Goal: Task Accomplishment & Management: Complete application form

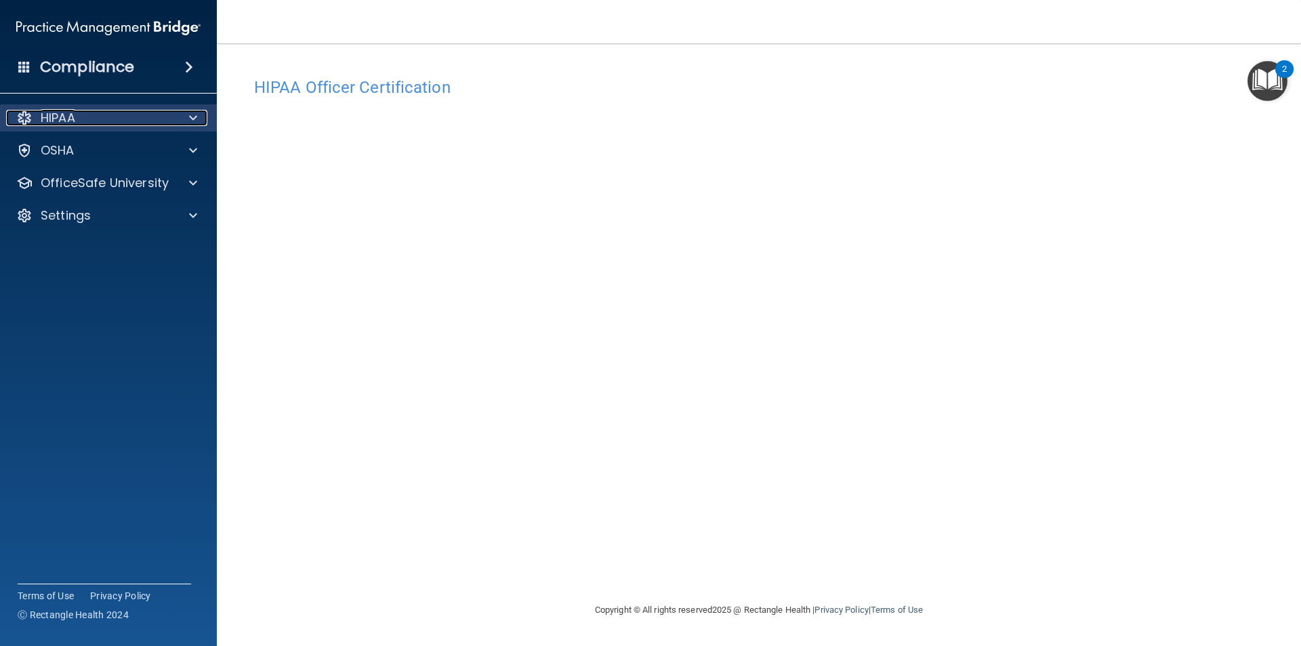
click at [91, 123] on div "HIPAA" at bounding box center [90, 118] width 168 height 16
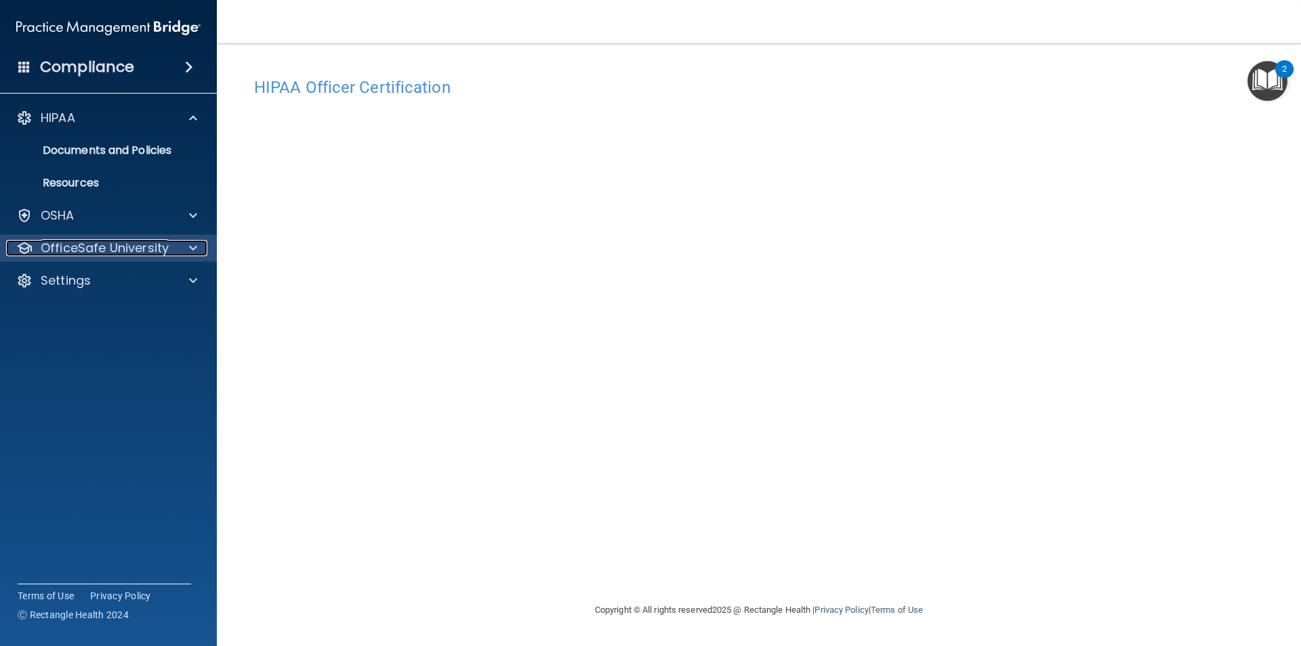
click at [111, 253] on p "OfficeSafe University" at bounding box center [105, 248] width 128 height 16
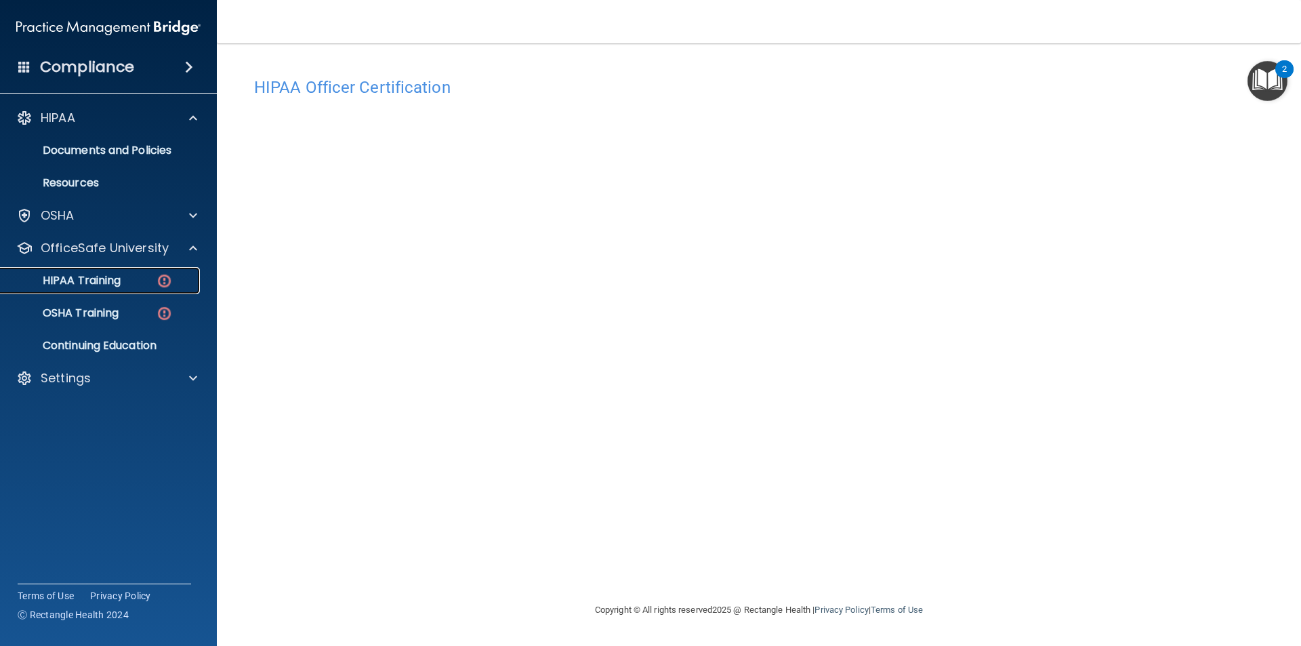
click at [112, 284] on p "HIPAA Training" at bounding box center [65, 281] width 112 height 14
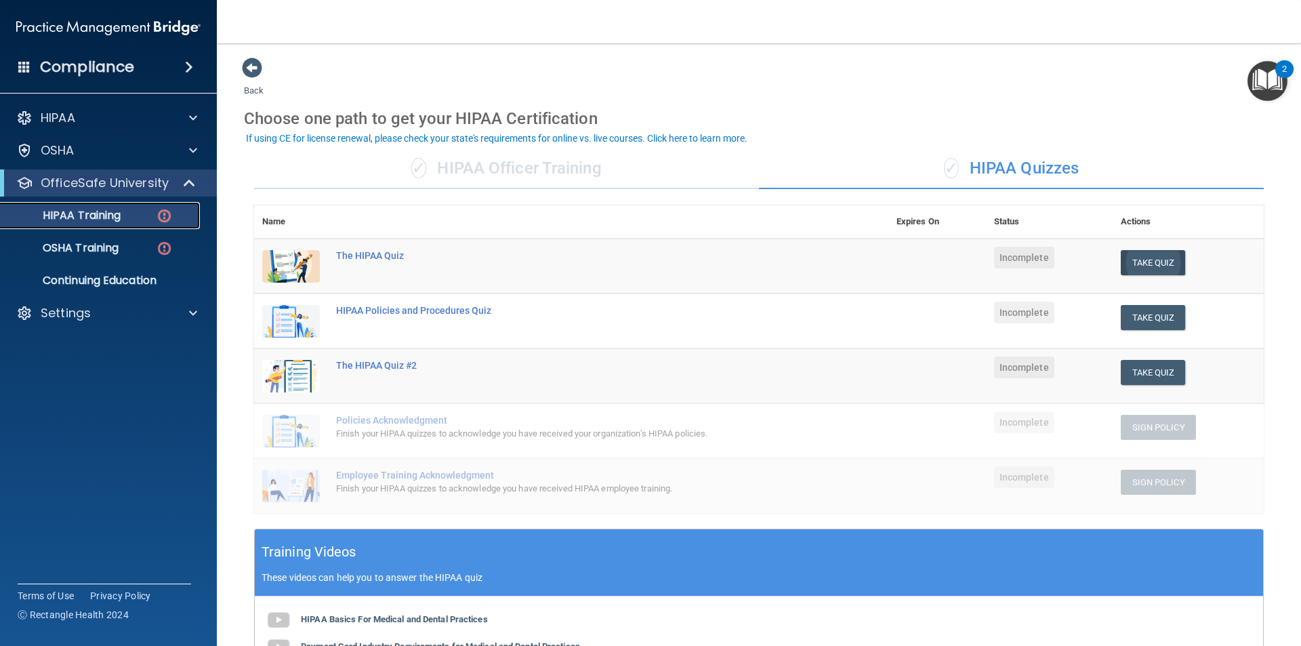
scroll to position [68, 0]
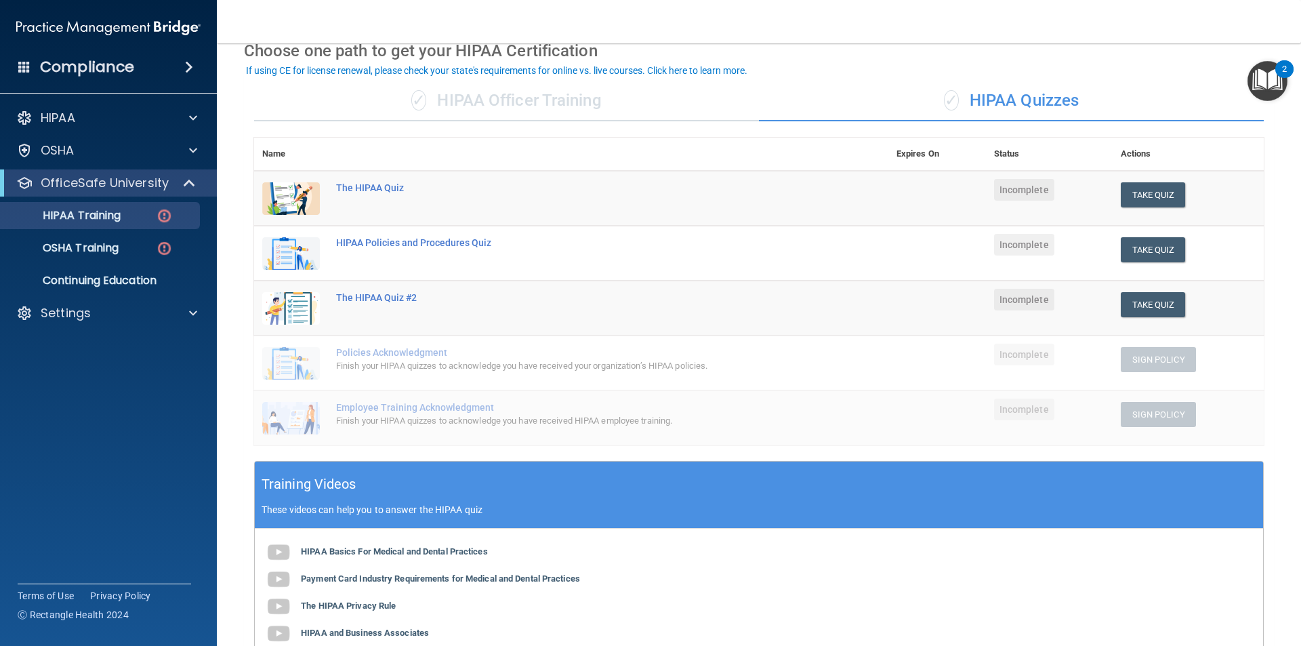
drag, startPoint x: 533, startPoint y: 102, endPoint x: 539, endPoint y: 94, distance: 10.2
click at [535, 98] on div "✓ HIPAA Officer Training" at bounding box center [506, 101] width 505 height 41
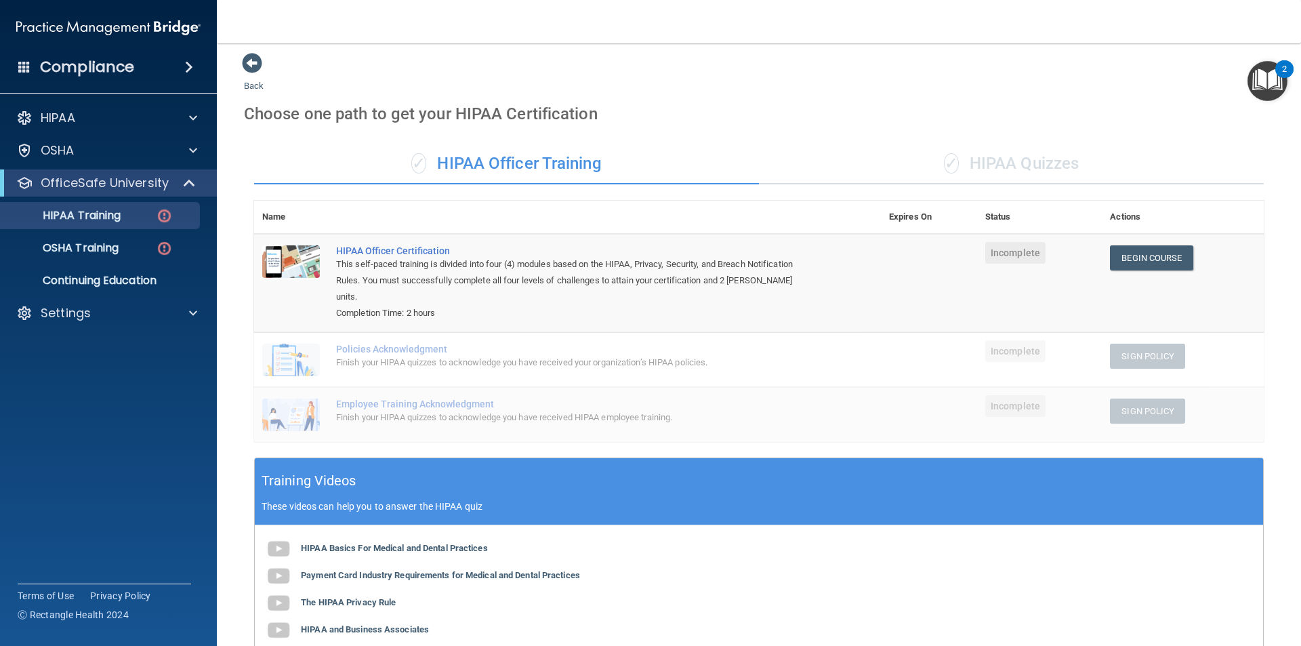
scroll to position [0, 0]
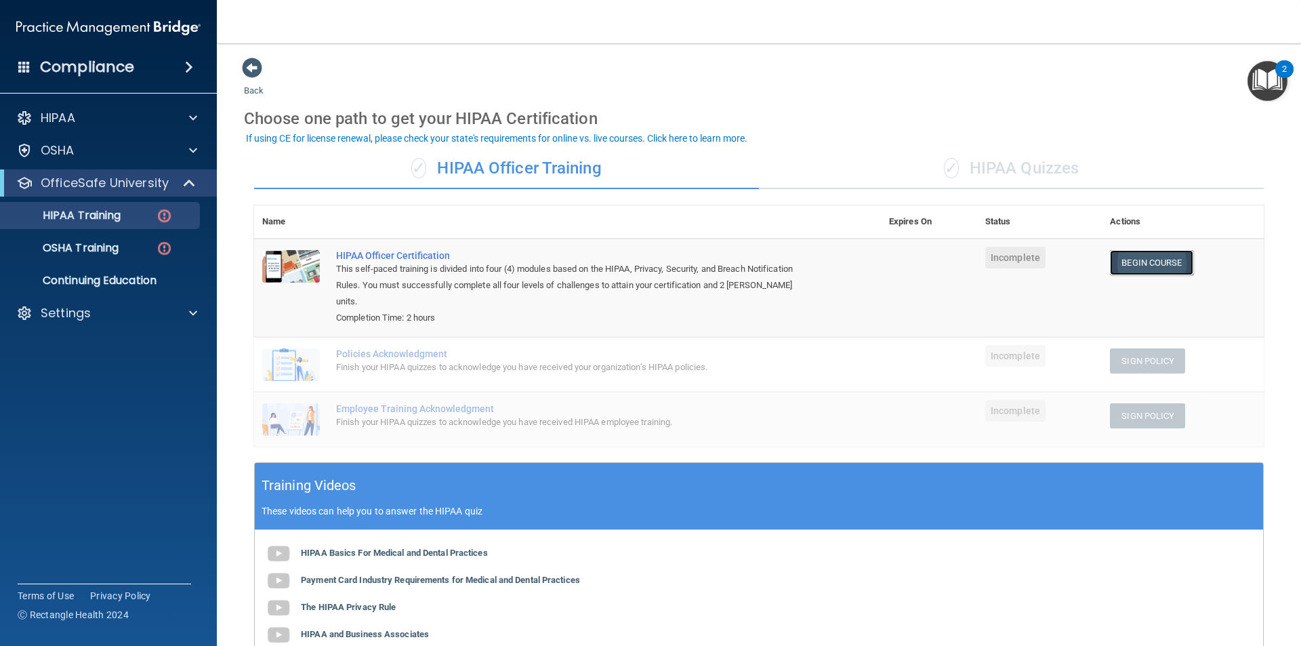
click at [1142, 259] on link "Begin Course" at bounding box center [1151, 262] width 83 height 25
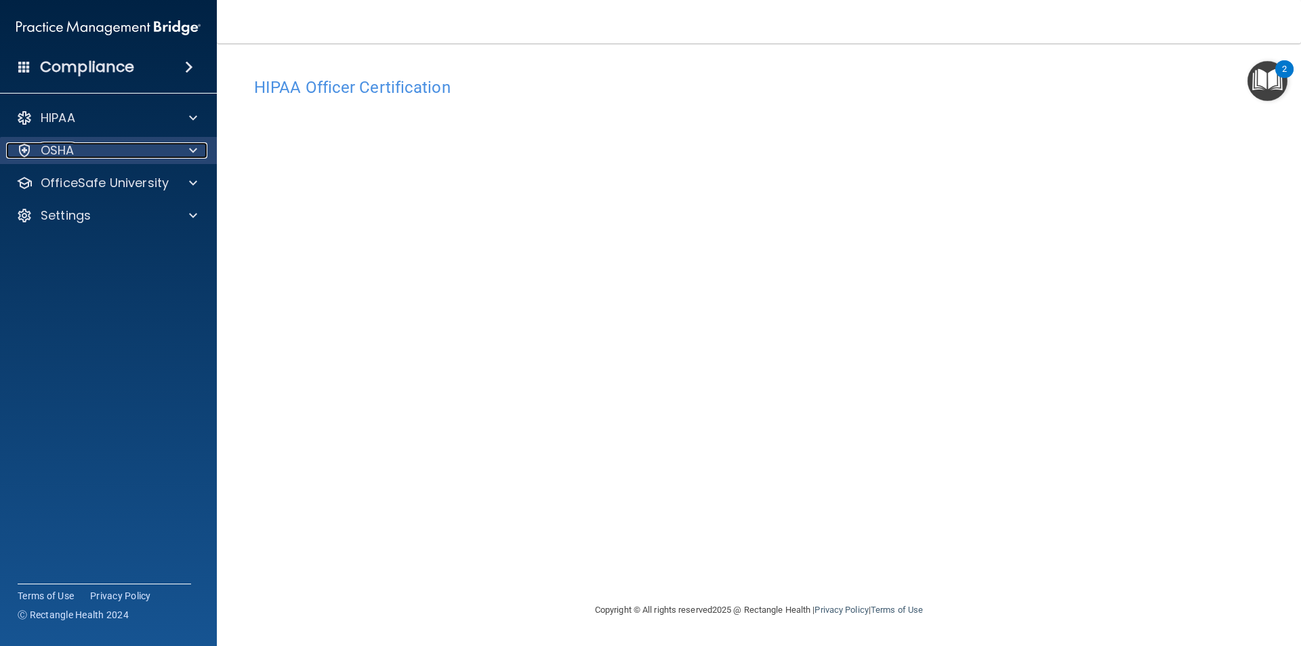
click at [197, 154] on span at bounding box center [193, 150] width 8 height 16
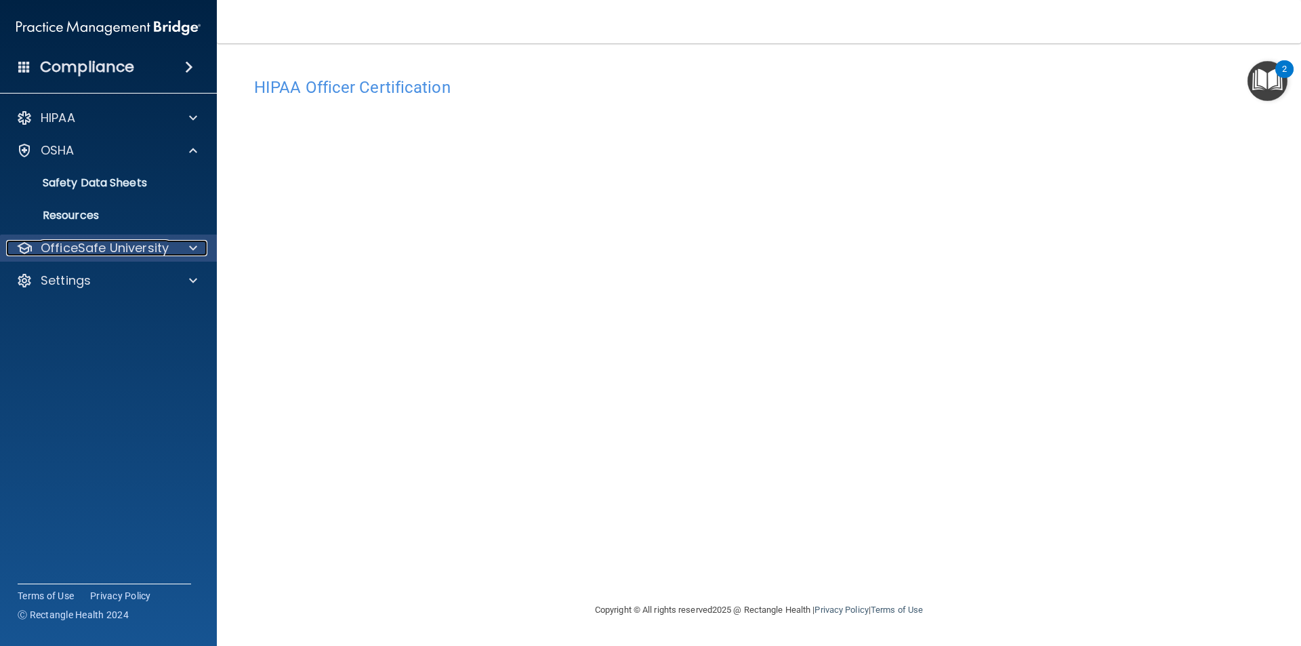
click at [198, 245] on div at bounding box center [191, 248] width 34 height 16
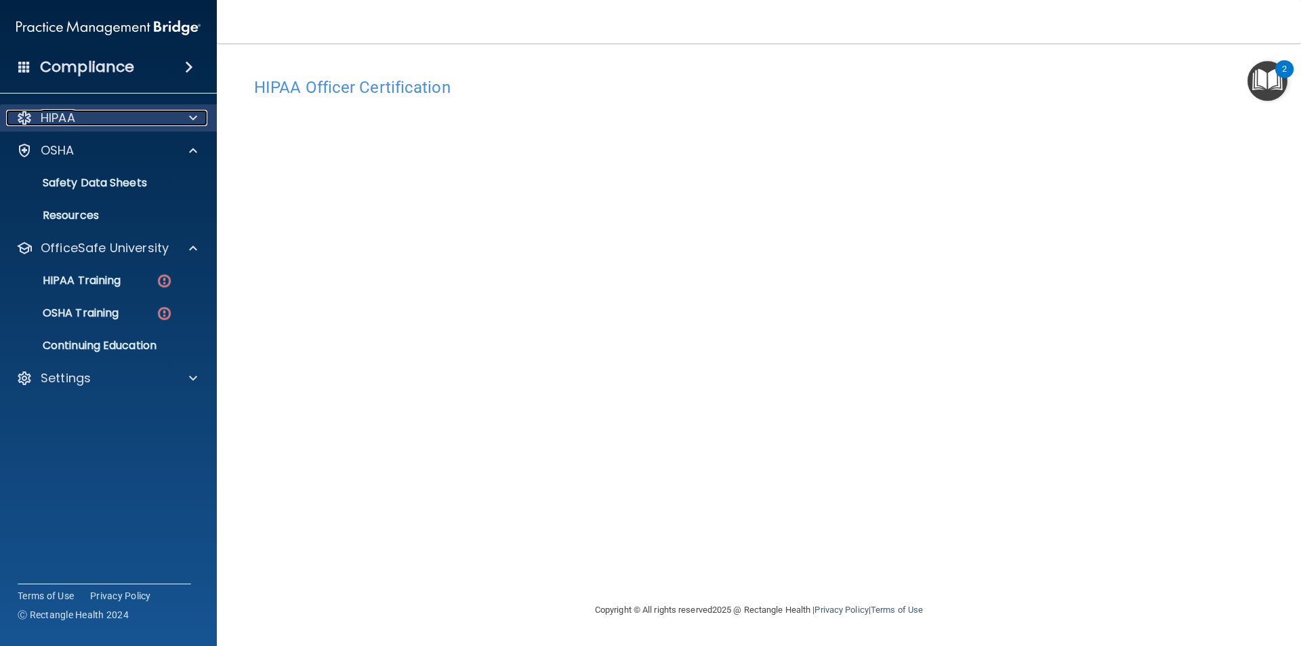
click at [196, 116] on span at bounding box center [193, 118] width 8 height 16
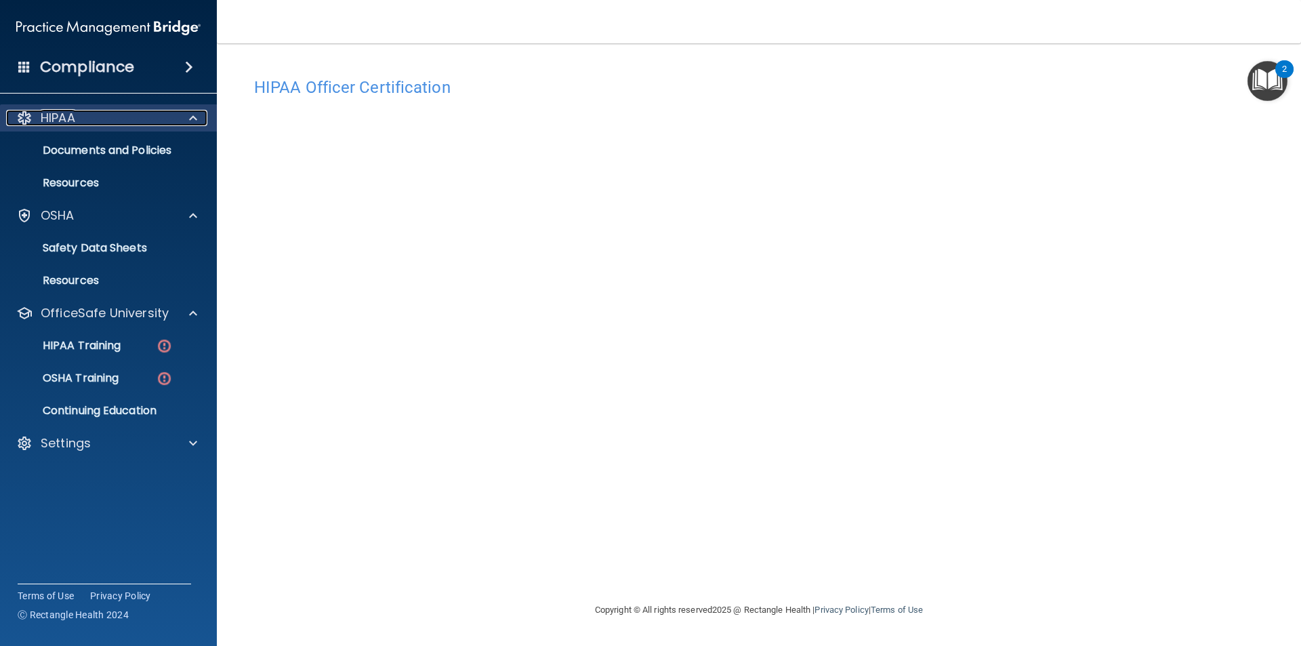
click at [196, 116] on span at bounding box center [193, 118] width 8 height 16
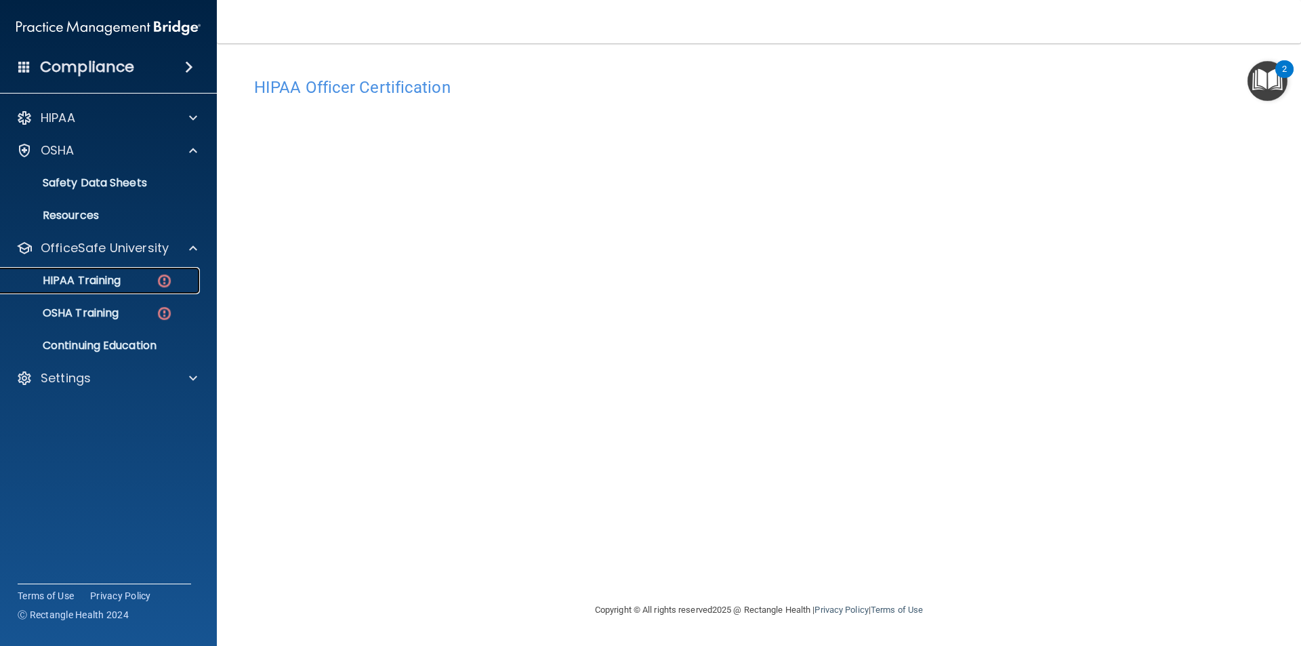
click at [80, 281] on p "HIPAA Training" at bounding box center [65, 281] width 112 height 14
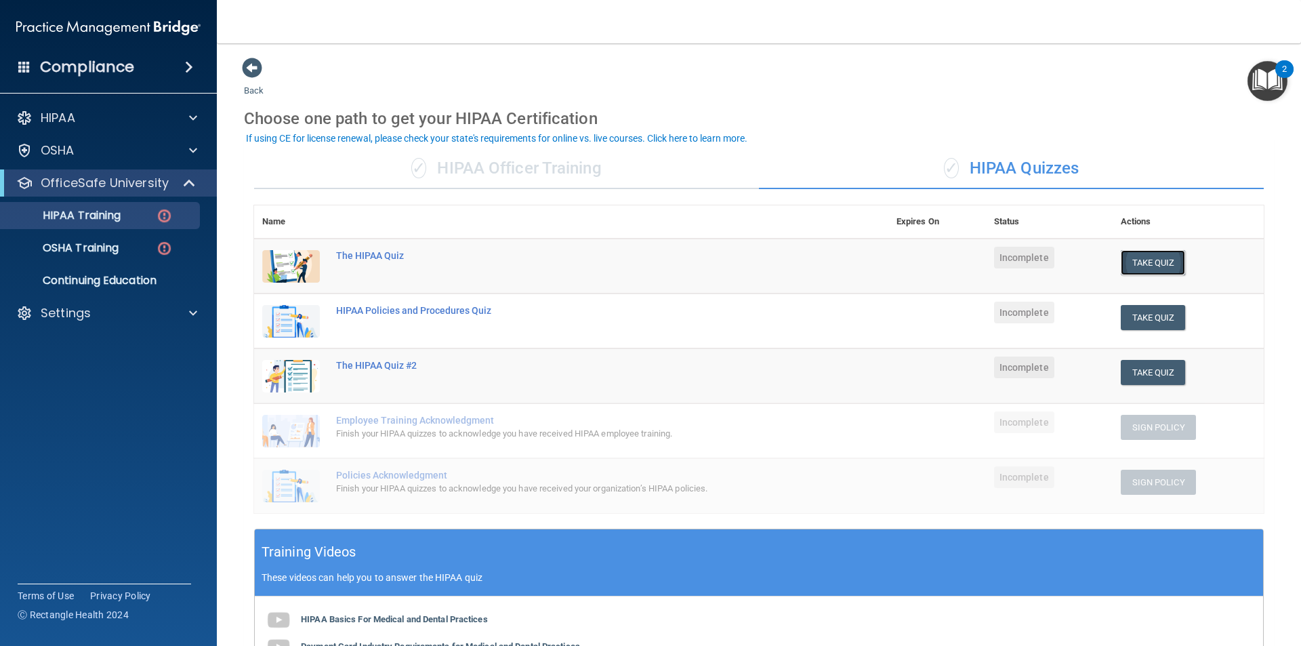
click at [1145, 262] on button "Take Quiz" at bounding box center [1153, 262] width 65 height 25
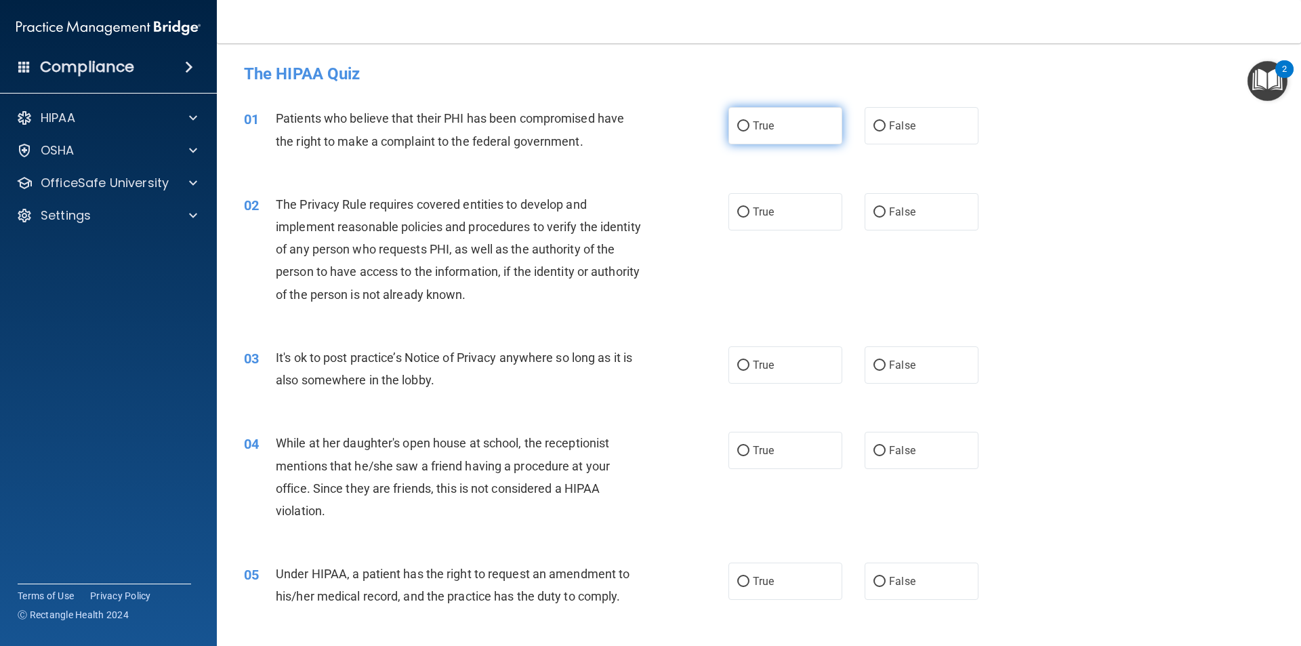
click at [737, 125] on input "True" at bounding box center [743, 126] width 12 height 10
radio input "true"
click at [742, 209] on input "True" at bounding box center [743, 212] width 12 height 10
radio input "true"
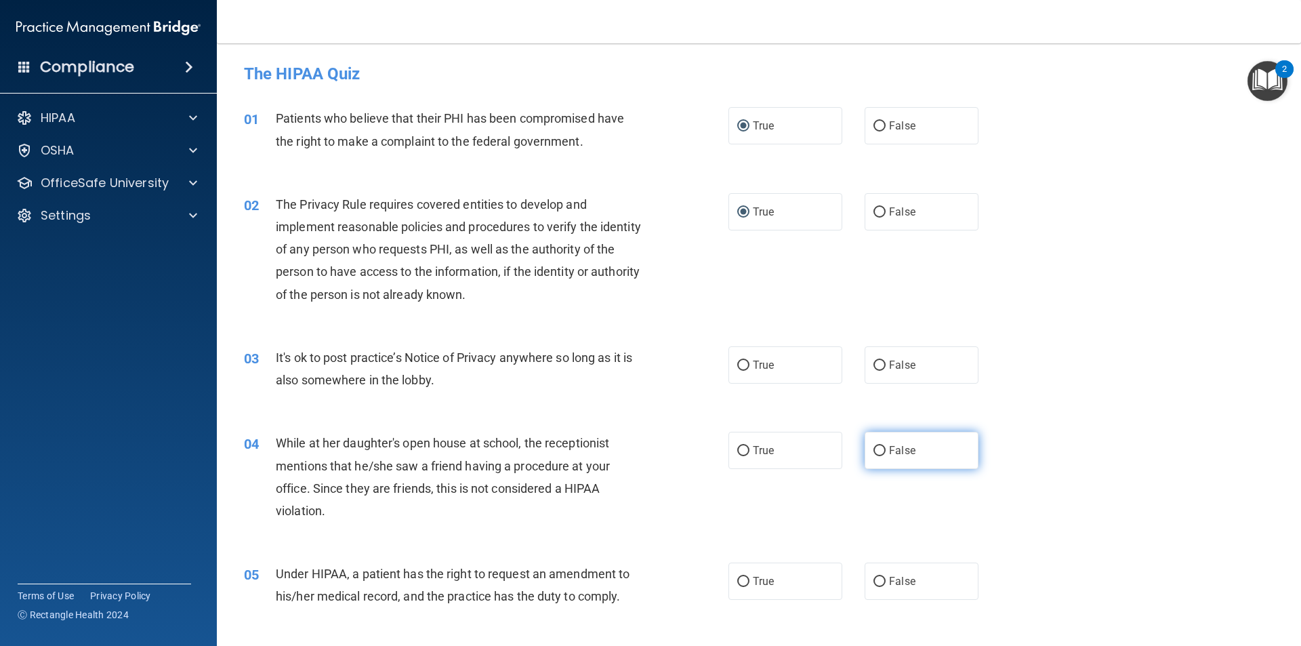
click at [889, 451] on span "False" at bounding box center [902, 450] width 26 height 13
click at [886, 451] on input "False" at bounding box center [879, 451] width 12 height 10
radio input "true"
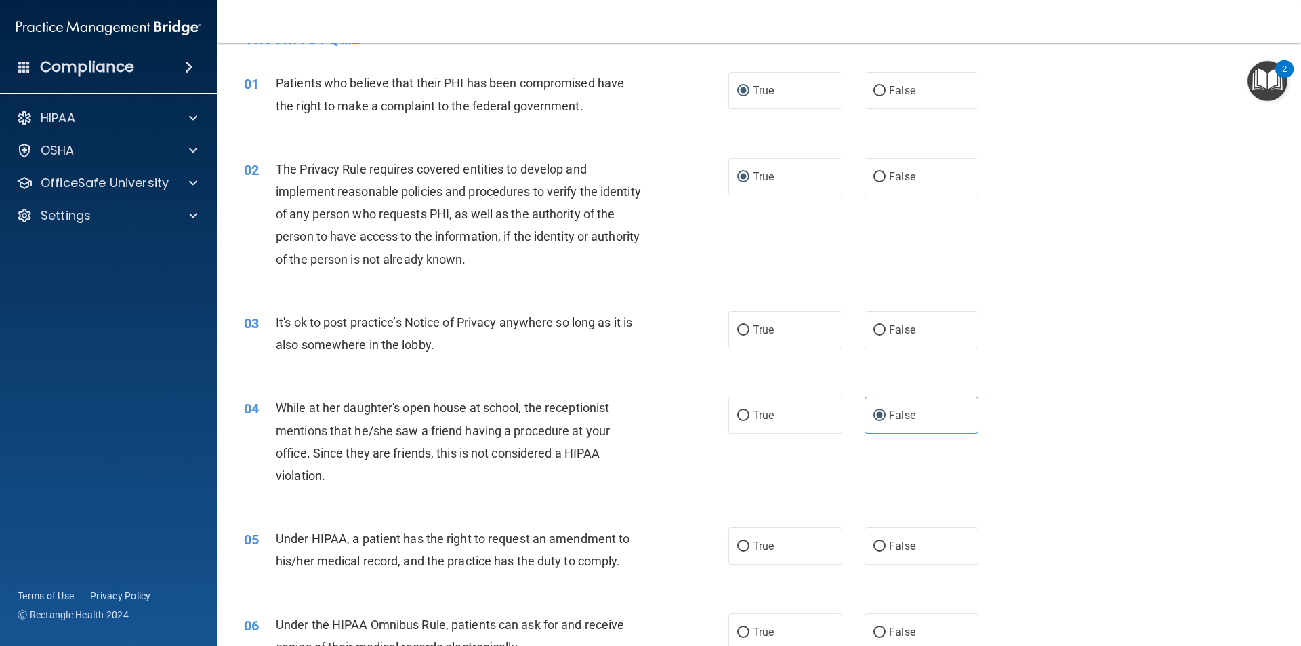
scroll to position [68, 0]
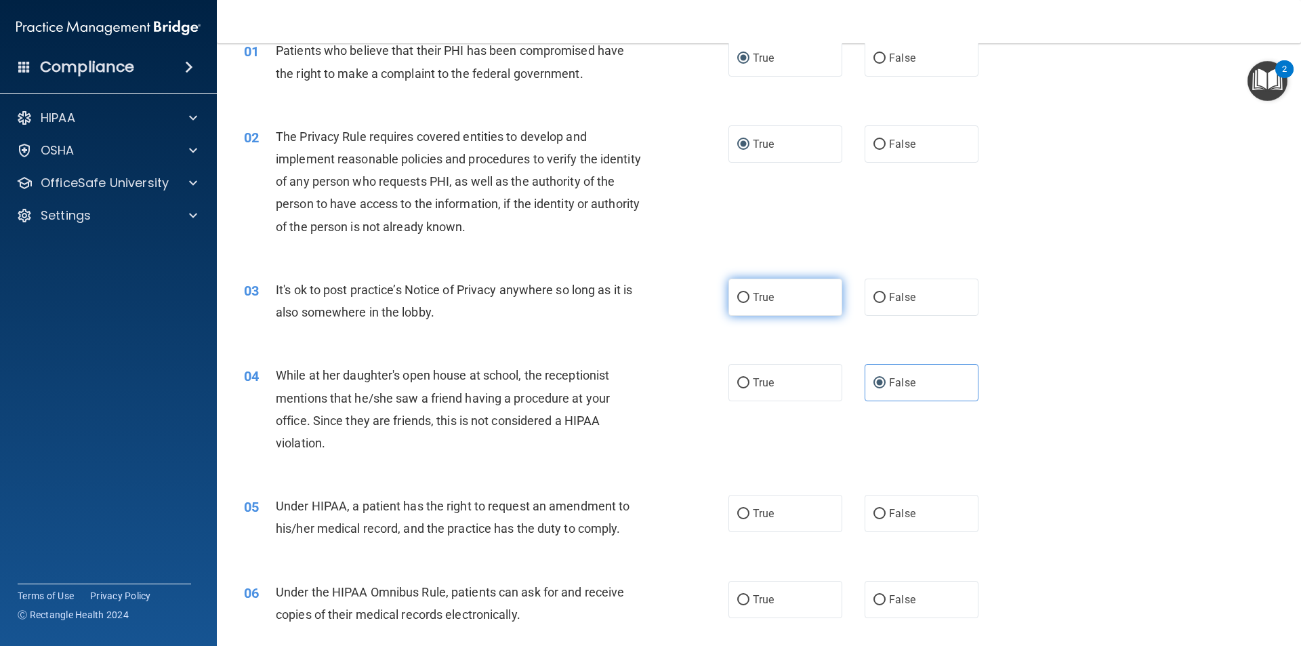
click at [739, 297] on input "True" at bounding box center [743, 298] width 12 height 10
radio input "true"
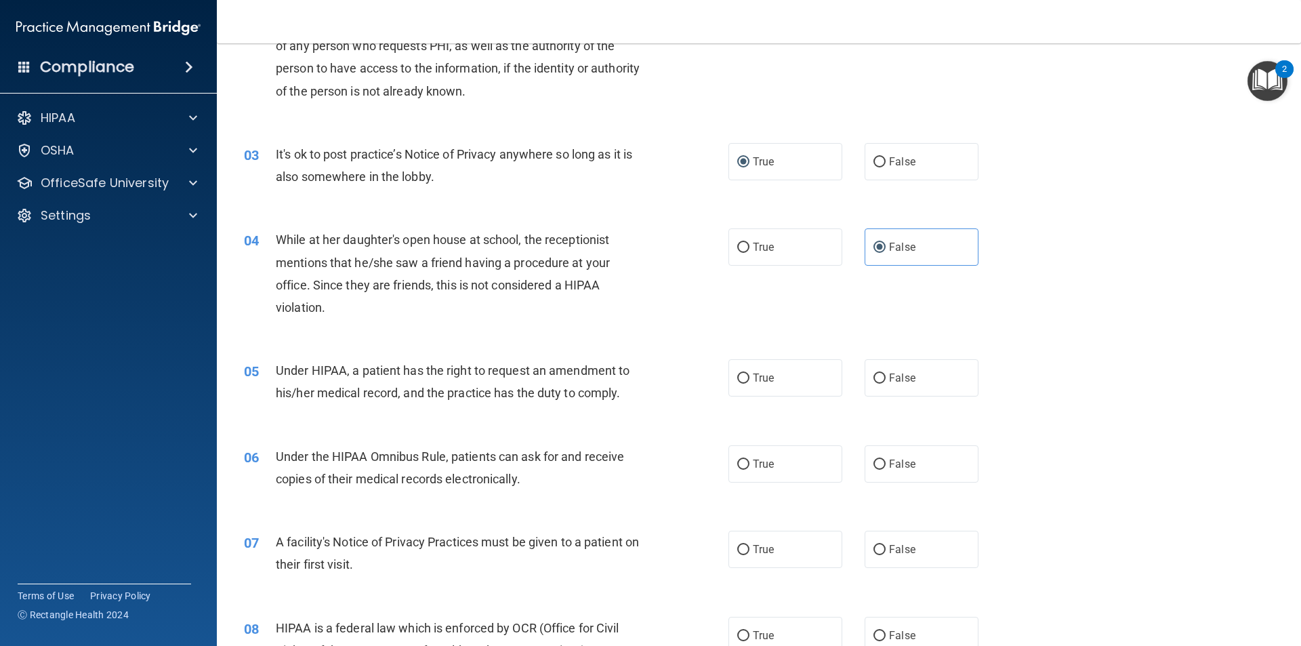
scroll to position [271, 0]
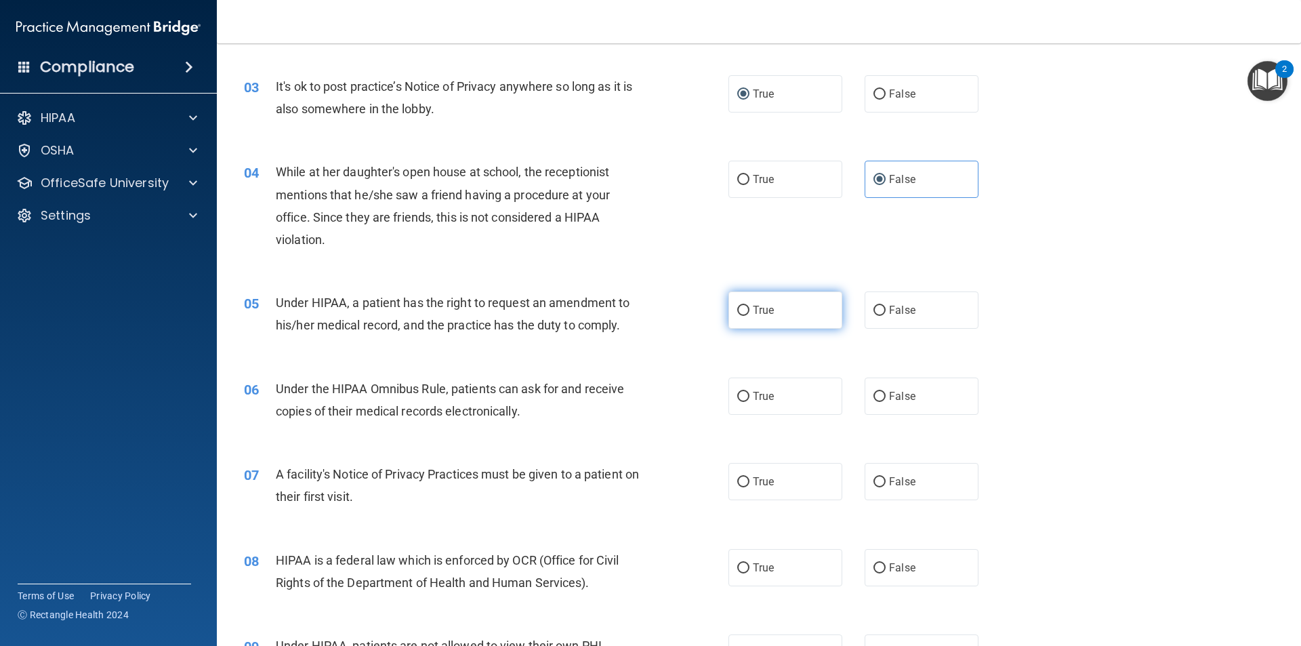
click at [741, 306] on input "True" at bounding box center [743, 311] width 12 height 10
radio input "true"
click at [737, 396] on input "True" at bounding box center [743, 397] width 12 height 10
radio input "true"
click at [743, 482] on input "True" at bounding box center [743, 482] width 12 height 10
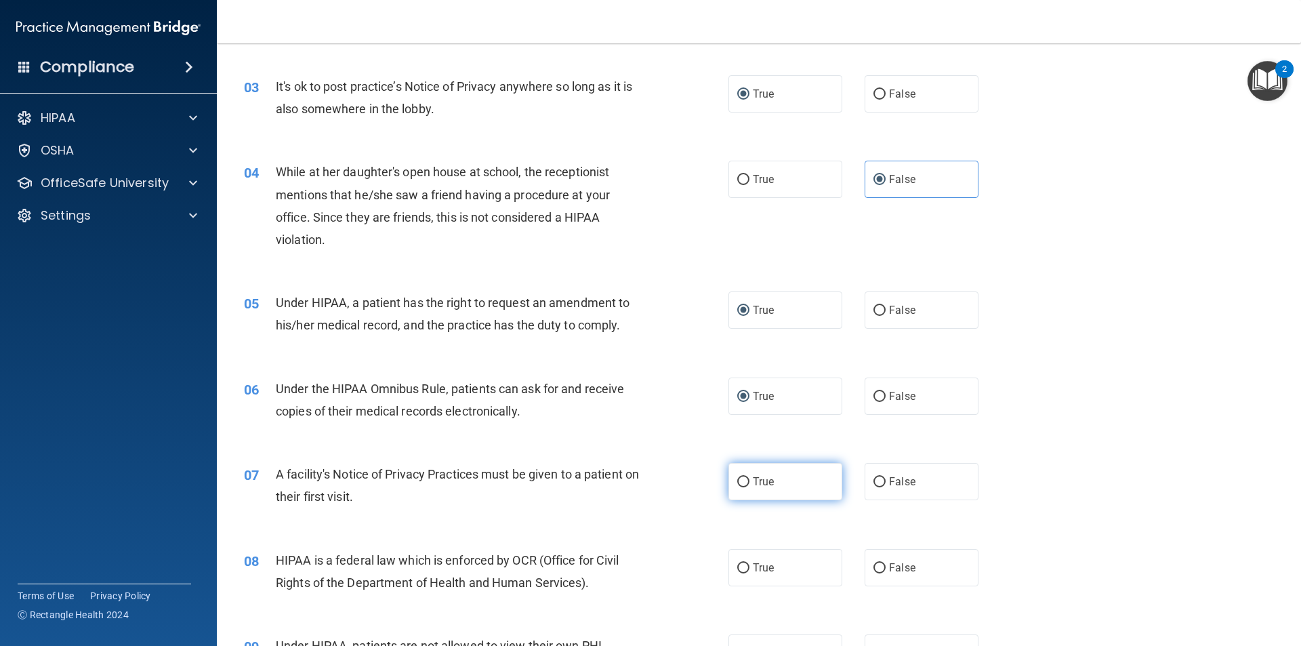
radio input "true"
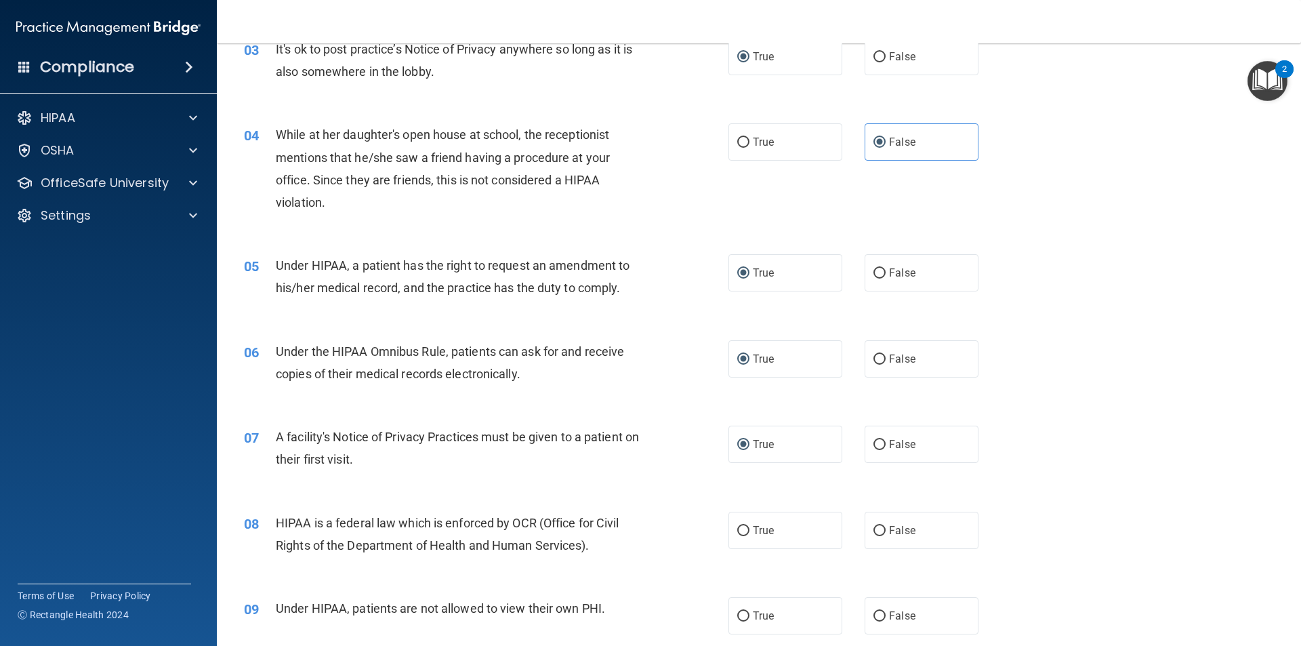
scroll to position [339, 0]
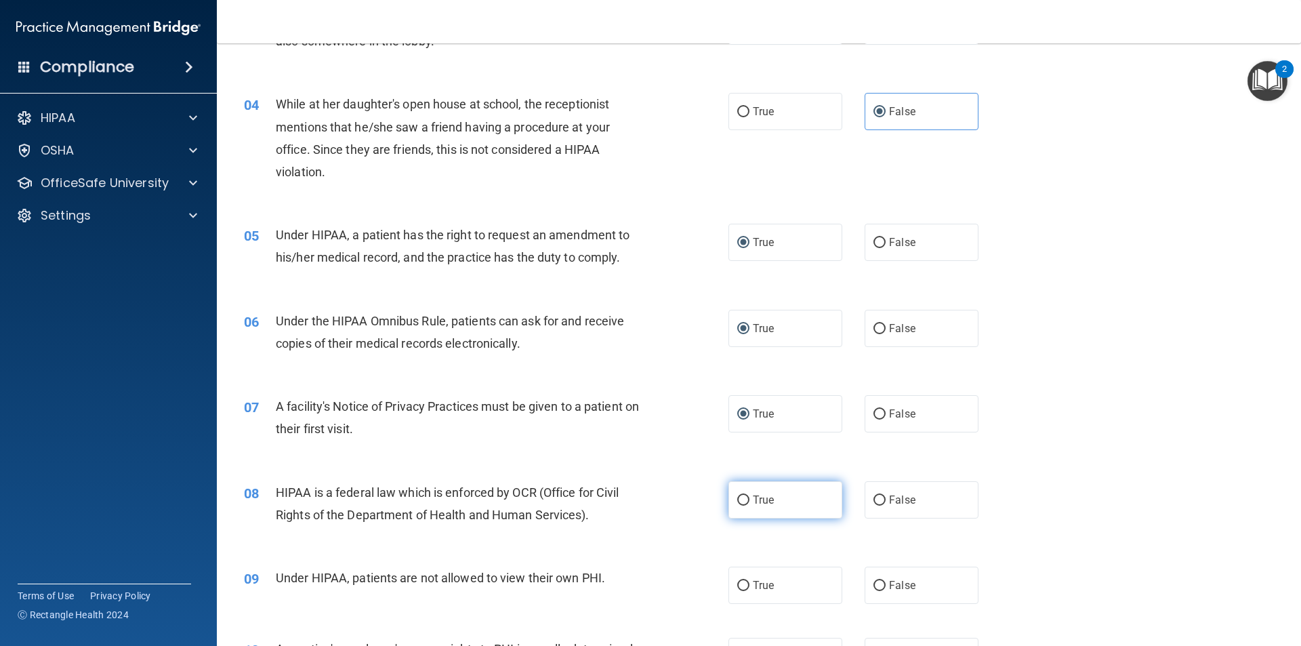
click at [739, 499] on input "True" at bounding box center [743, 500] width 12 height 10
radio input "true"
click at [743, 586] on input "True" at bounding box center [743, 586] width 12 height 10
radio input "true"
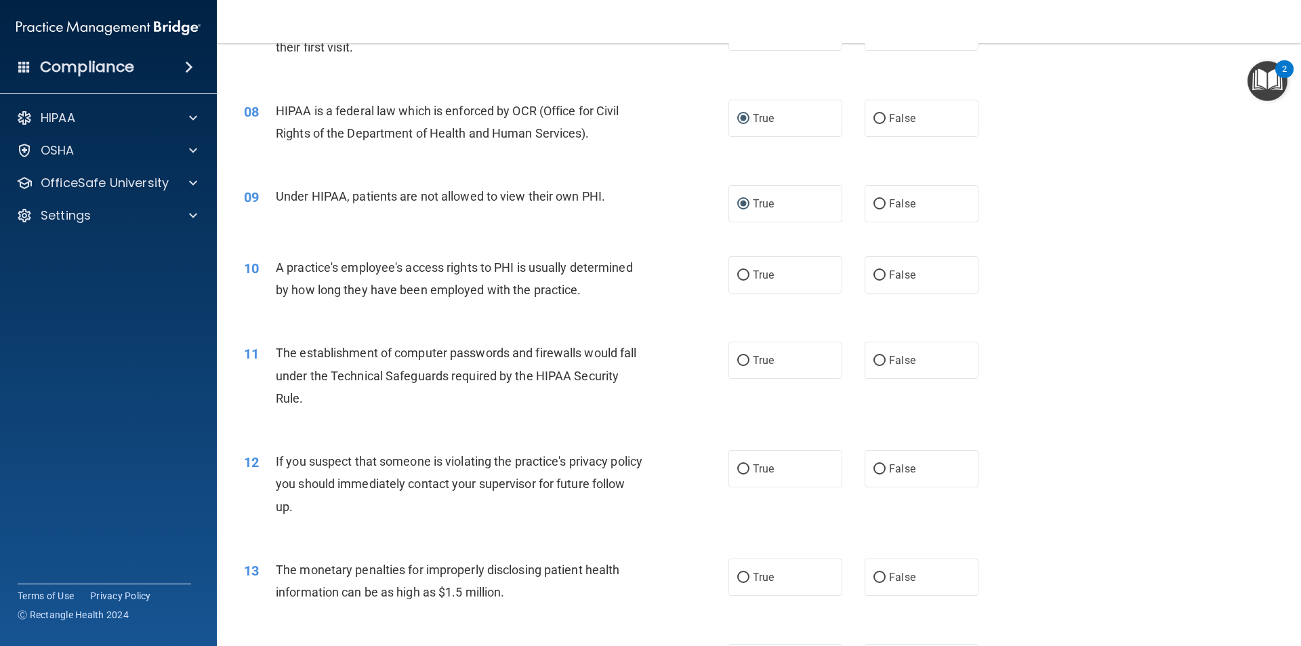
scroll to position [604, 0]
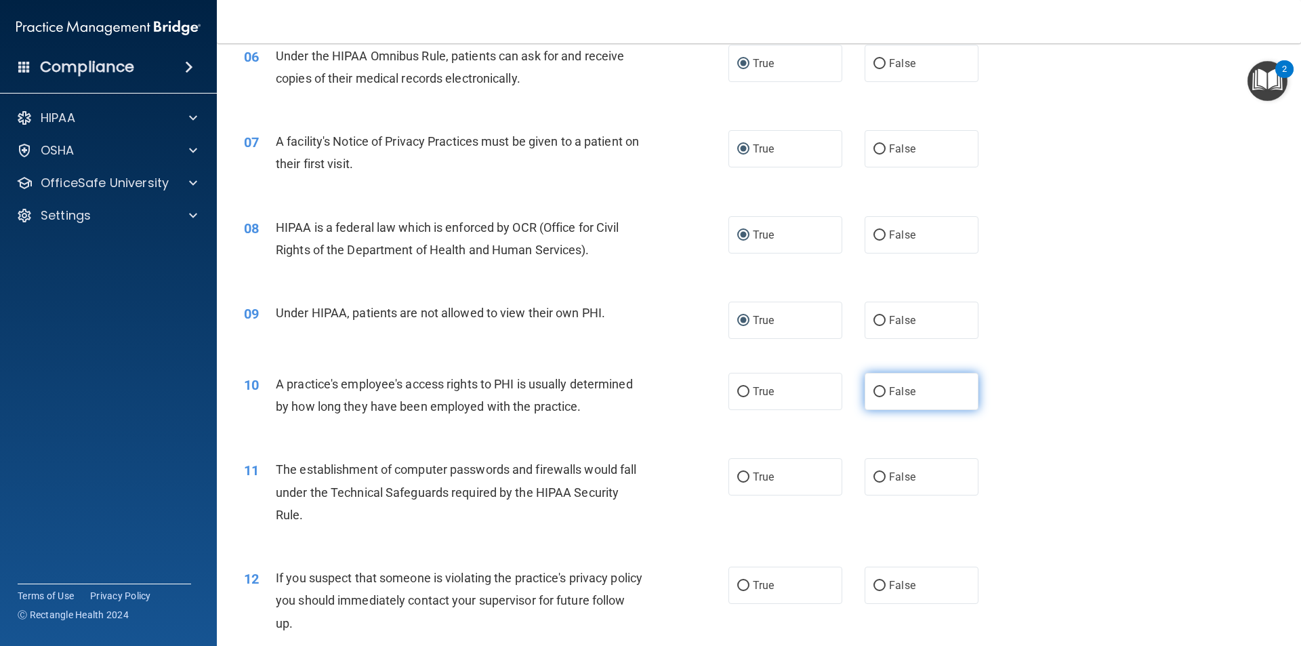
click at [877, 387] on input "False" at bounding box center [879, 392] width 12 height 10
radio input "true"
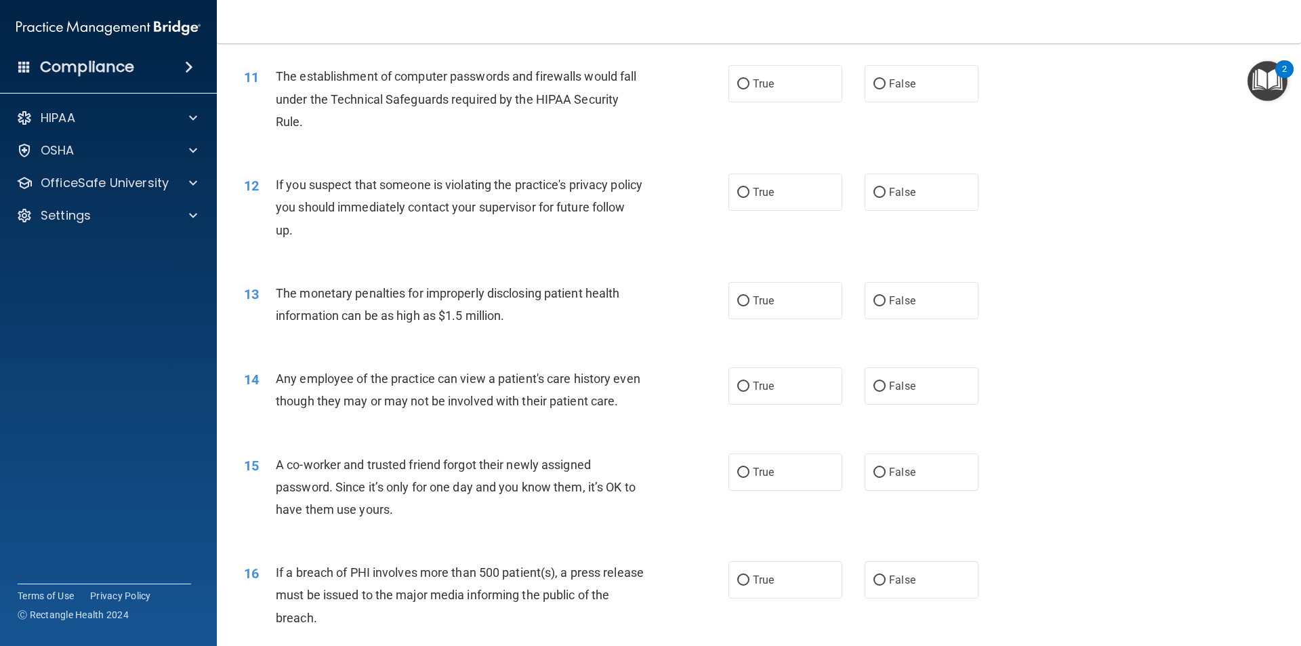
scroll to position [1000, 0]
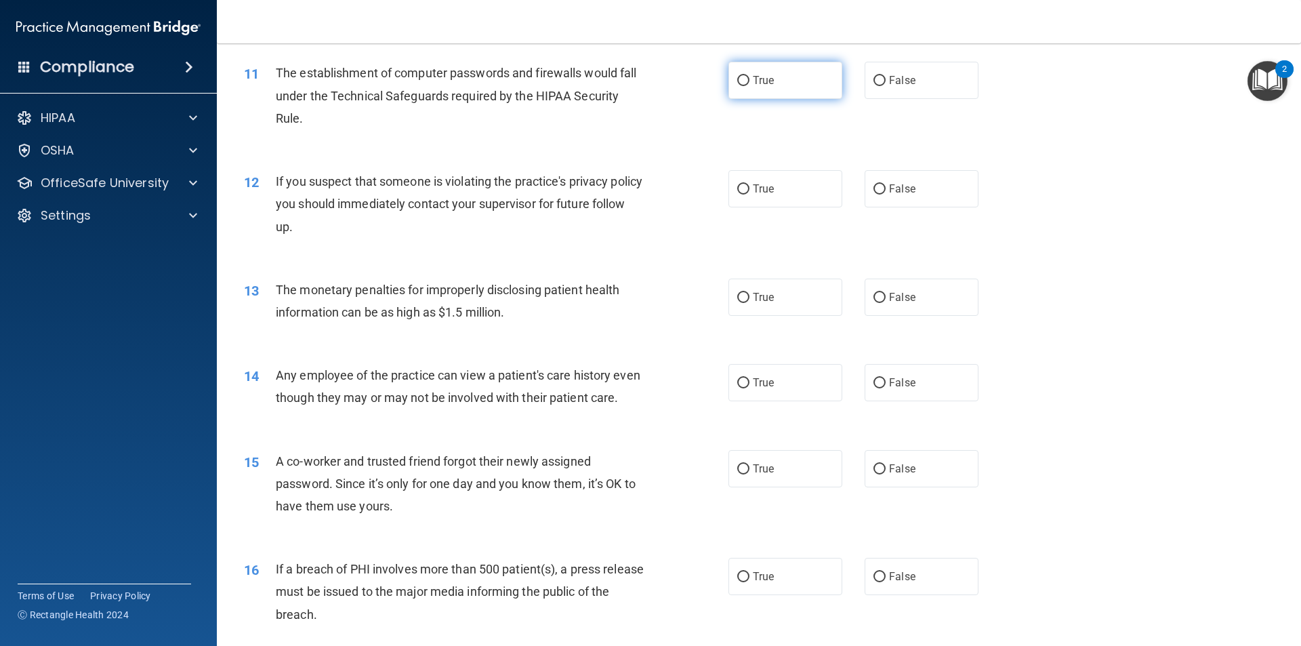
click at [741, 81] on input "True" at bounding box center [743, 81] width 12 height 10
radio input "true"
click at [738, 189] on input "True" at bounding box center [743, 189] width 12 height 10
radio input "true"
click at [738, 295] on input "True" at bounding box center [743, 298] width 12 height 10
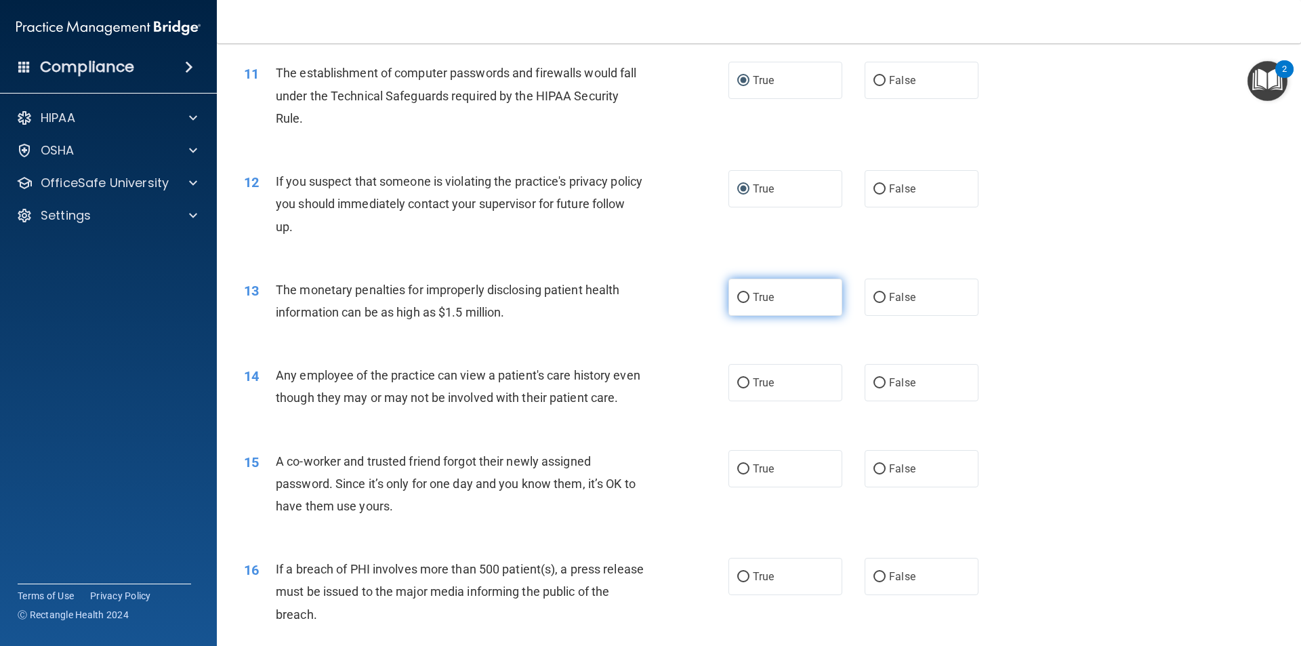
radio input "true"
click at [873, 382] on input "False" at bounding box center [879, 383] width 12 height 10
radio input "true"
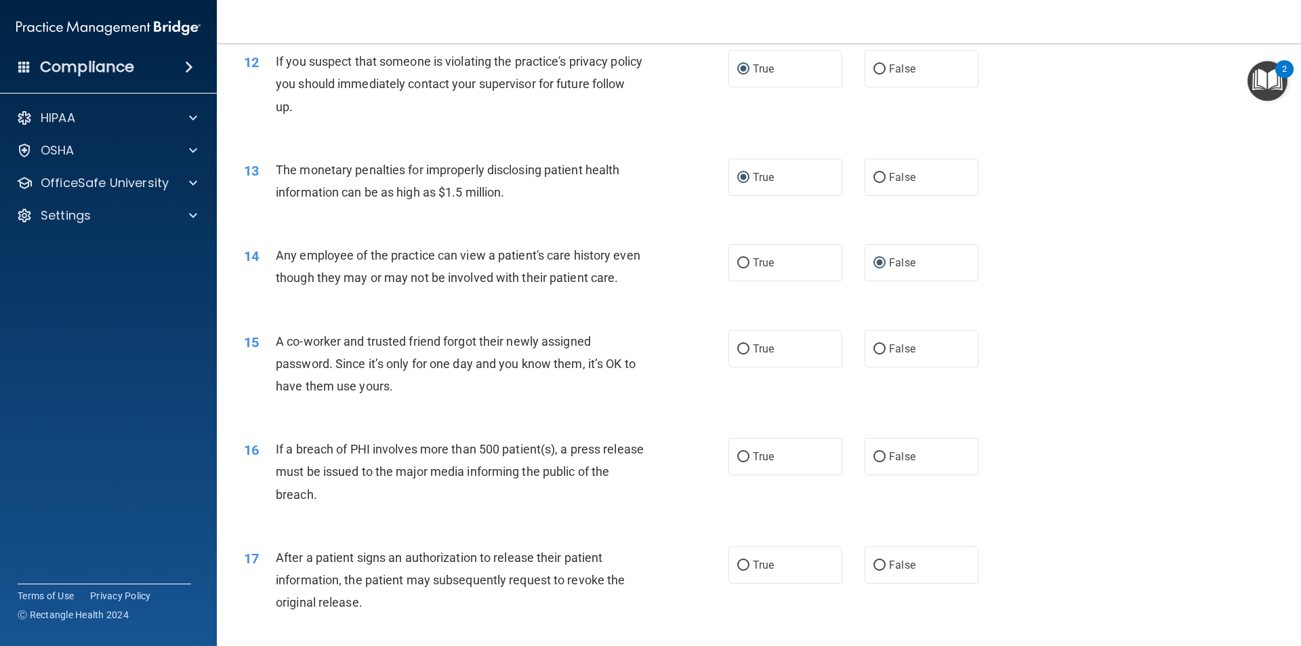
scroll to position [1136, 0]
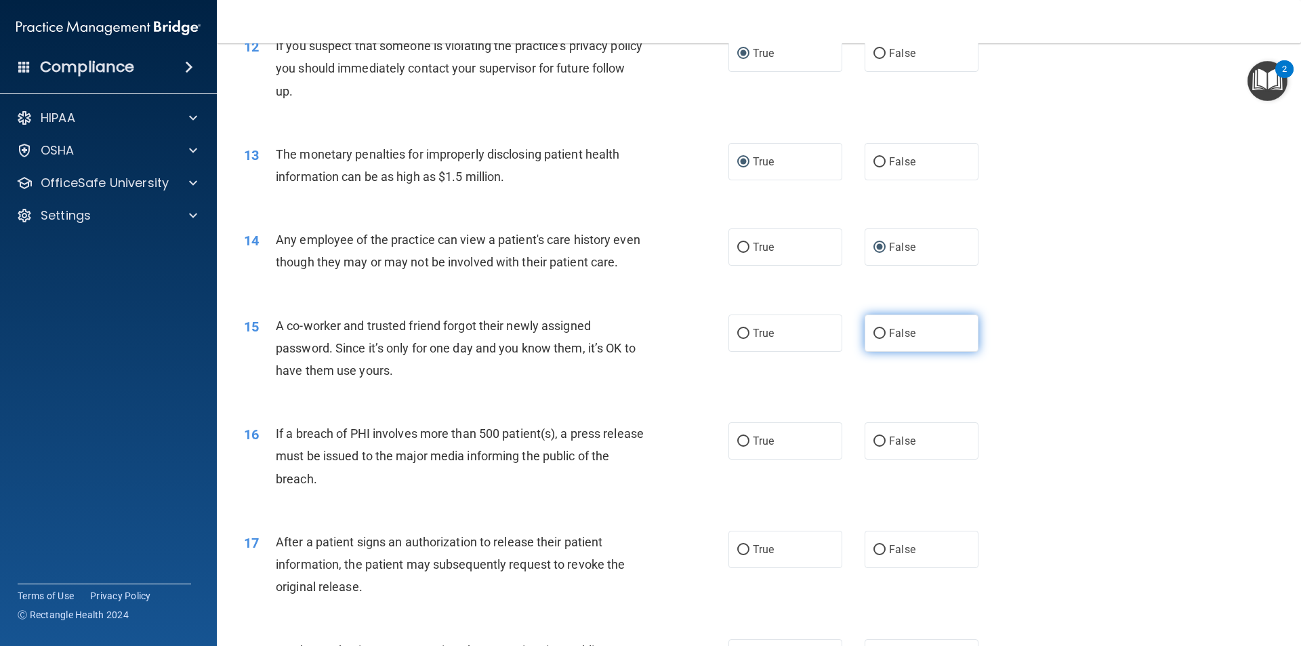
click at [889, 339] on span "False" at bounding box center [902, 333] width 26 height 13
click at [884, 339] on input "False" at bounding box center [879, 334] width 12 height 10
radio input "true"
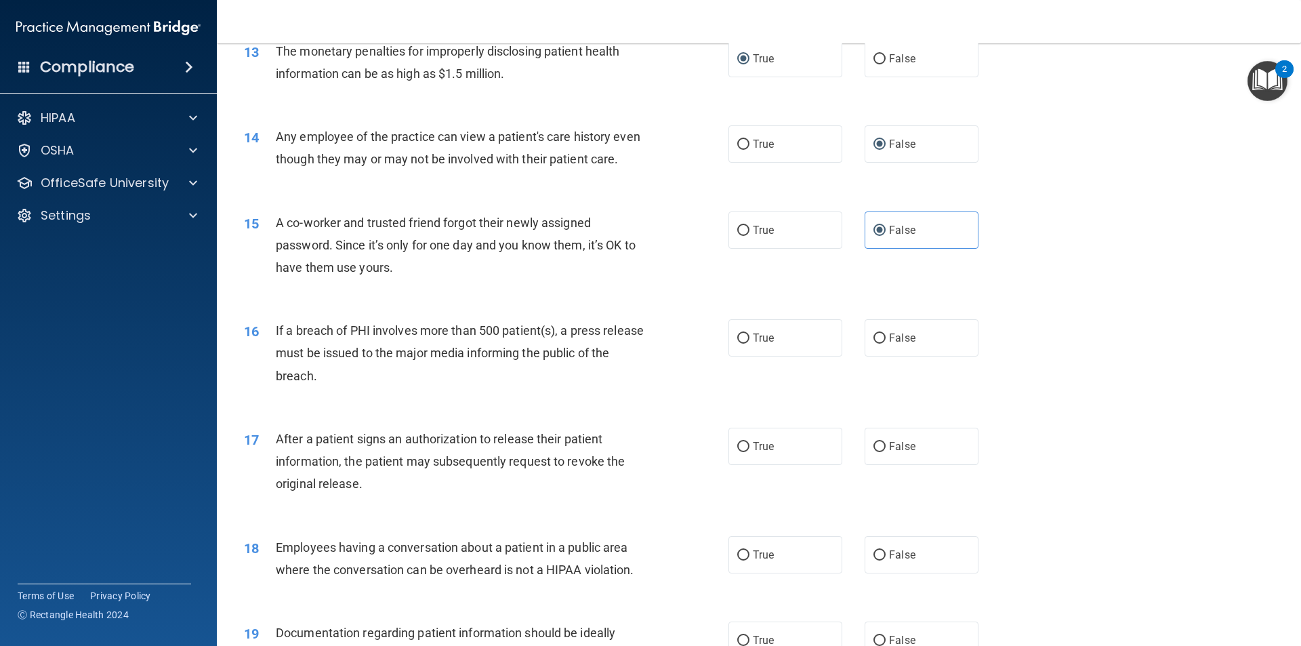
scroll to position [1261, 0]
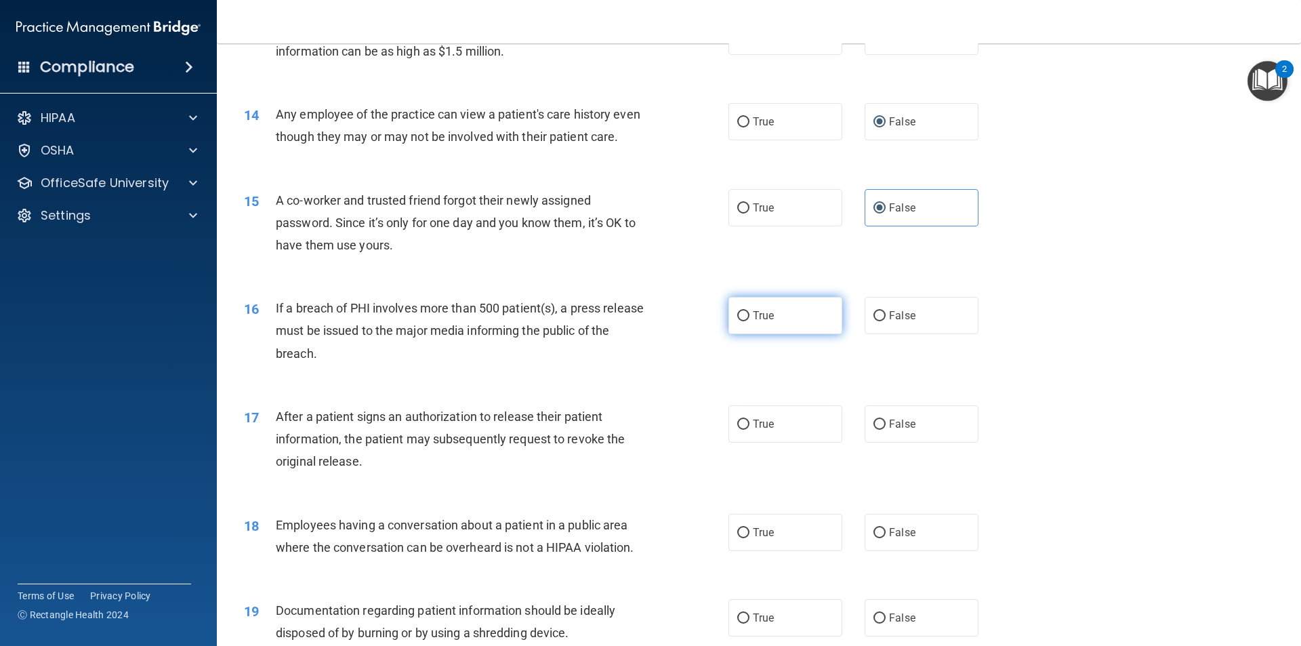
click at [738, 321] on input "True" at bounding box center [743, 316] width 12 height 10
radio input "true"
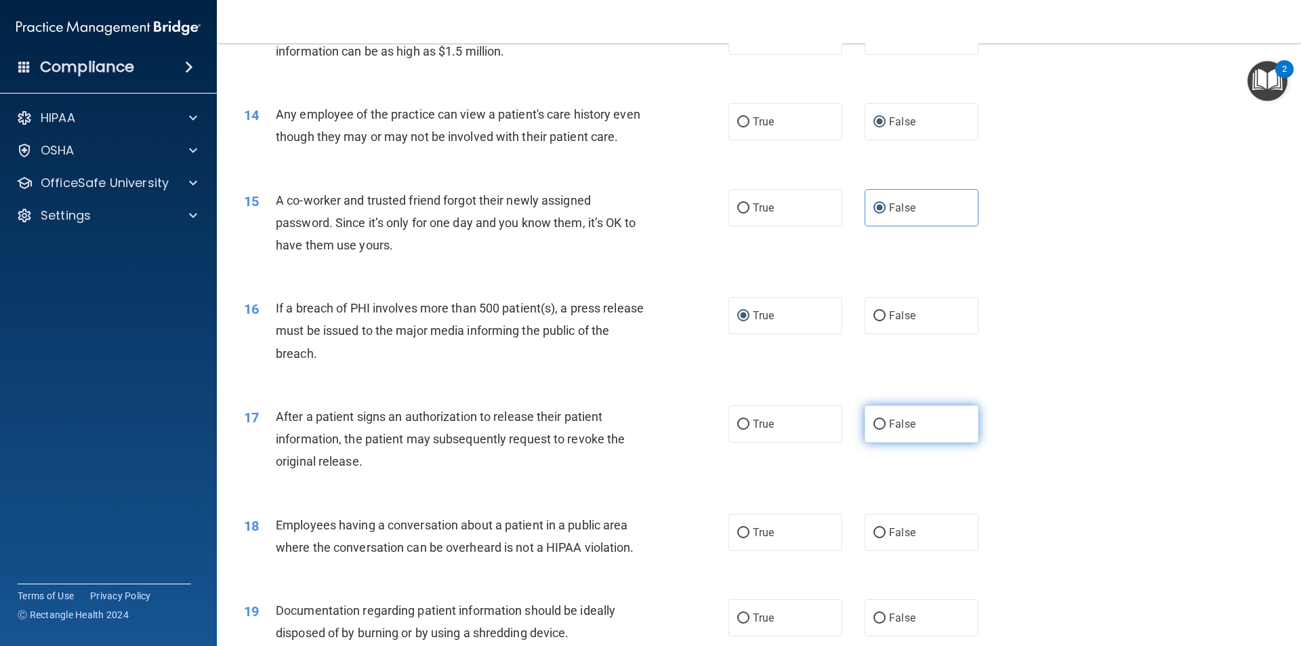
click at [875, 430] on input "False" at bounding box center [879, 424] width 12 height 10
radio input "true"
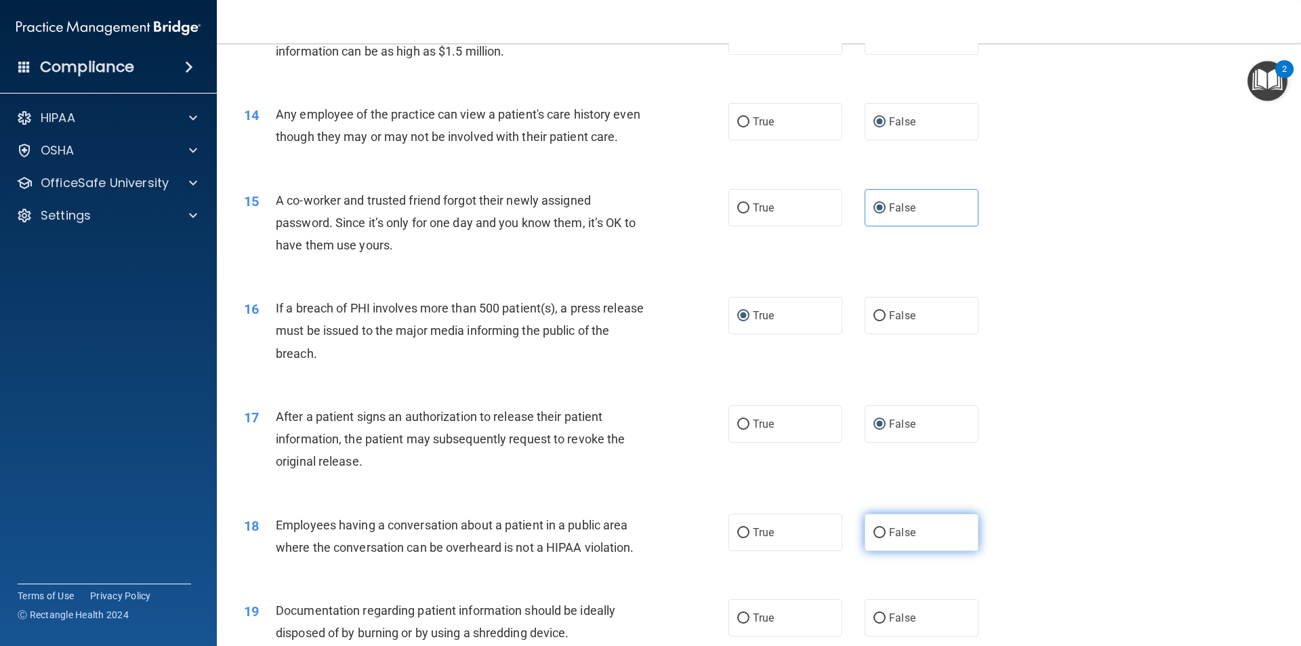
click at [874, 538] on input "False" at bounding box center [879, 533] width 12 height 10
radio input "true"
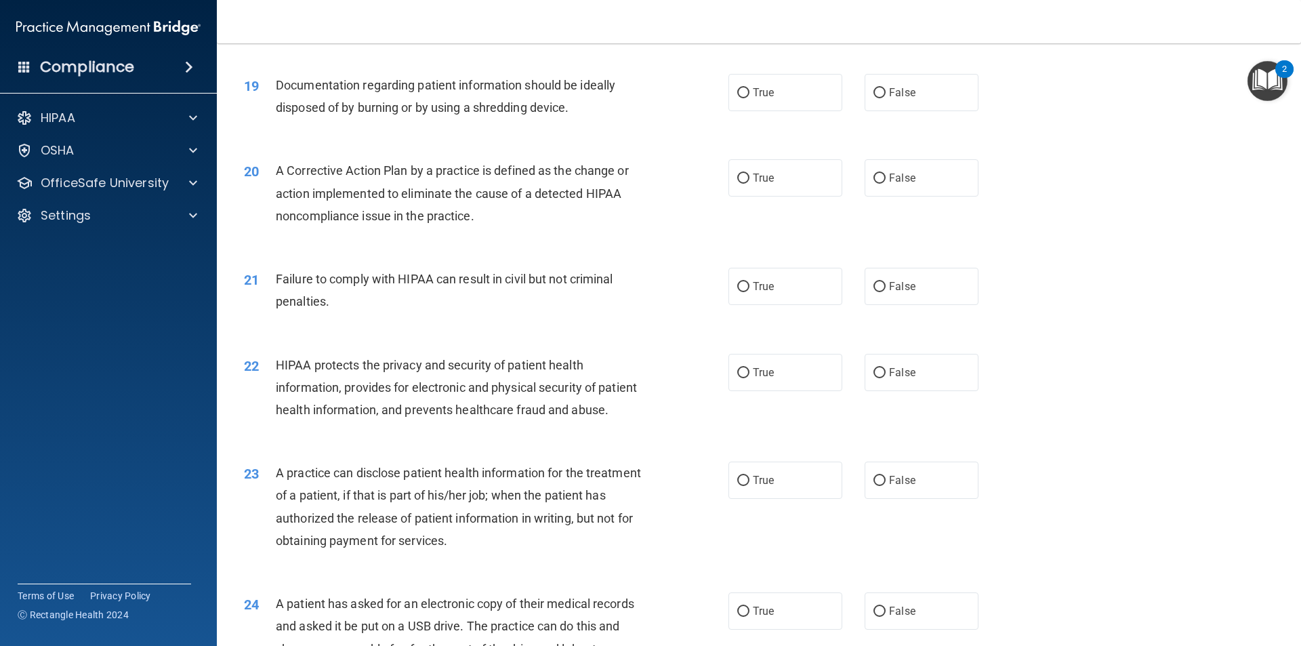
scroll to position [1813, 0]
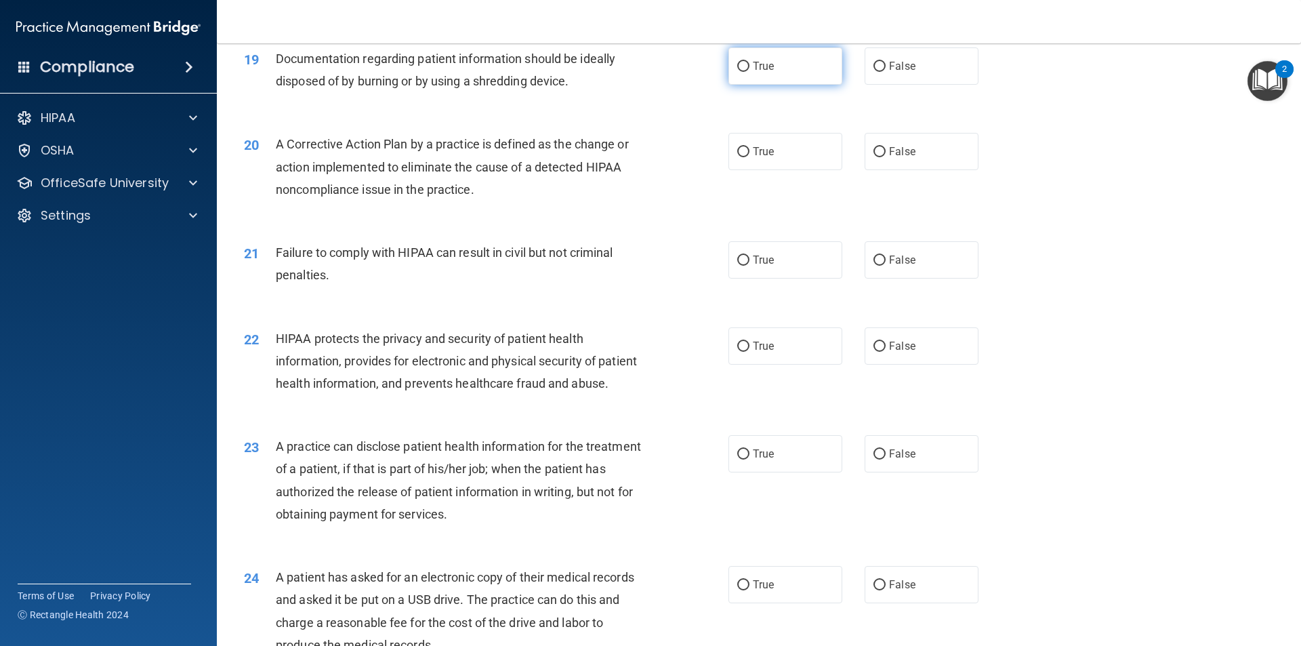
click at [739, 72] on input "True" at bounding box center [743, 67] width 12 height 10
radio input "true"
click at [740, 157] on input "True" at bounding box center [743, 152] width 12 height 10
radio input "true"
click at [873, 266] on input "False" at bounding box center [879, 260] width 12 height 10
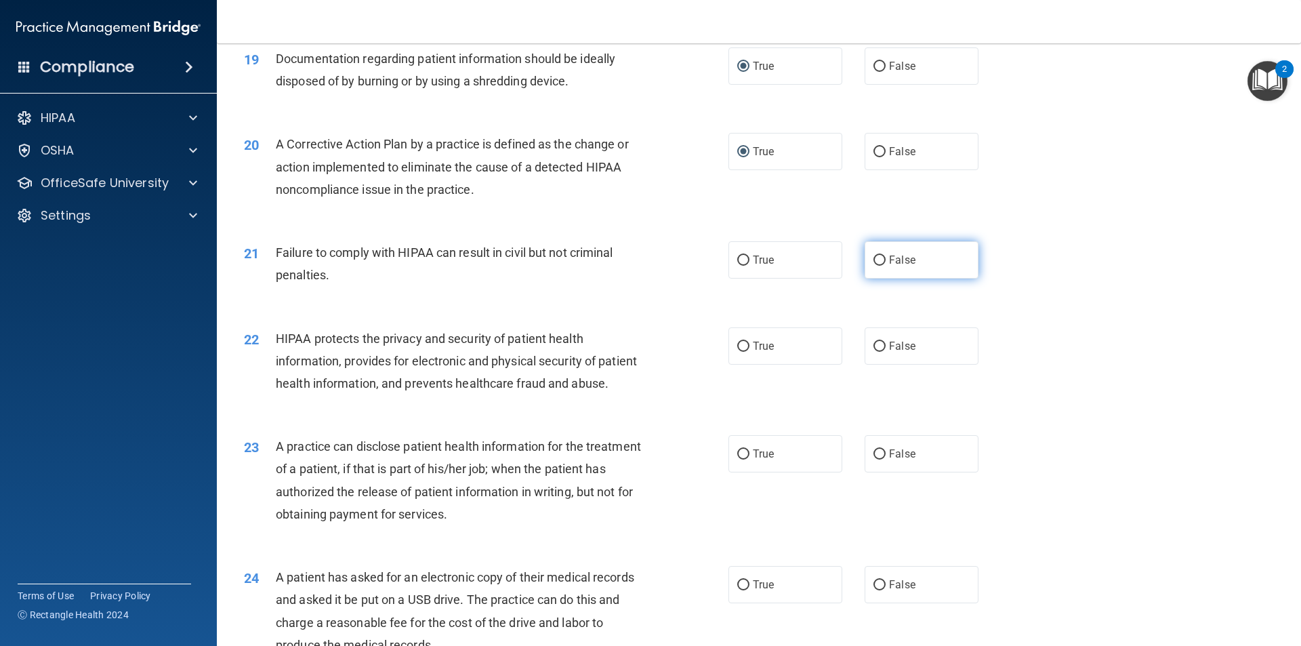
radio input "true"
click at [731, 365] on label "True" at bounding box center [785, 345] width 114 height 37
click at [737, 352] on input "True" at bounding box center [743, 347] width 12 height 10
radio input "true"
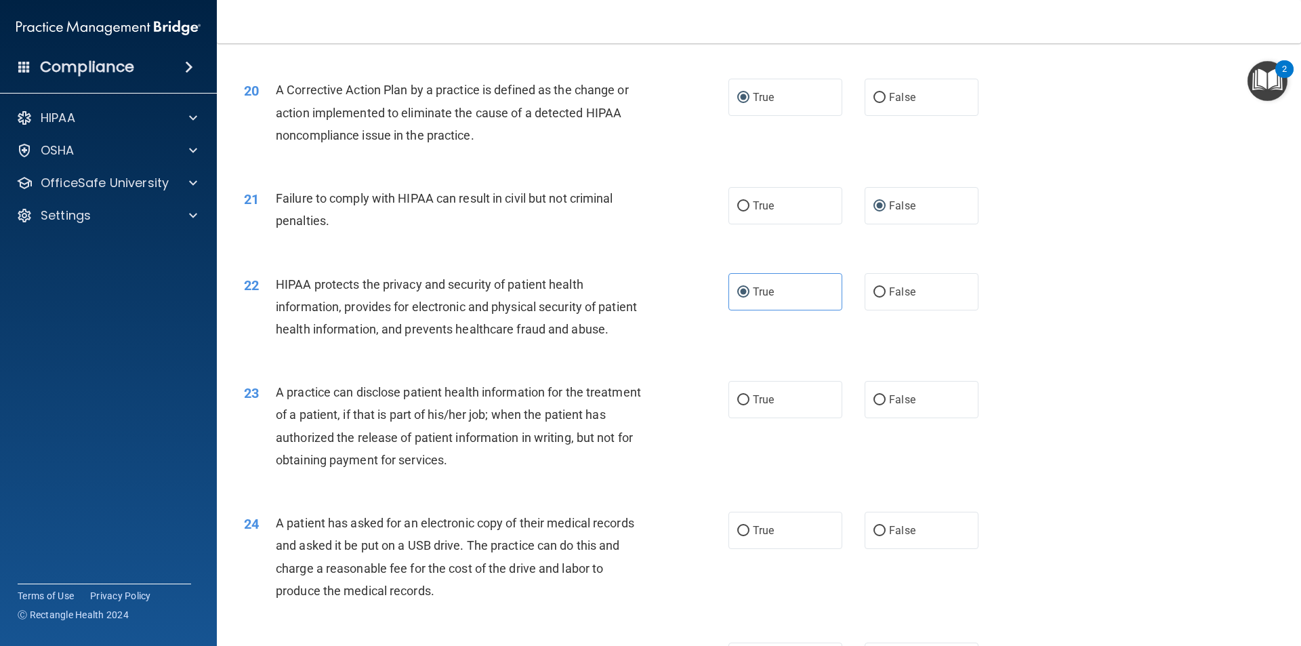
scroll to position [1948, 0]
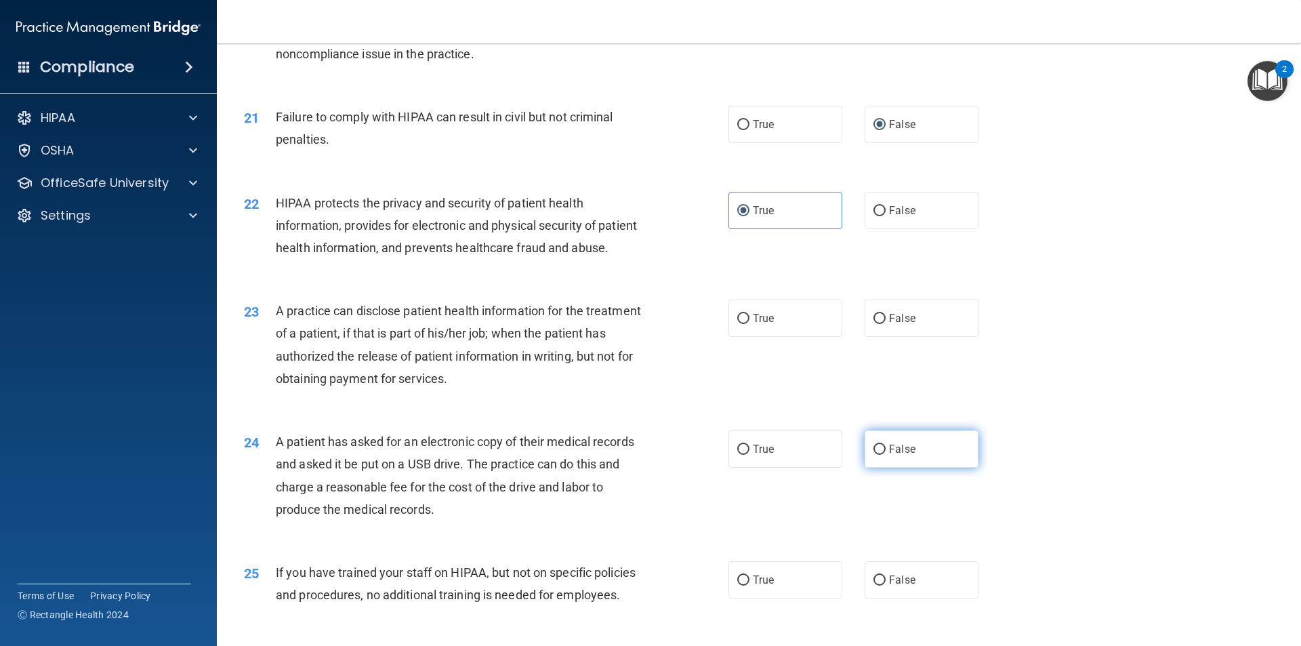
click at [876, 455] on input "False" at bounding box center [879, 450] width 12 height 10
radio input "true"
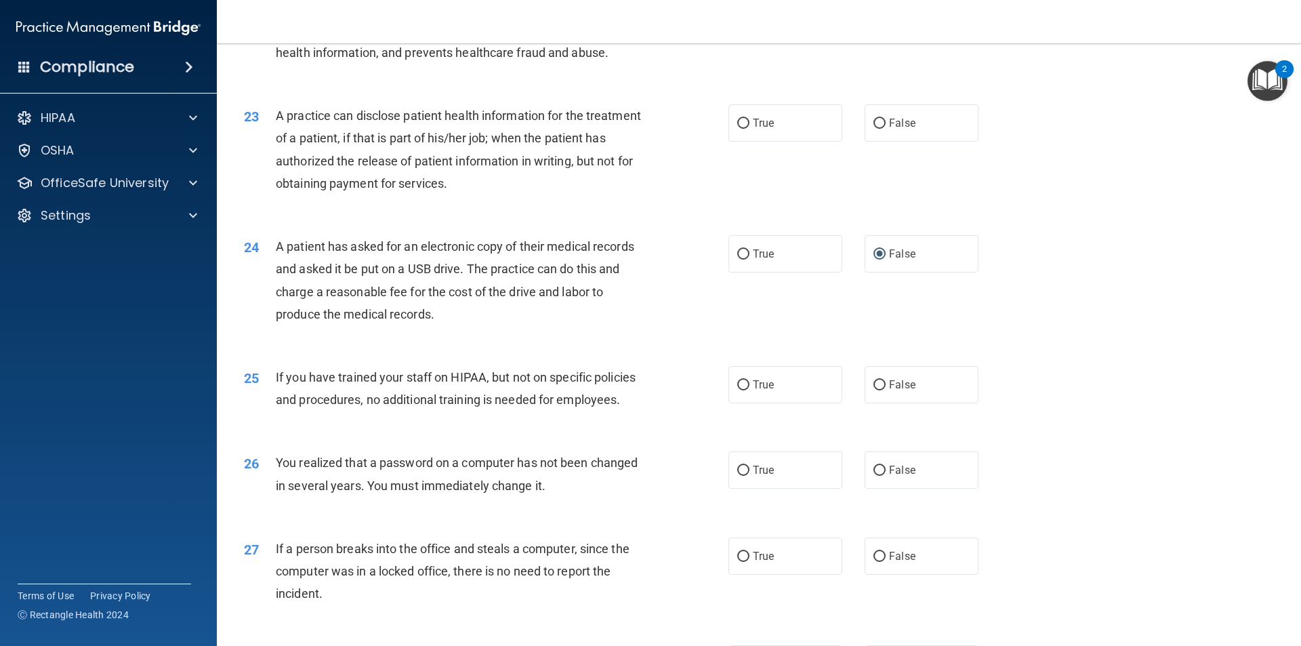
scroll to position [2206, 0]
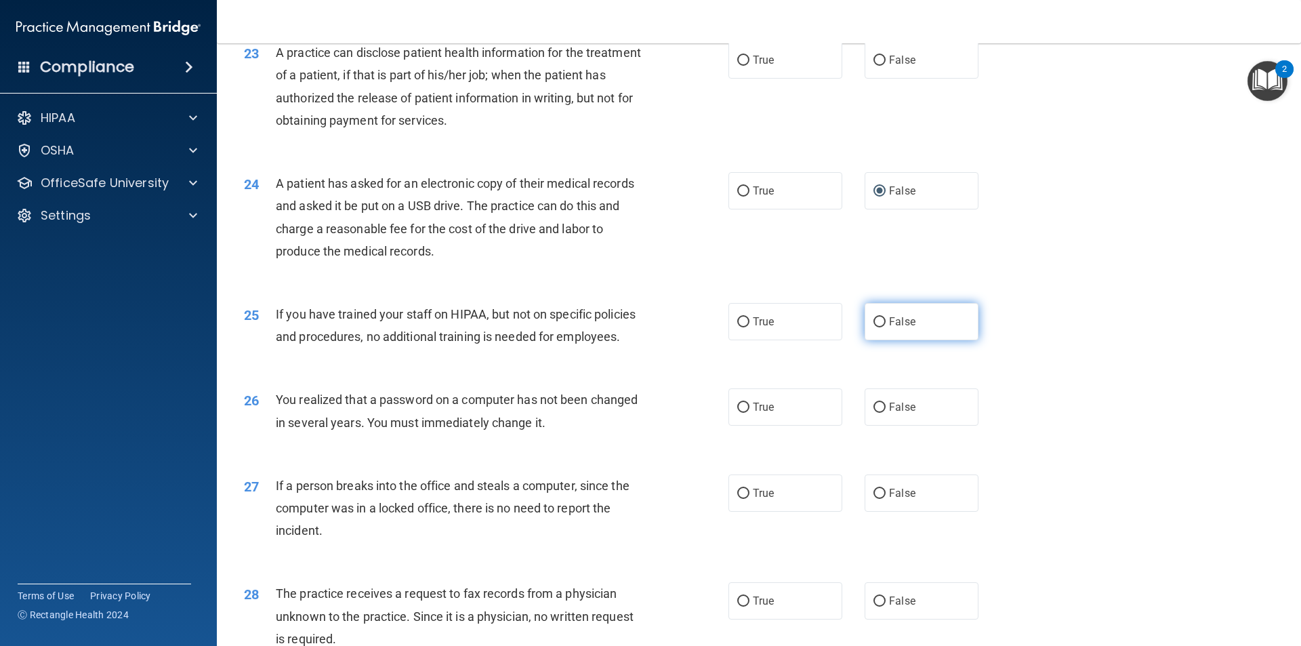
click at [873, 327] on input "False" at bounding box center [879, 322] width 12 height 10
radio input "true"
click at [740, 413] on input "True" at bounding box center [743, 408] width 12 height 10
radio input "true"
click at [874, 499] on input "False" at bounding box center [879, 494] width 12 height 10
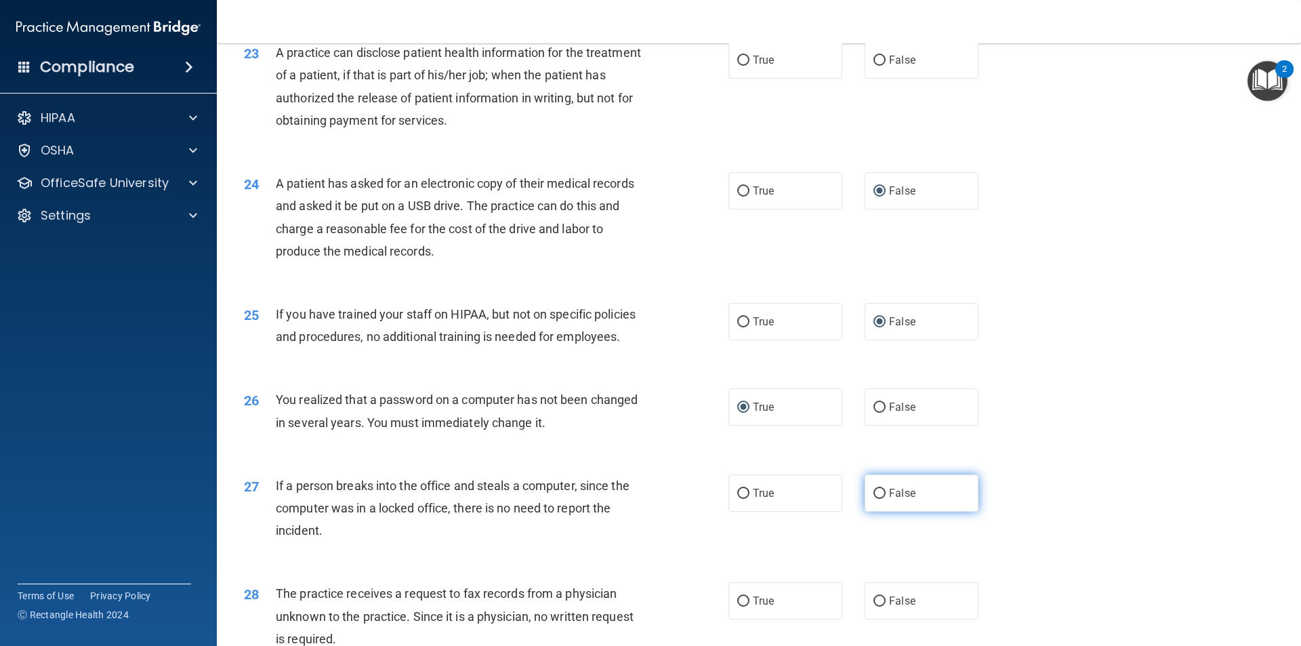
radio input "true"
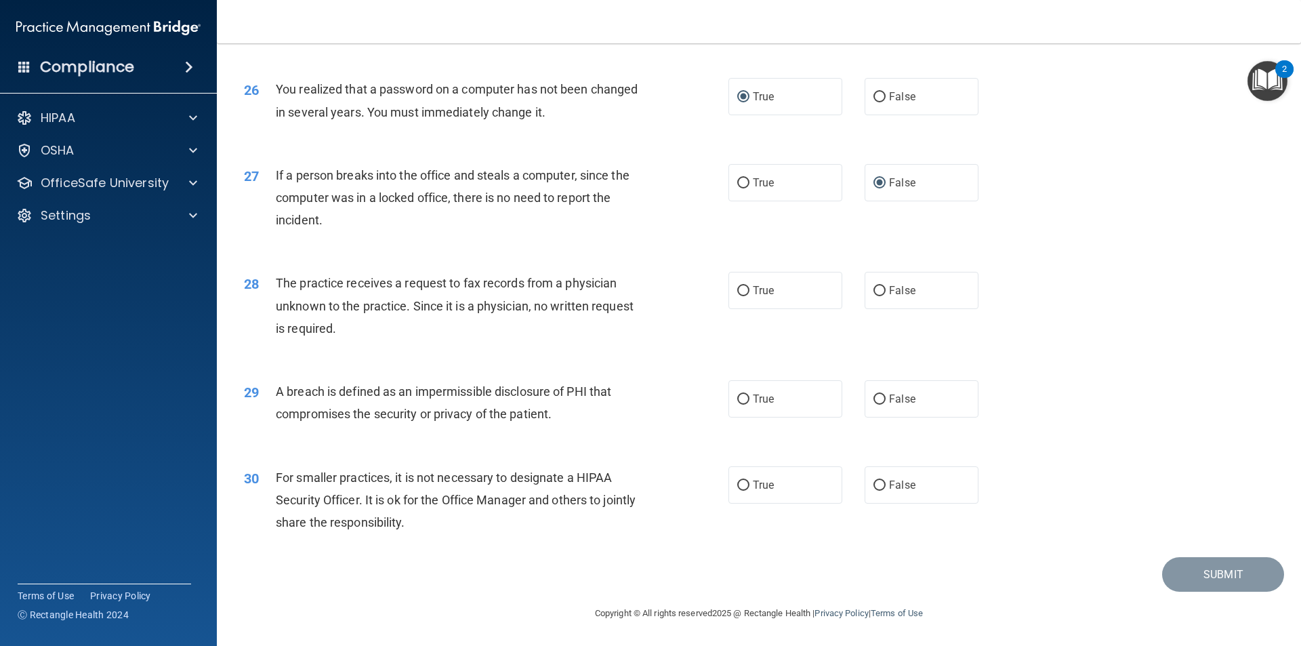
scroll to position [2561, 0]
click at [876, 396] on input "False" at bounding box center [879, 399] width 12 height 10
radio input "true"
click at [901, 489] on span "False" at bounding box center [902, 484] width 26 height 13
click at [886, 489] on input "False" at bounding box center [879, 485] width 12 height 10
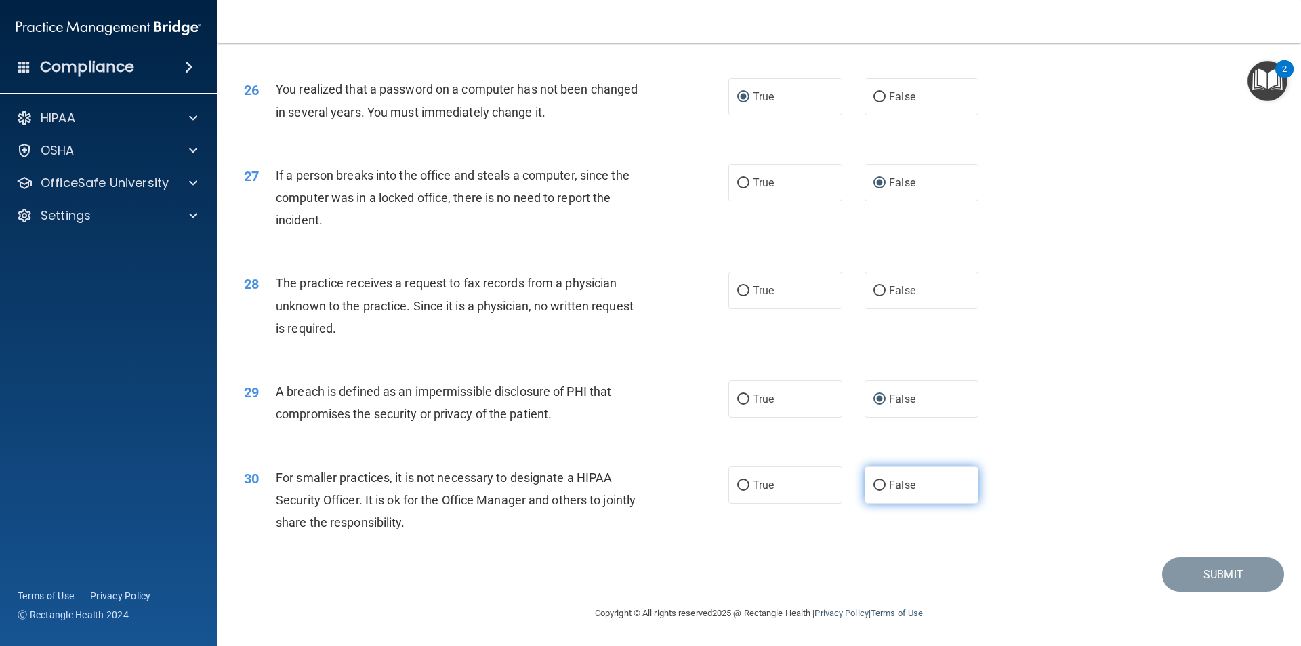
radio input "true"
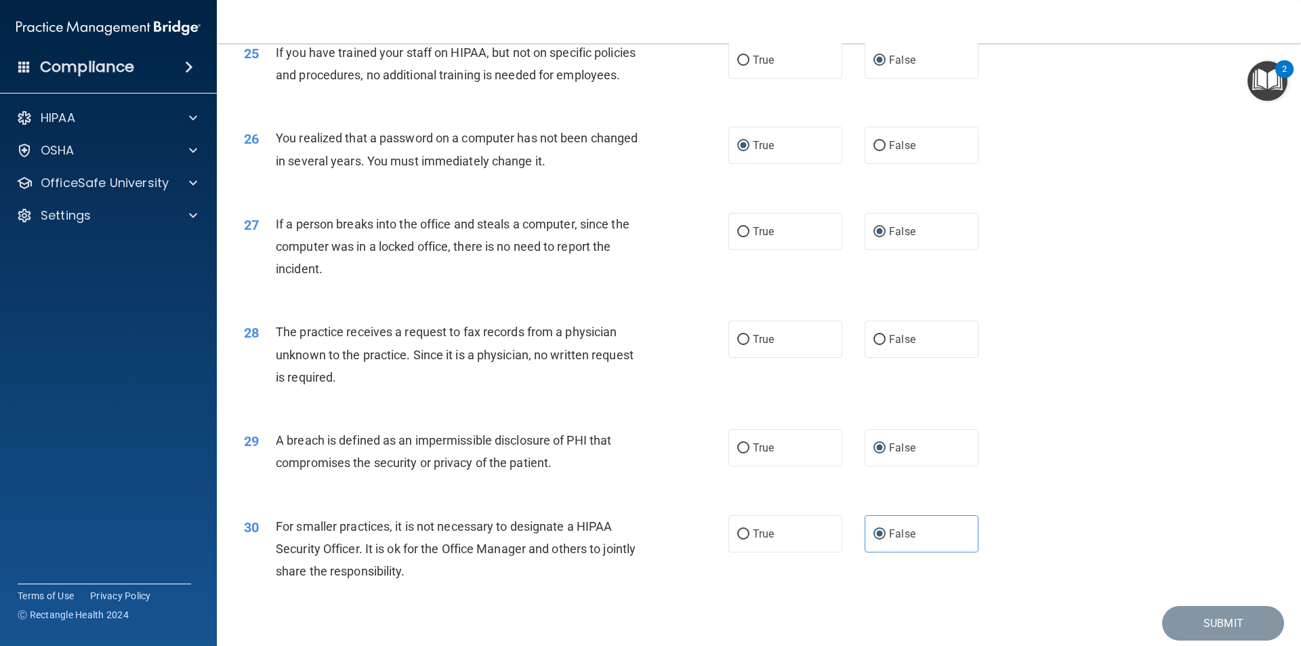
scroll to position [2420, 0]
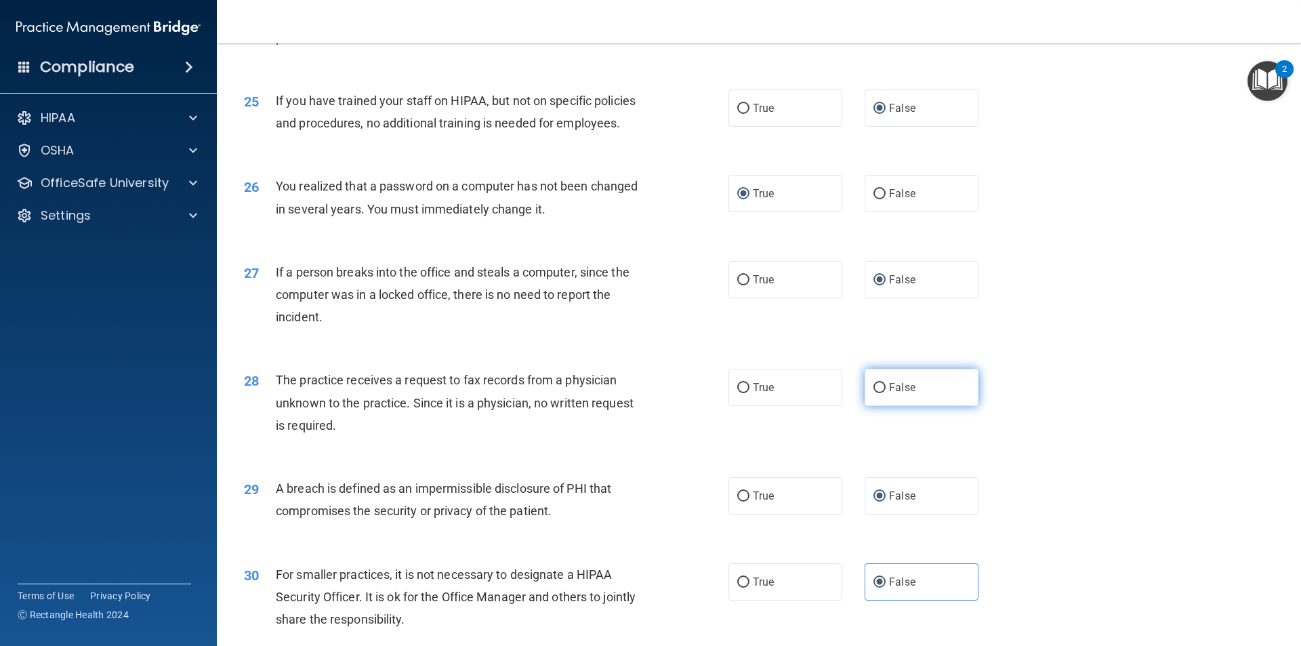
click at [881, 406] on label "False" at bounding box center [922, 387] width 114 height 37
click at [881, 393] on input "False" at bounding box center [879, 388] width 12 height 10
radio input "true"
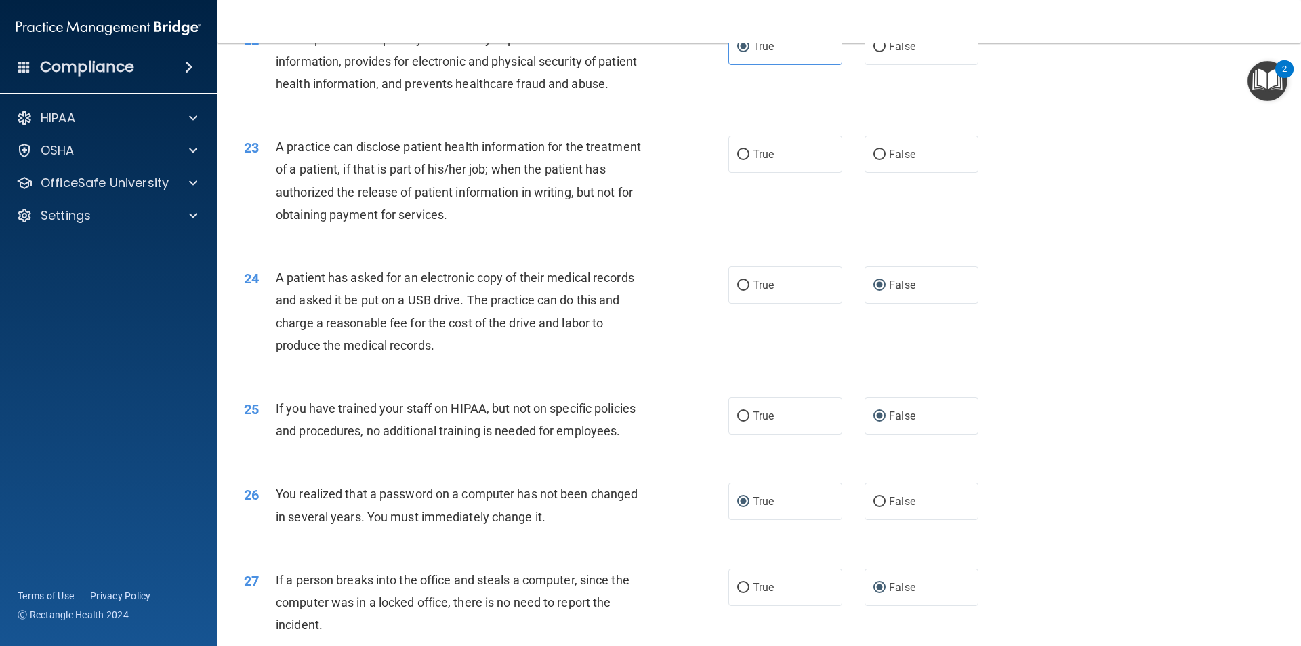
scroll to position [2108, 0]
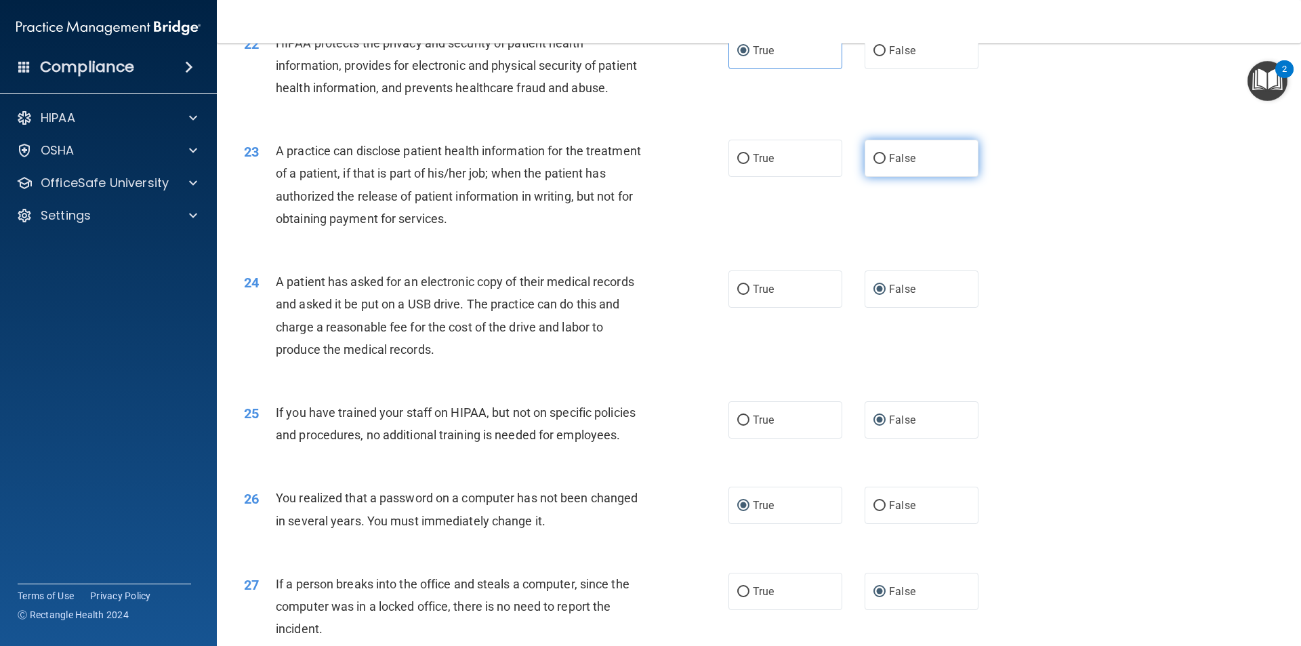
click at [879, 164] on input "False" at bounding box center [879, 159] width 12 height 10
radio input "true"
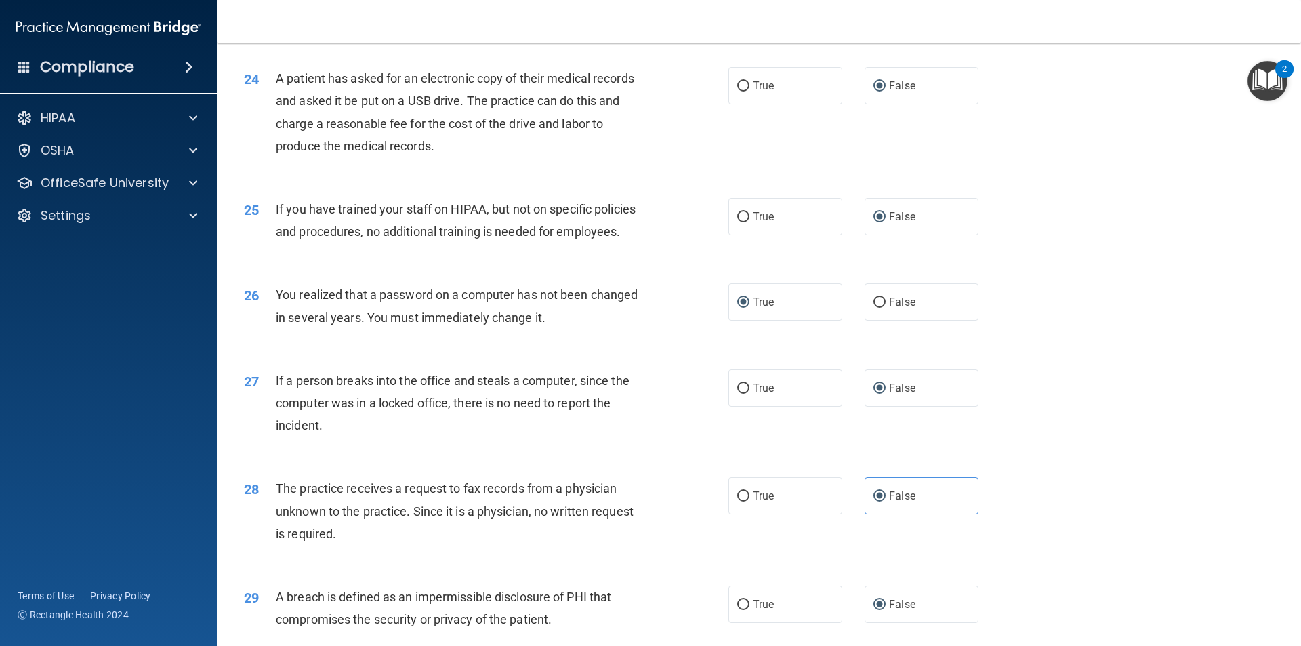
scroll to position [2561, 0]
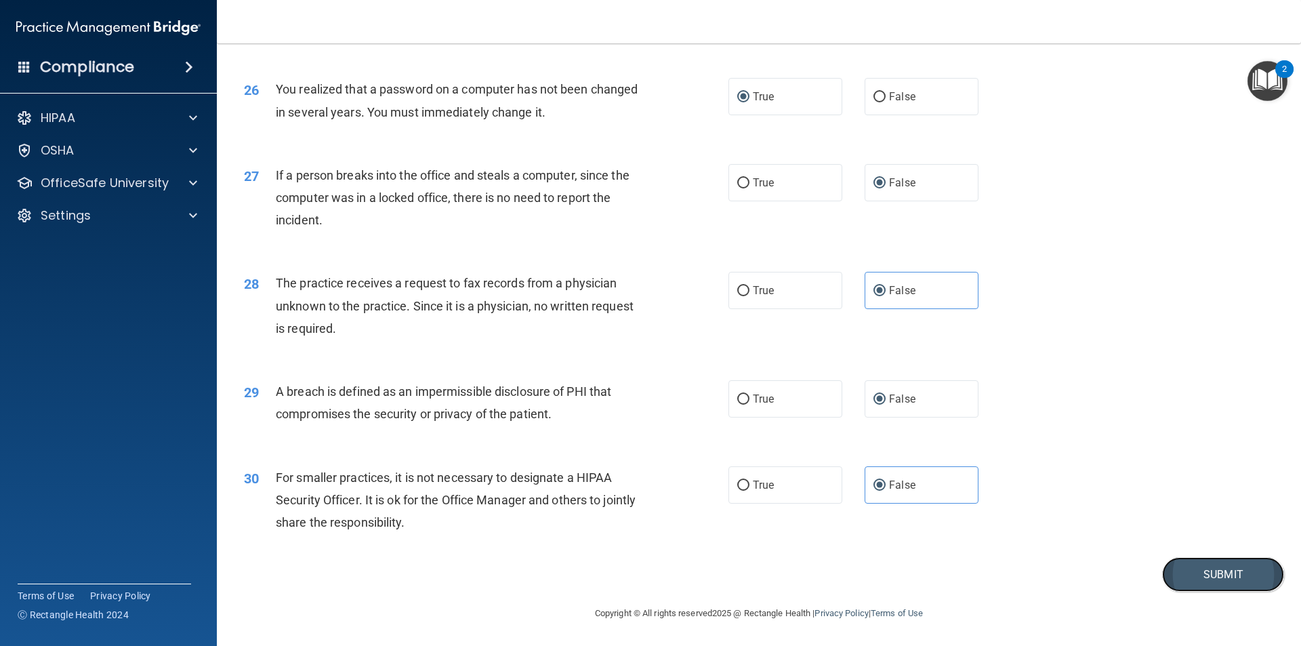
click at [1189, 573] on button "Submit" at bounding box center [1223, 574] width 122 height 35
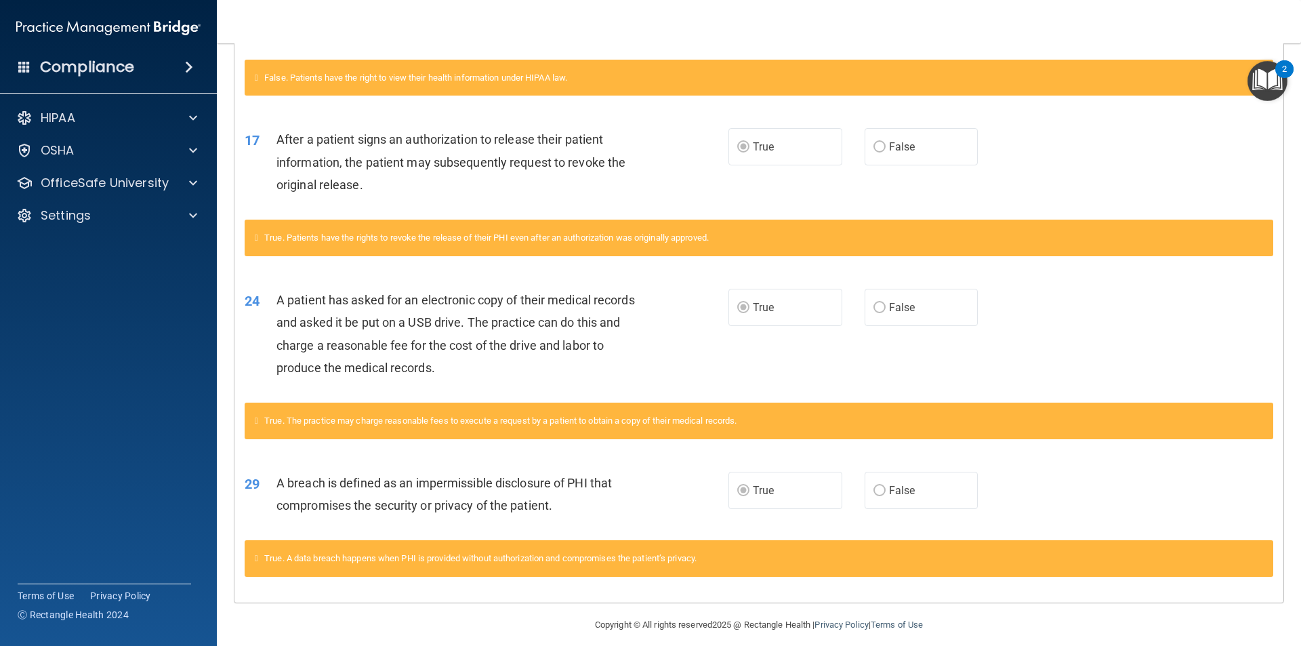
scroll to position [663, 0]
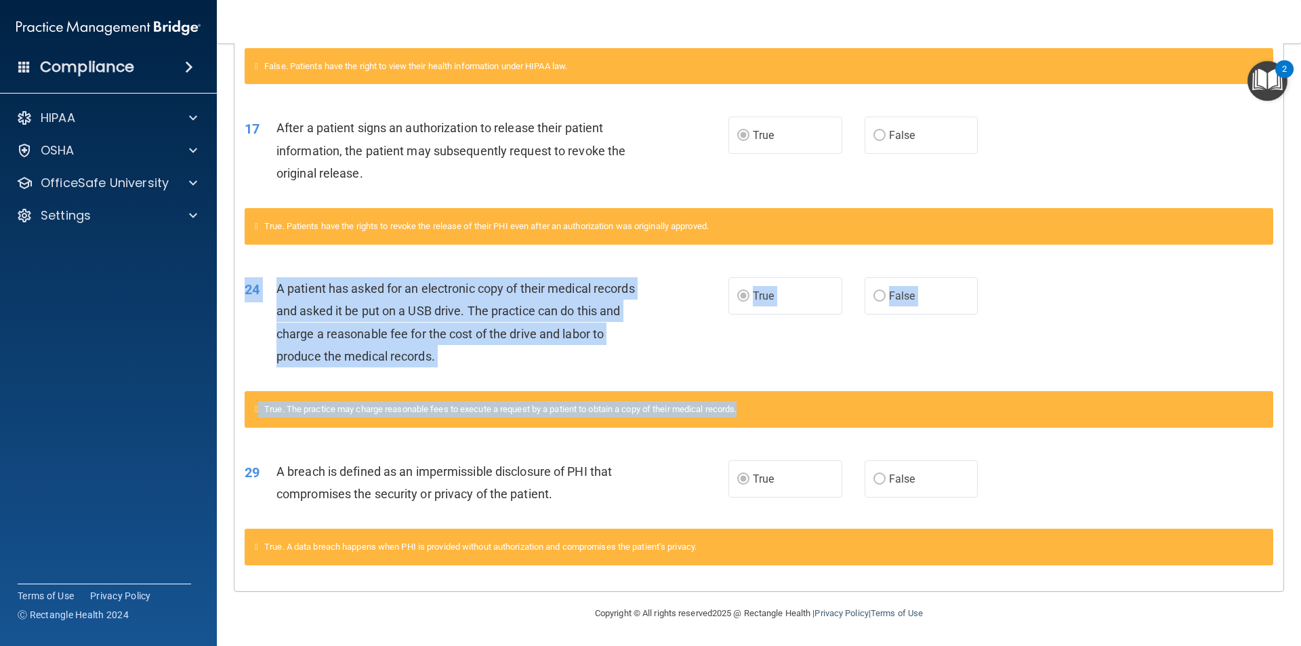
drag, startPoint x: 1290, startPoint y: 398, endPoint x: 1295, endPoint y: 229, distance: 168.8
click at [1295, 229] on main "Calculating your score.... Success! You've completed " The HIPAA Quiz " with a …" at bounding box center [759, 344] width 1084 height 602
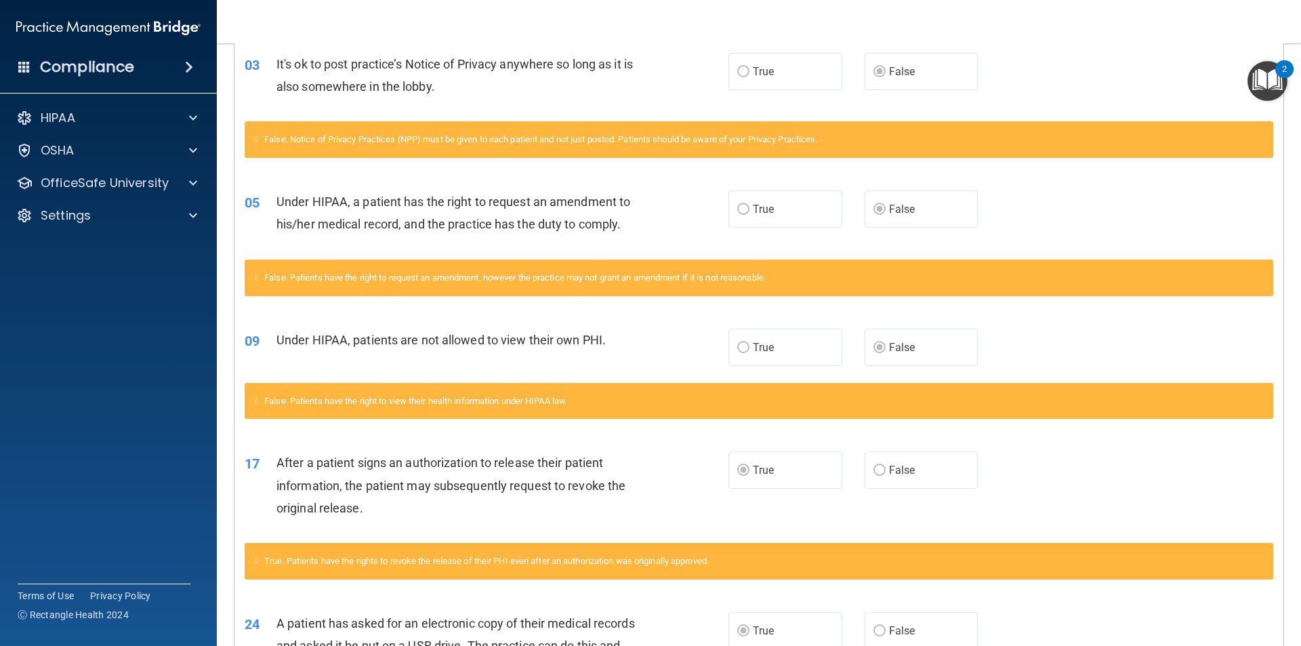
scroll to position [0, 0]
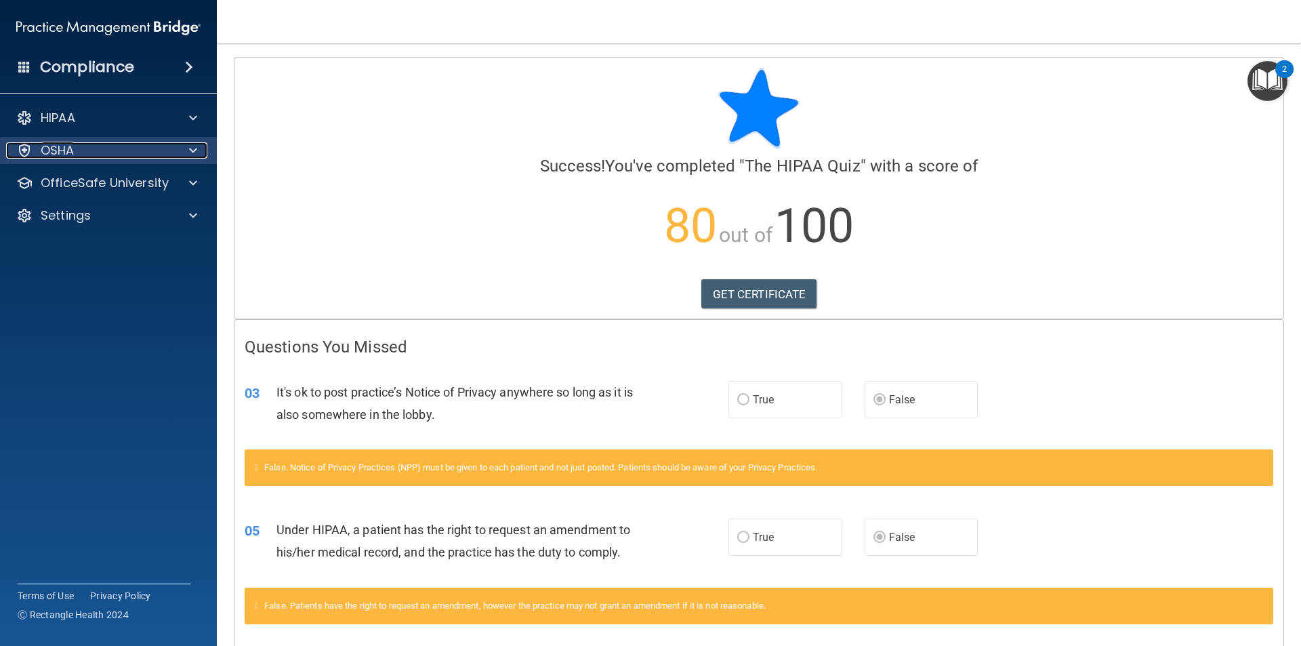
click at [194, 149] on span at bounding box center [193, 150] width 8 height 16
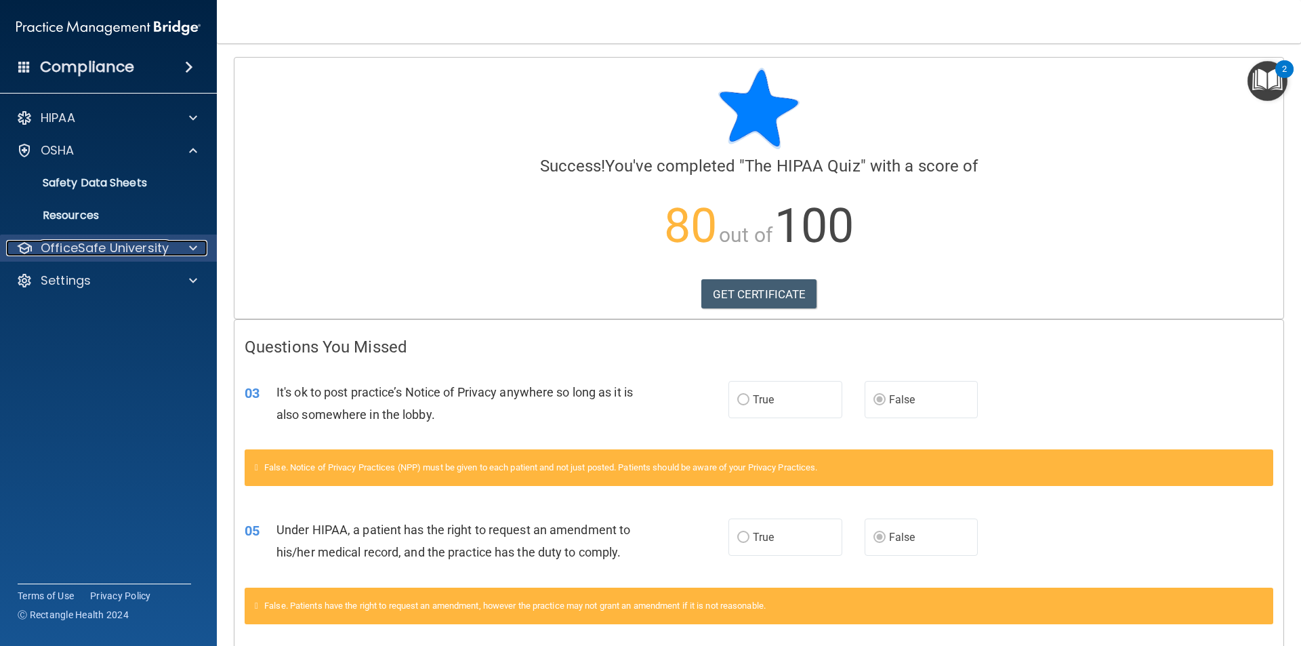
click at [189, 243] on span at bounding box center [193, 248] width 8 height 16
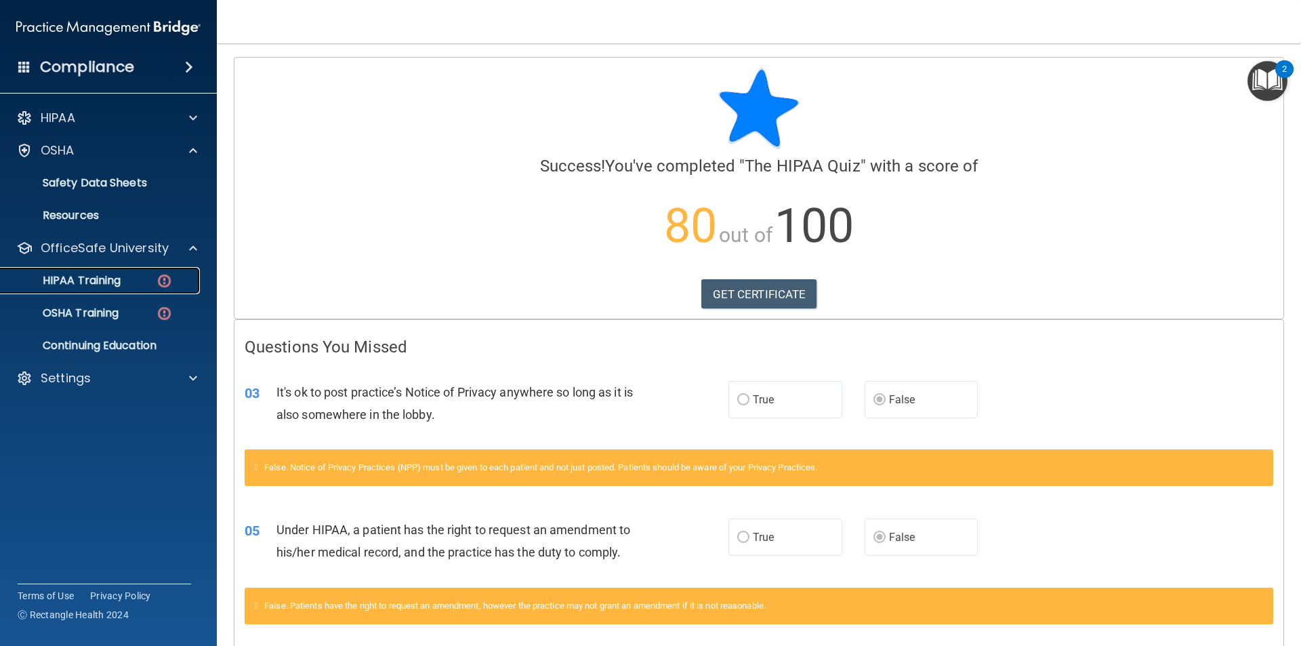
click at [129, 281] on div "HIPAA Training" at bounding box center [101, 281] width 185 height 14
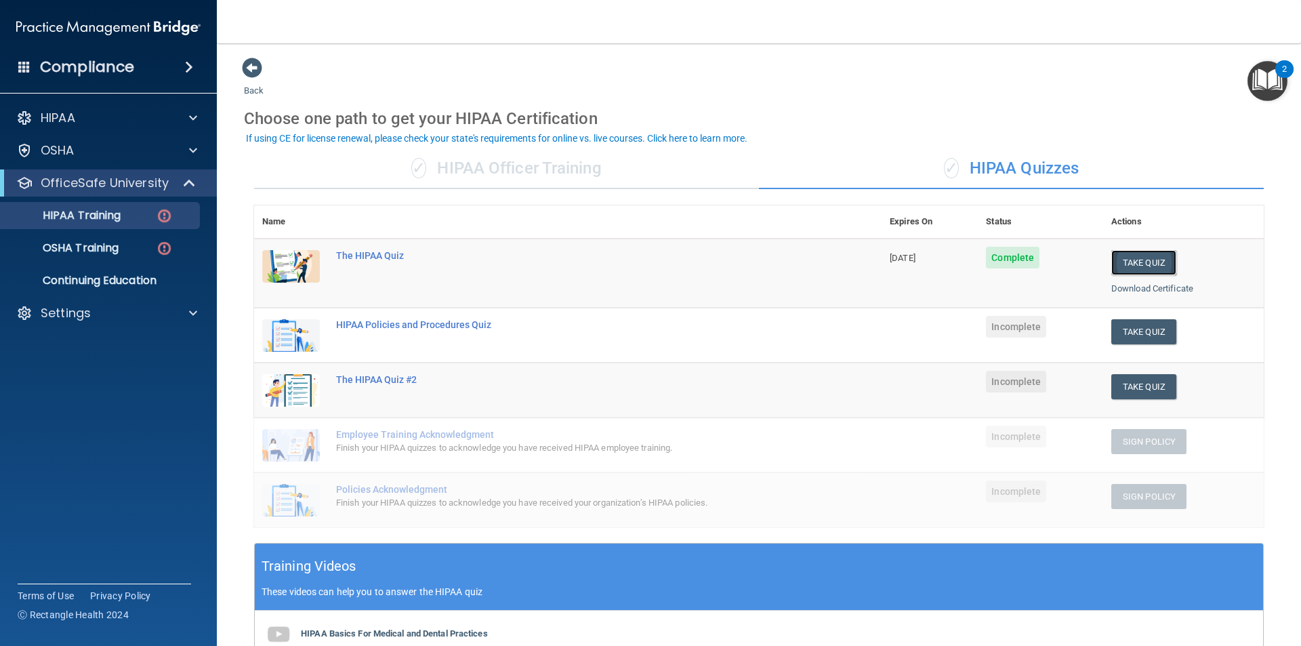
click at [1140, 260] on button "Take Quiz" at bounding box center [1143, 262] width 65 height 25
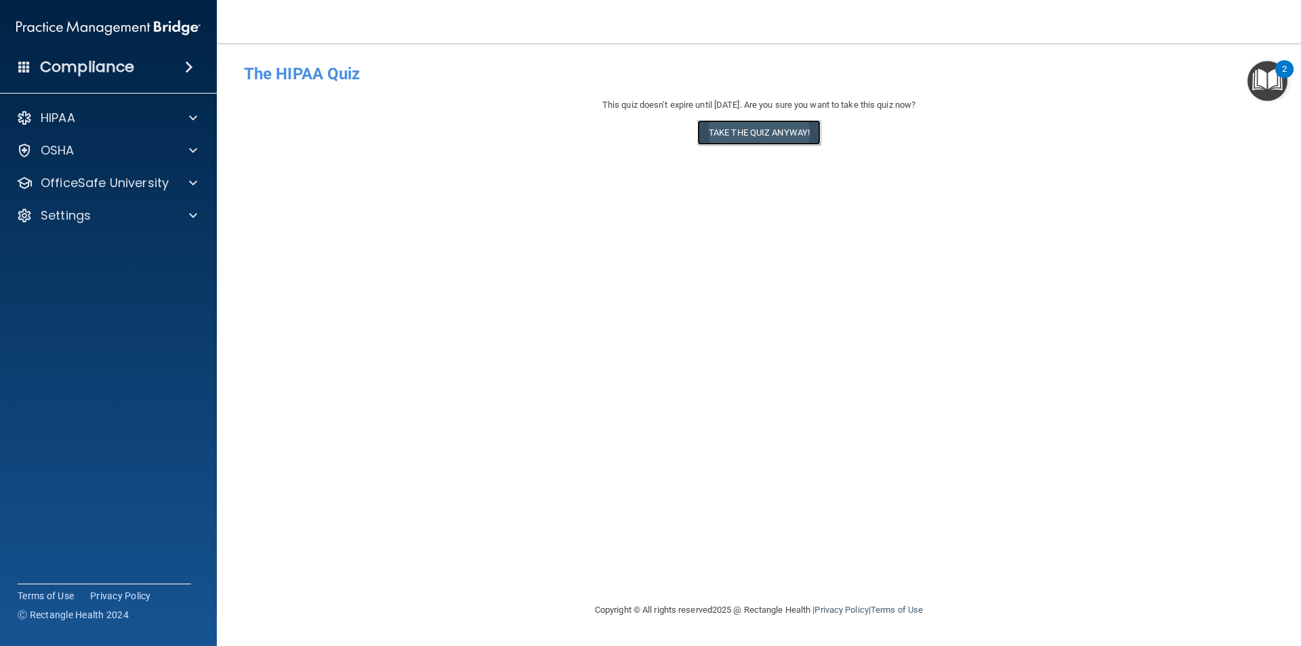
click at [770, 129] on button "Take the quiz anyway!" at bounding box center [758, 132] width 123 height 25
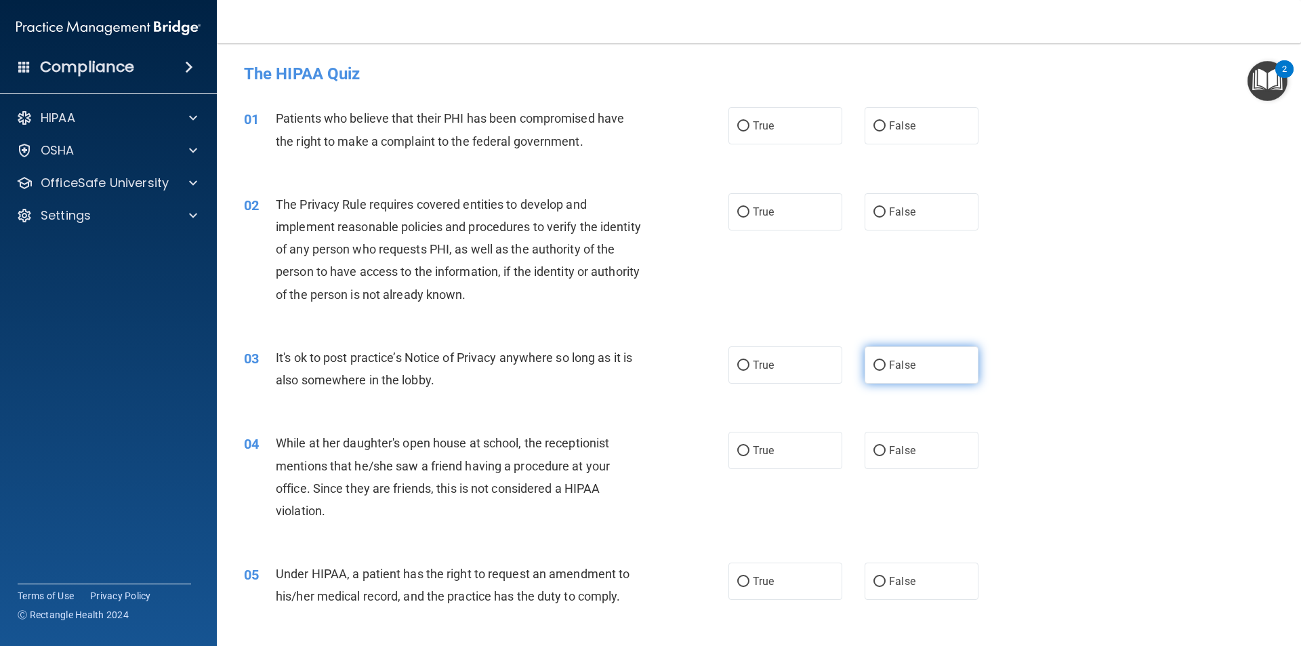
click at [873, 365] on input "False" at bounding box center [879, 365] width 12 height 10
radio input "true"
click at [739, 125] on input "True" at bounding box center [743, 126] width 12 height 10
radio input "true"
click at [741, 212] on input "True" at bounding box center [743, 212] width 12 height 10
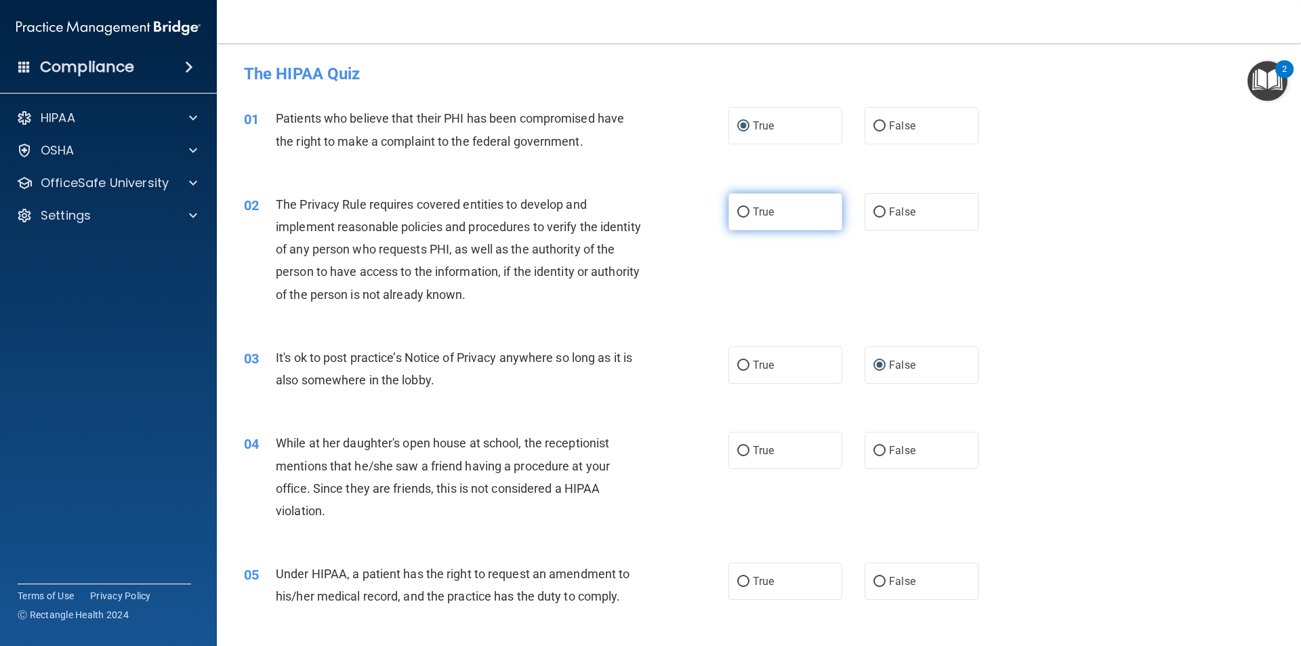
radio input "true"
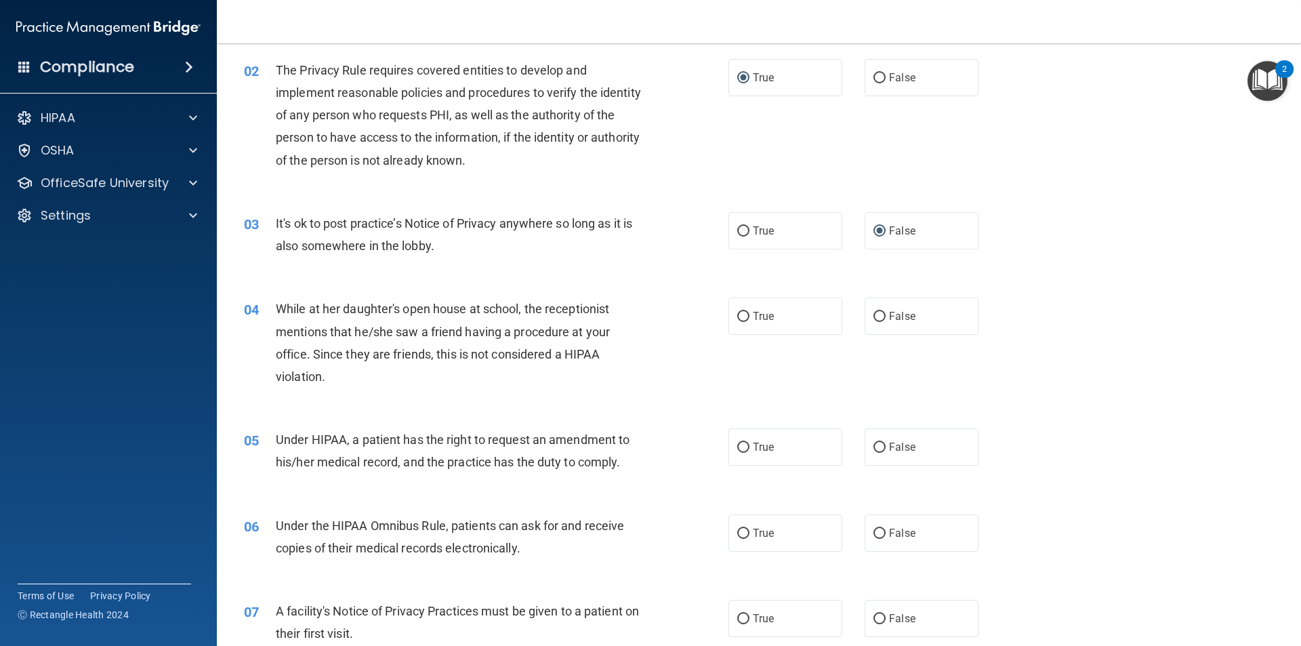
scroll to position [136, 0]
click at [873, 315] on input "False" at bounding box center [879, 315] width 12 height 10
radio input "true"
click at [738, 445] on input "True" at bounding box center [743, 446] width 12 height 10
radio input "true"
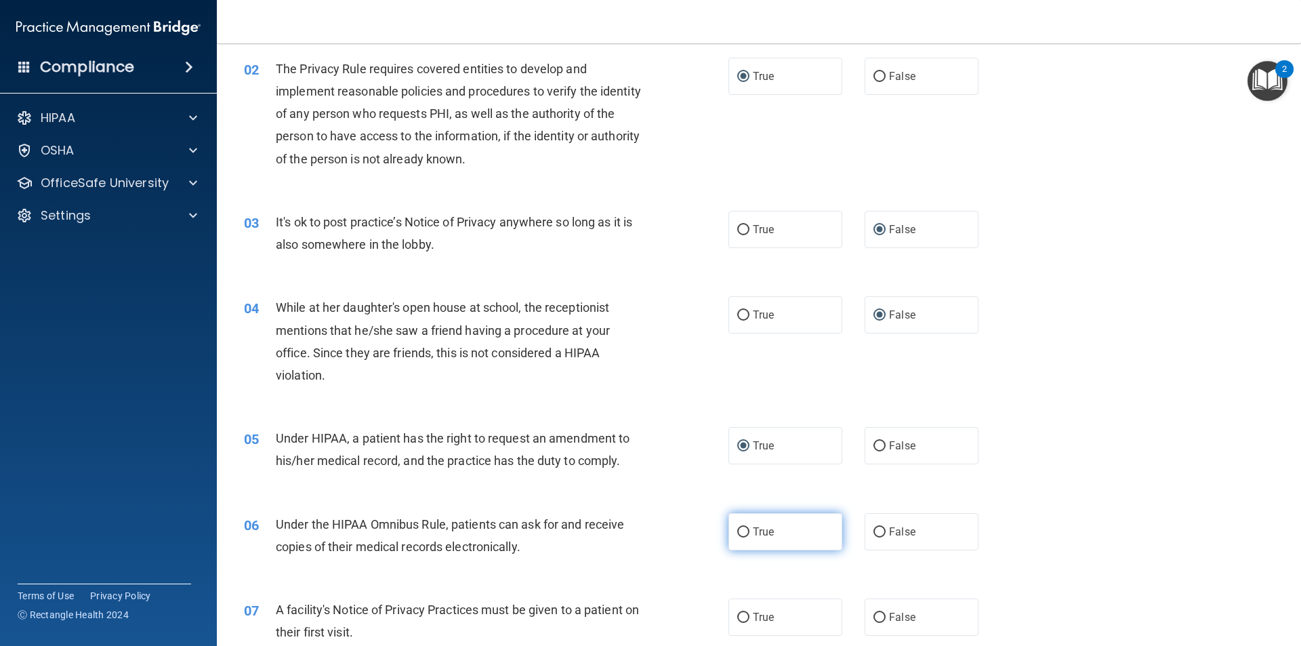
click at [737, 530] on input "True" at bounding box center [743, 532] width 12 height 10
radio input "true"
click at [737, 616] on input "True" at bounding box center [743, 618] width 12 height 10
radio input "true"
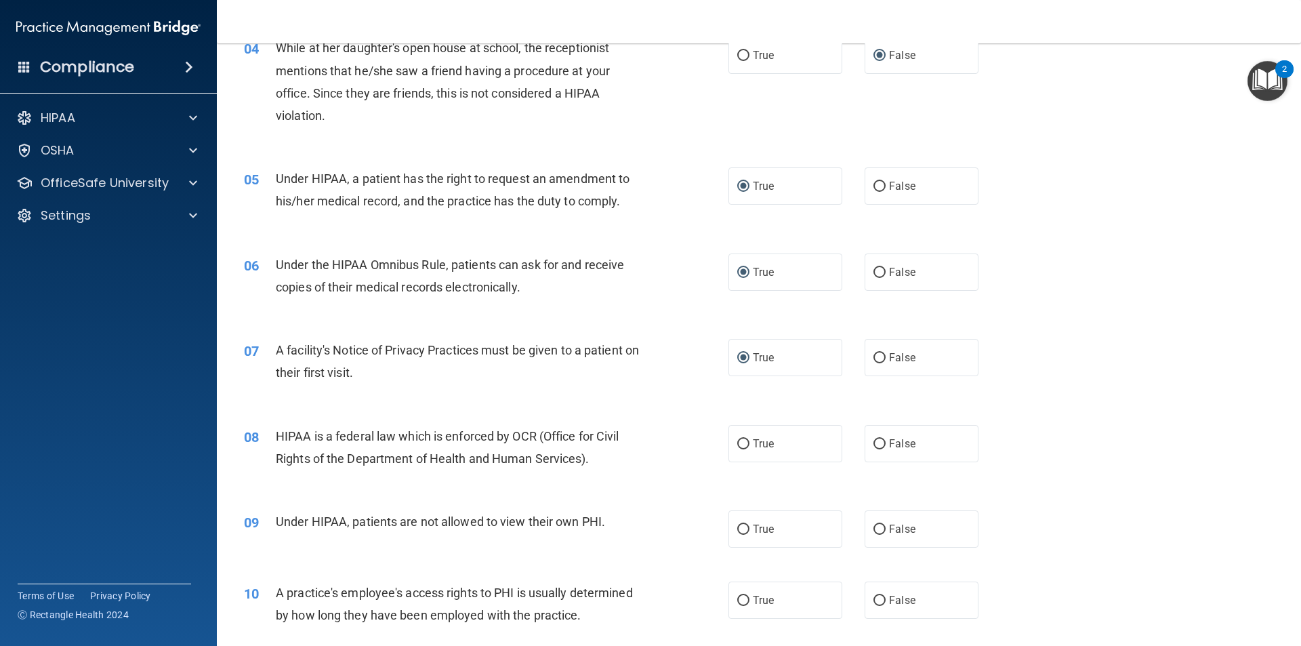
scroll to position [398, 0]
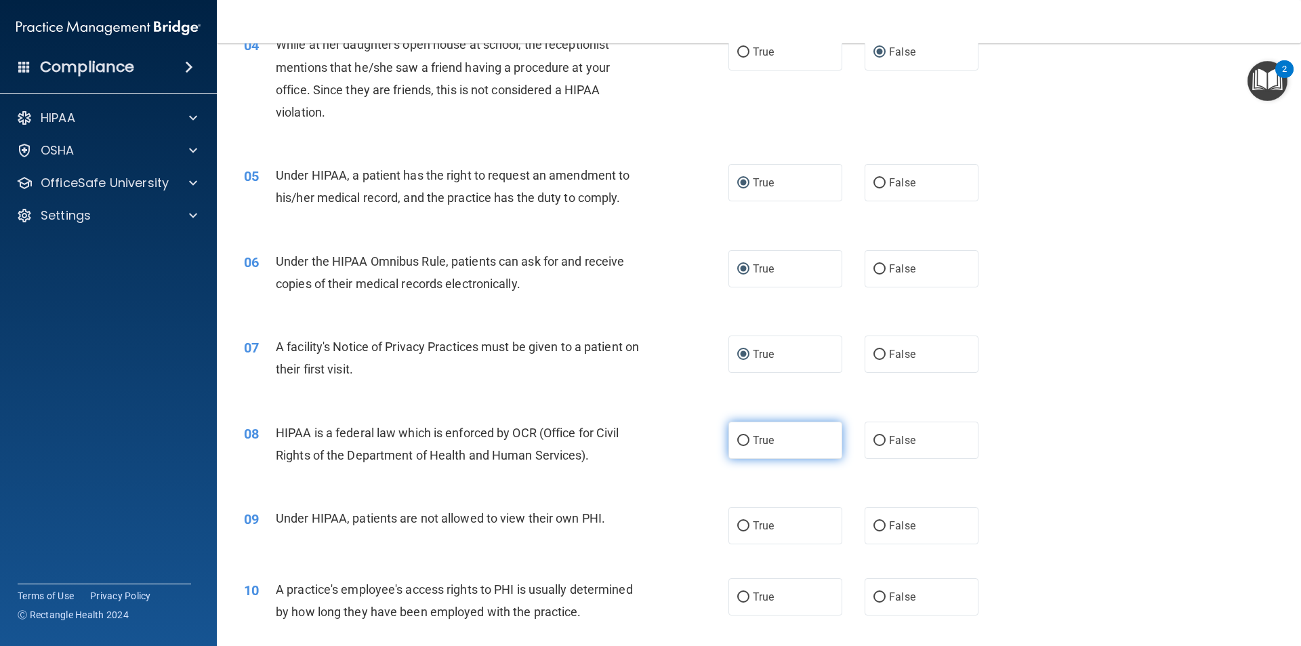
click at [737, 437] on input "True" at bounding box center [743, 441] width 12 height 10
radio input "true"
click at [740, 528] on input "True" at bounding box center [743, 526] width 12 height 10
radio input "true"
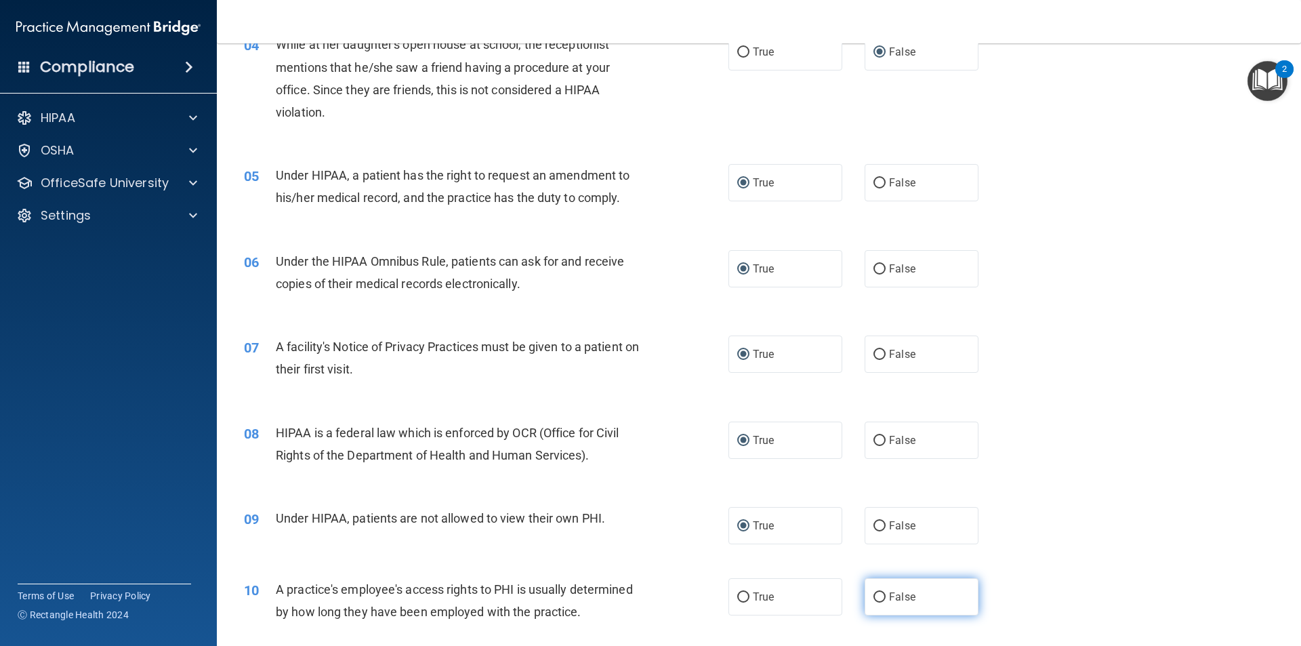
click at [873, 600] on input "False" at bounding box center [879, 597] width 12 height 10
radio input "true"
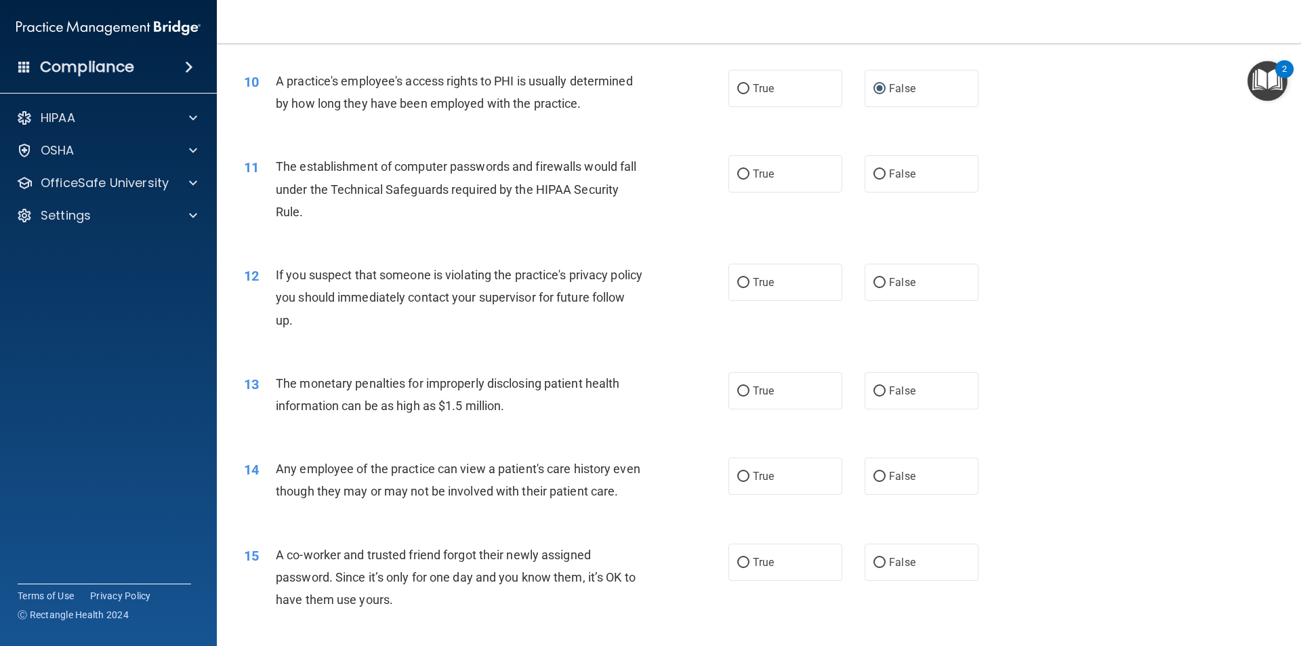
scroll to position [944, 0]
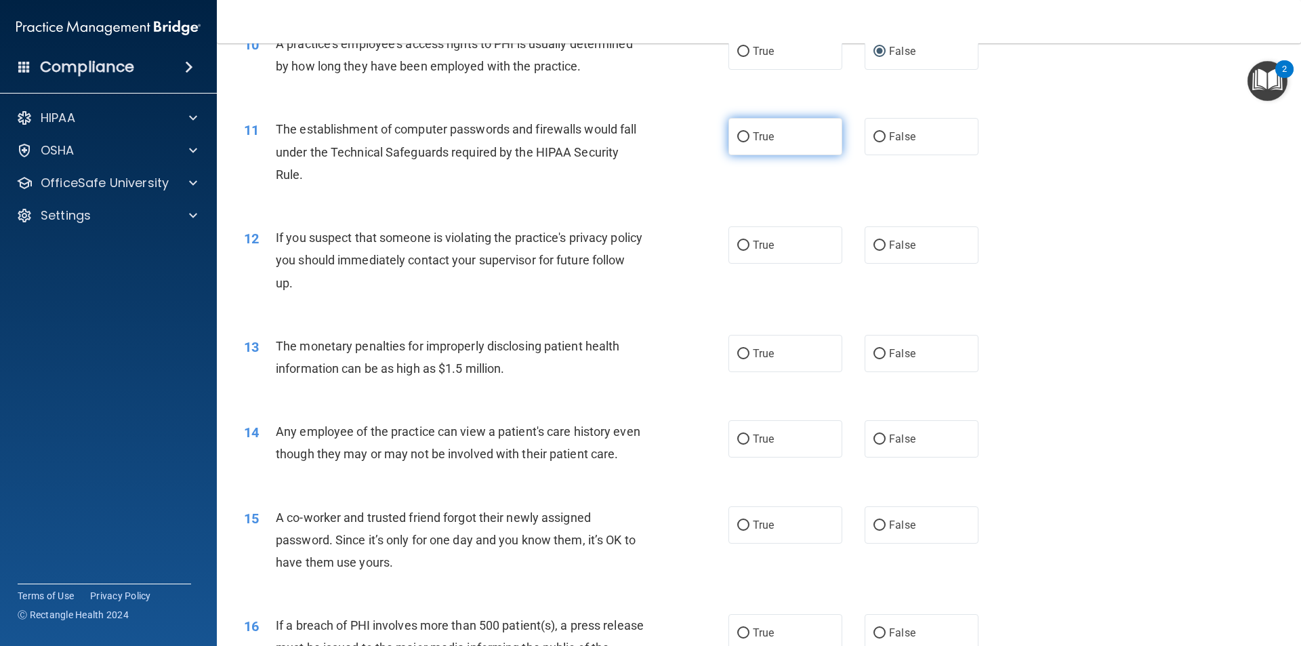
click at [737, 137] on input "True" at bounding box center [743, 137] width 12 height 10
radio input "true"
click at [740, 247] on input "True" at bounding box center [743, 246] width 12 height 10
radio input "true"
click at [737, 346] on label "True" at bounding box center [785, 353] width 114 height 37
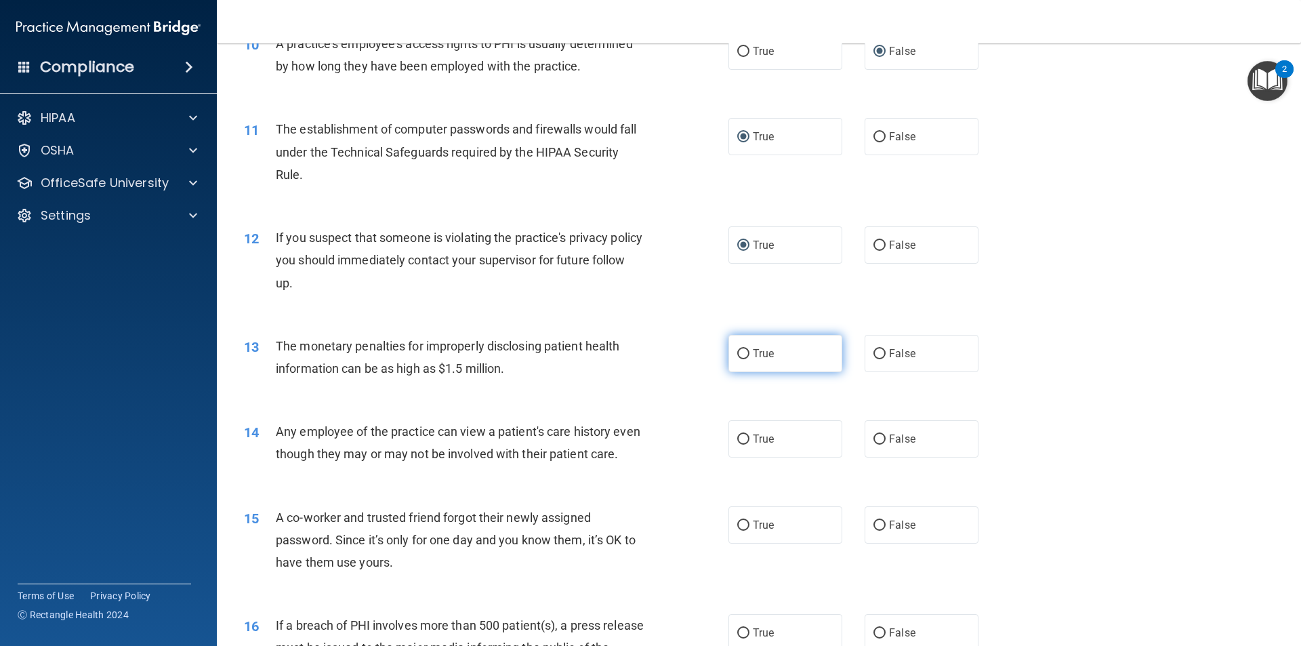
click at [737, 349] on input "True" at bounding box center [743, 354] width 12 height 10
radio input "true"
click at [878, 436] on input "False" at bounding box center [879, 439] width 12 height 10
radio input "true"
click at [873, 531] on input "False" at bounding box center [879, 525] width 12 height 10
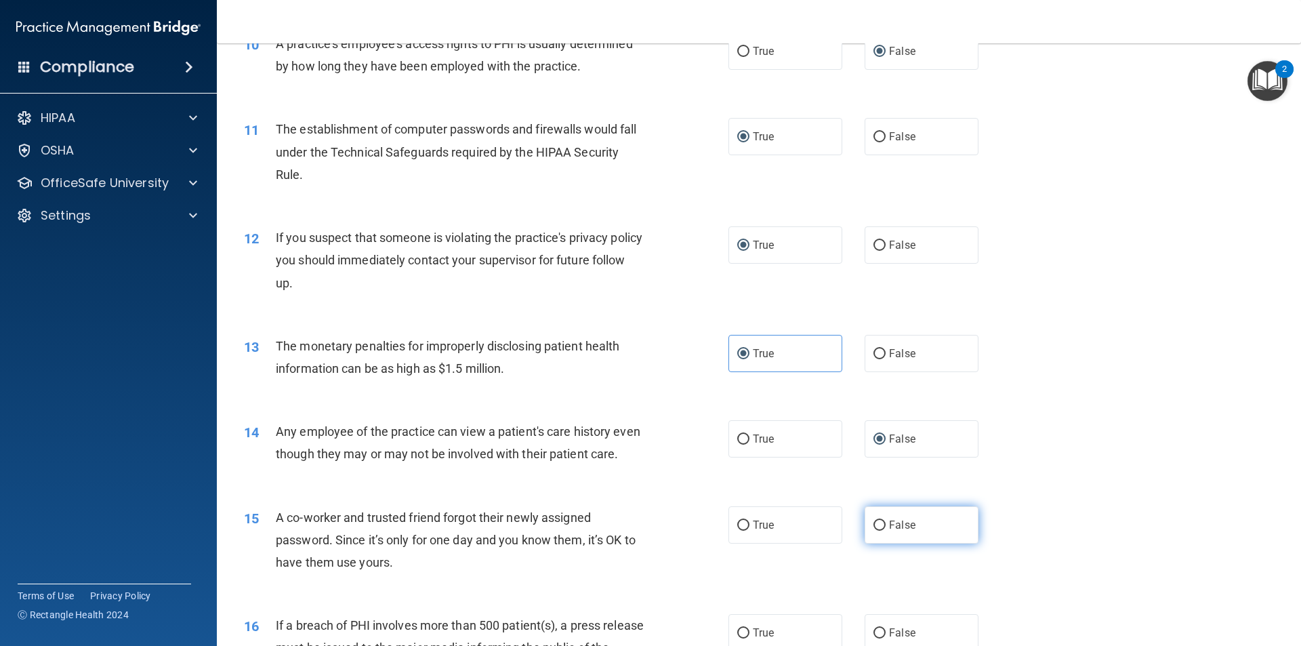
radio input "true"
click at [742, 531] on input "True" at bounding box center [743, 525] width 12 height 10
radio input "true"
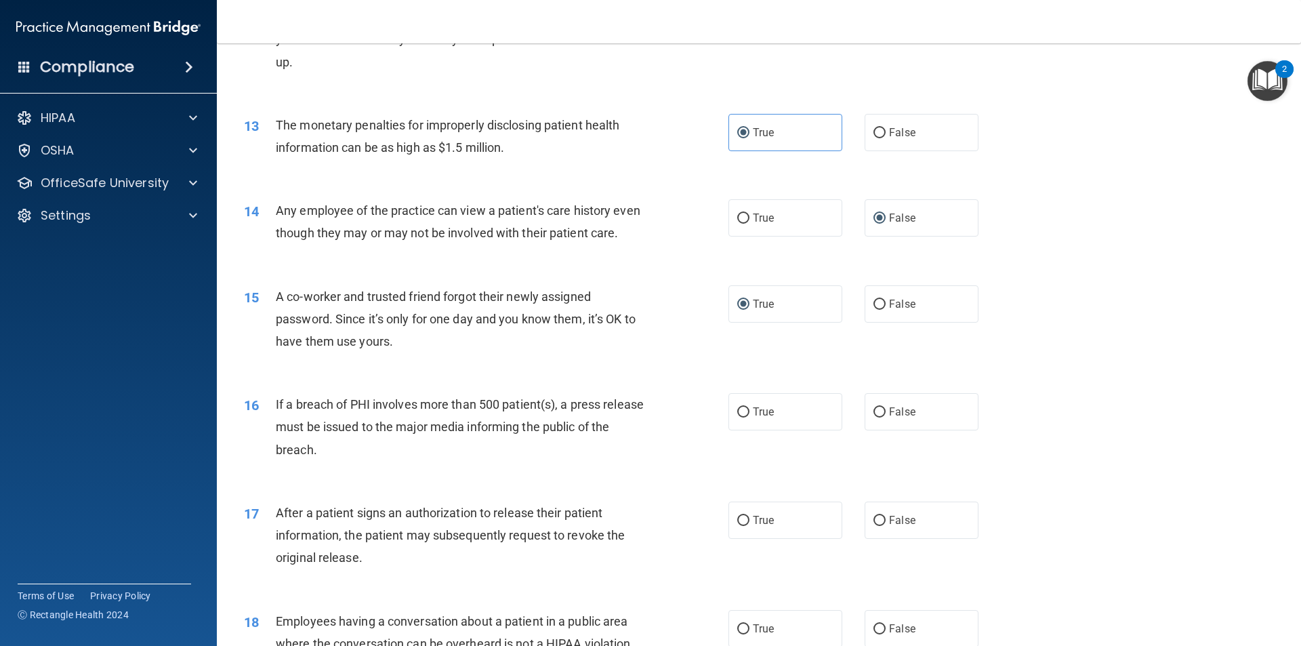
scroll to position [1147, 0]
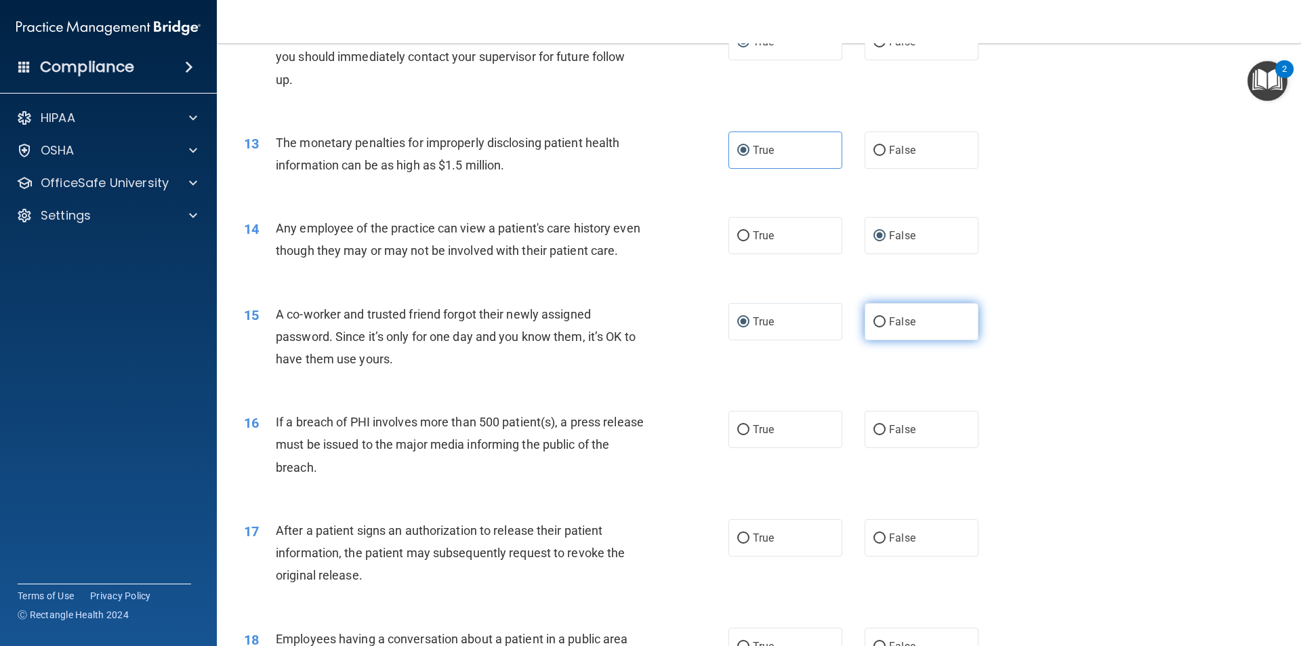
click at [878, 327] on input "False" at bounding box center [879, 322] width 12 height 10
radio input "true"
radio input "false"
click at [739, 435] on input "True" at bounding box center [743, 430] width 12 height 10
radio input "true"
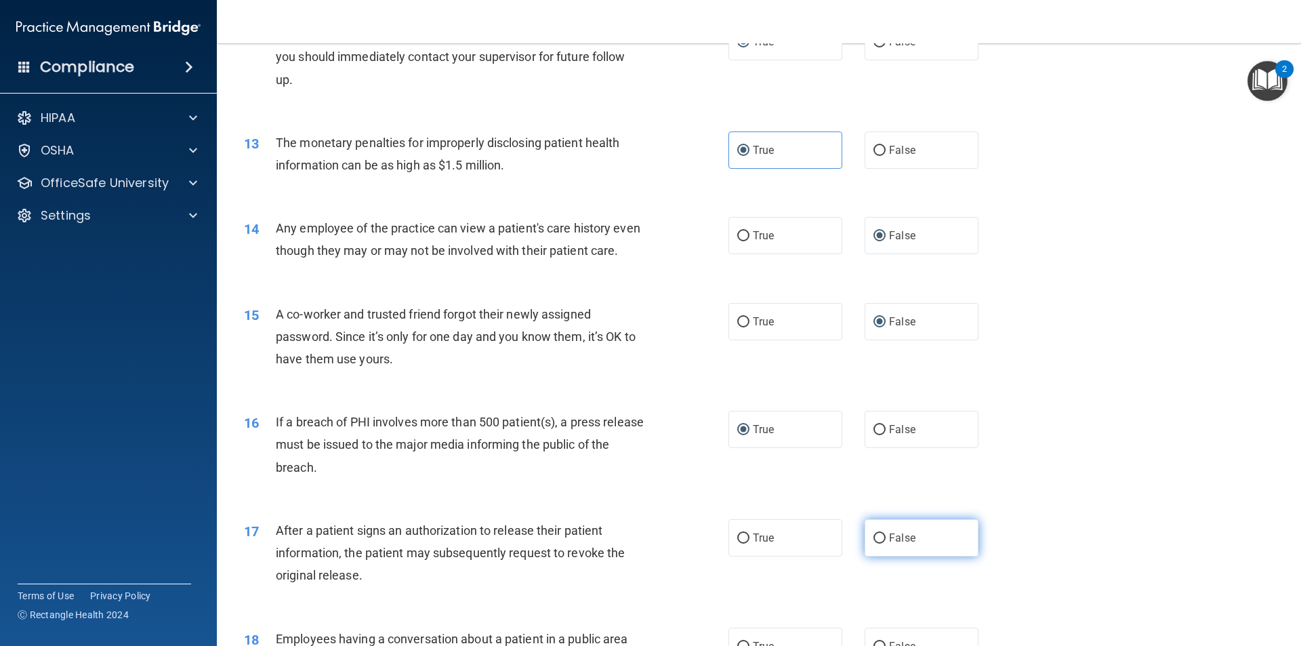
click at [878, 543] on input "False" at bounding box center [879, 538] width 12 height 10
radio input "true"
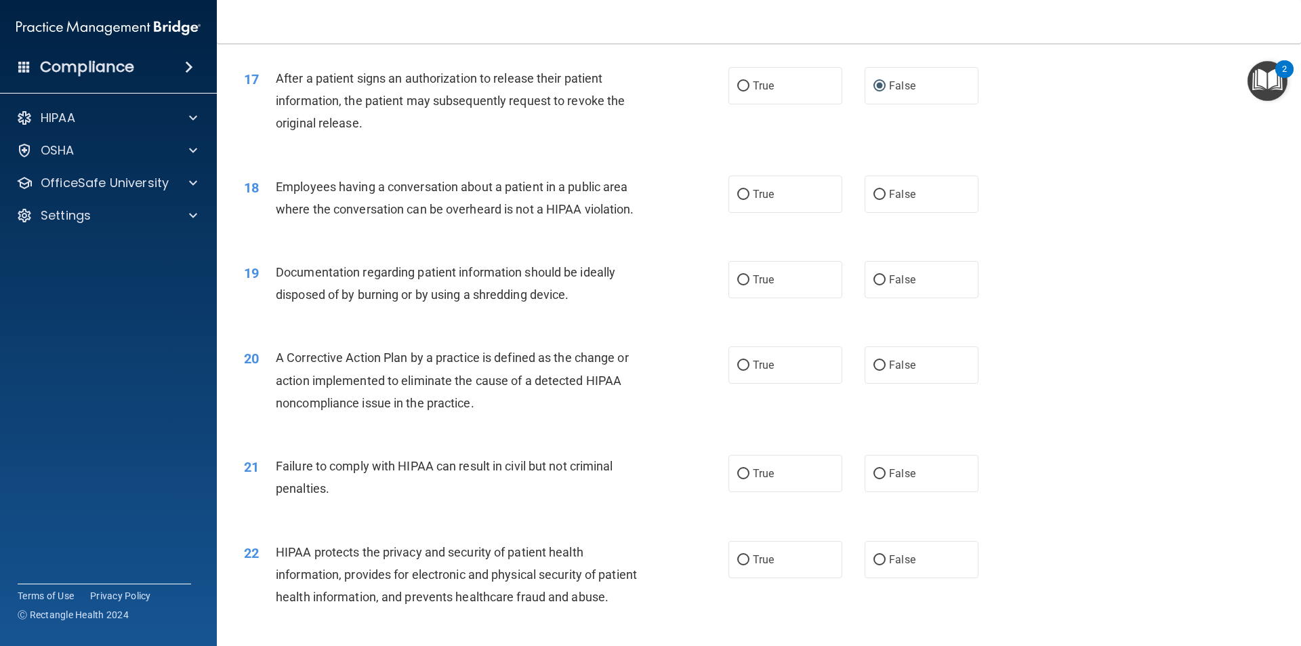
scroll to position [1614, 0]
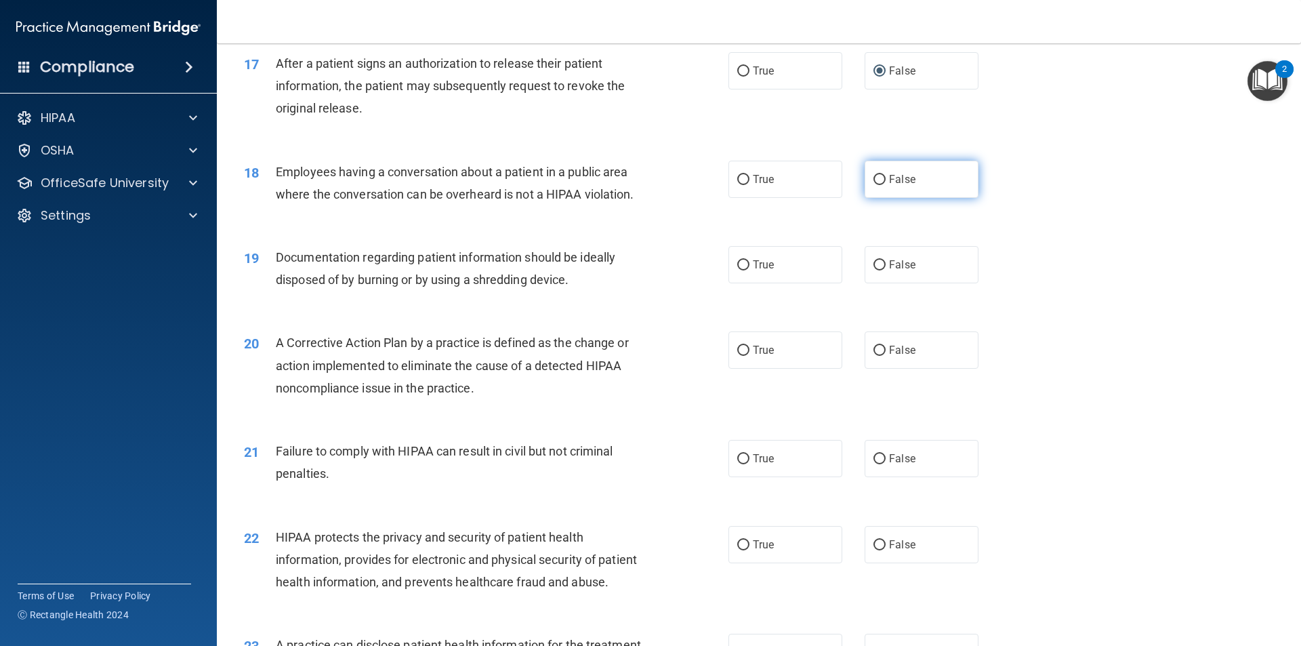
click at [873, 185] on input "False" at bounding box center [879, 180] width 12 height 10
radio input "true"
click at [739, 270] on input "True" at bounding box center [743, 265] width 12 height 10
radio input "true"
click at [737, 356] on input "True" at bounding box center [743, 351] width 12 height 10
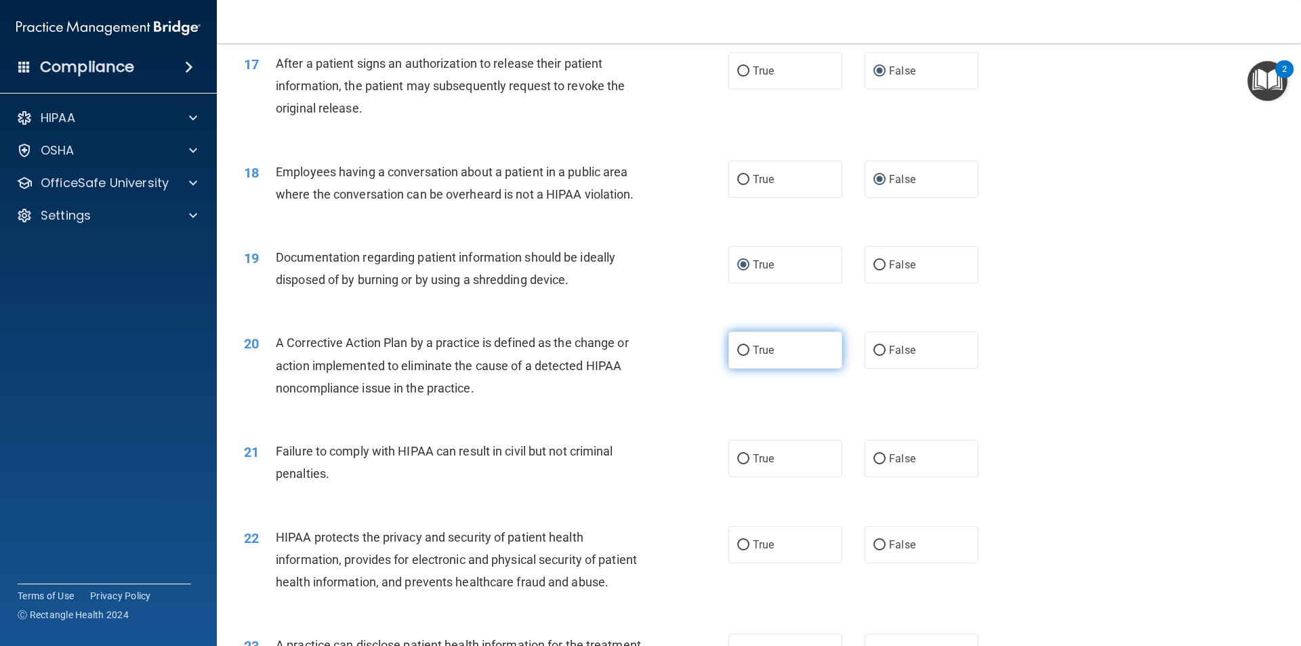
radio input "true"
click at [873, 464] on input "False" at bounding box center [879, 459] width 12 height 10
radio input "true"
click at [737, 550] on input "True" at bounding box center [743, 545] width 12 height 10
radio input "true"
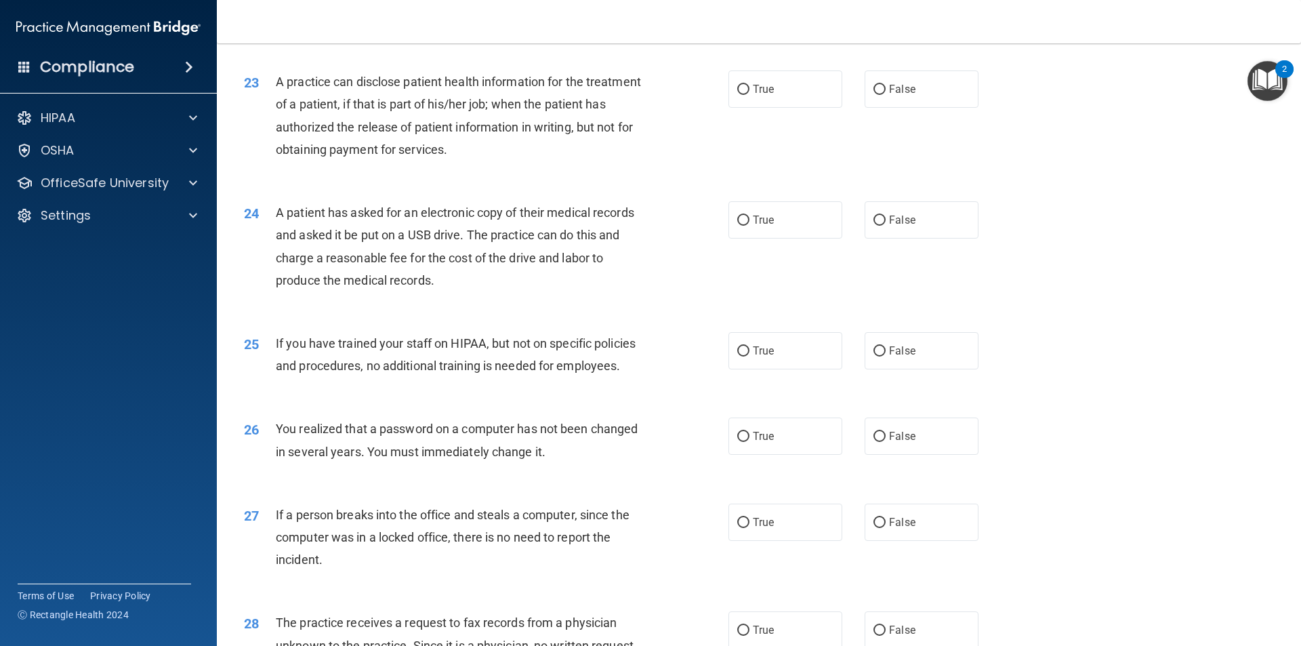
scroll to position [2185, 0]
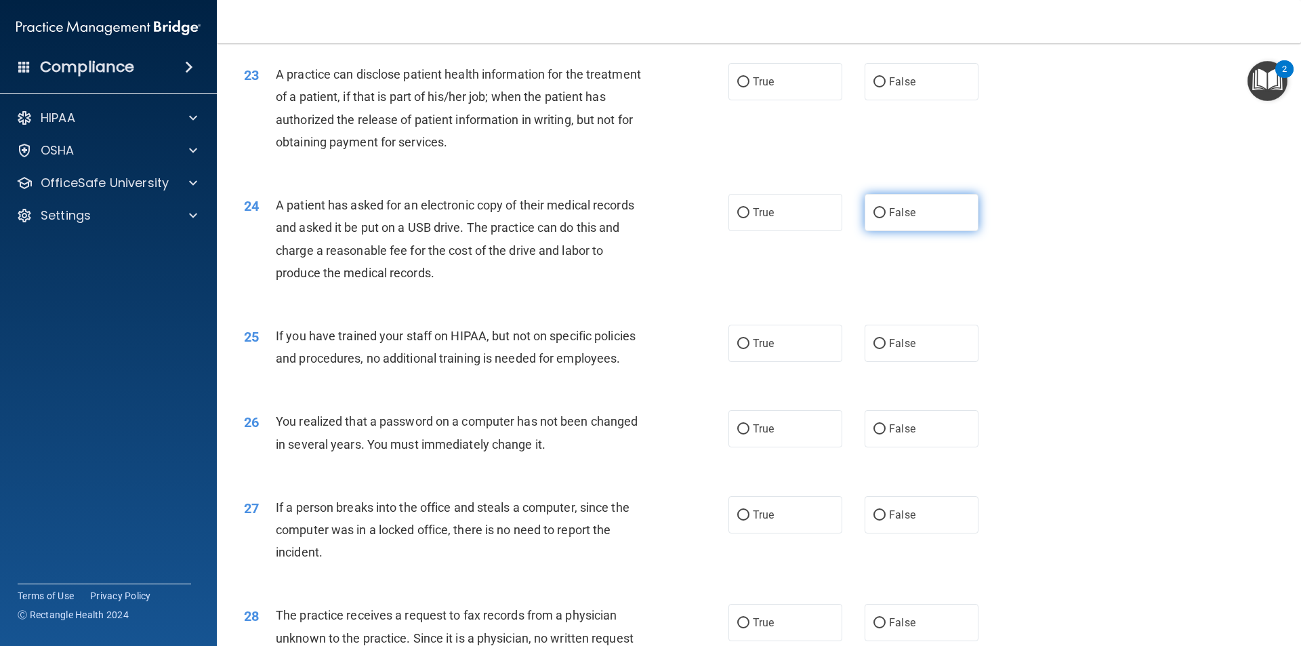
click at [873, 218] on input "False" at bounding box center [879, 213] width 12 height 10
radio input "true"
click at [873, 349] on input "False" at bounding box center [879, 344] width 12 height 10
radio input "true"
click at [738, 434] on input "True" at bounding box center [743, 429] width 12 height 10
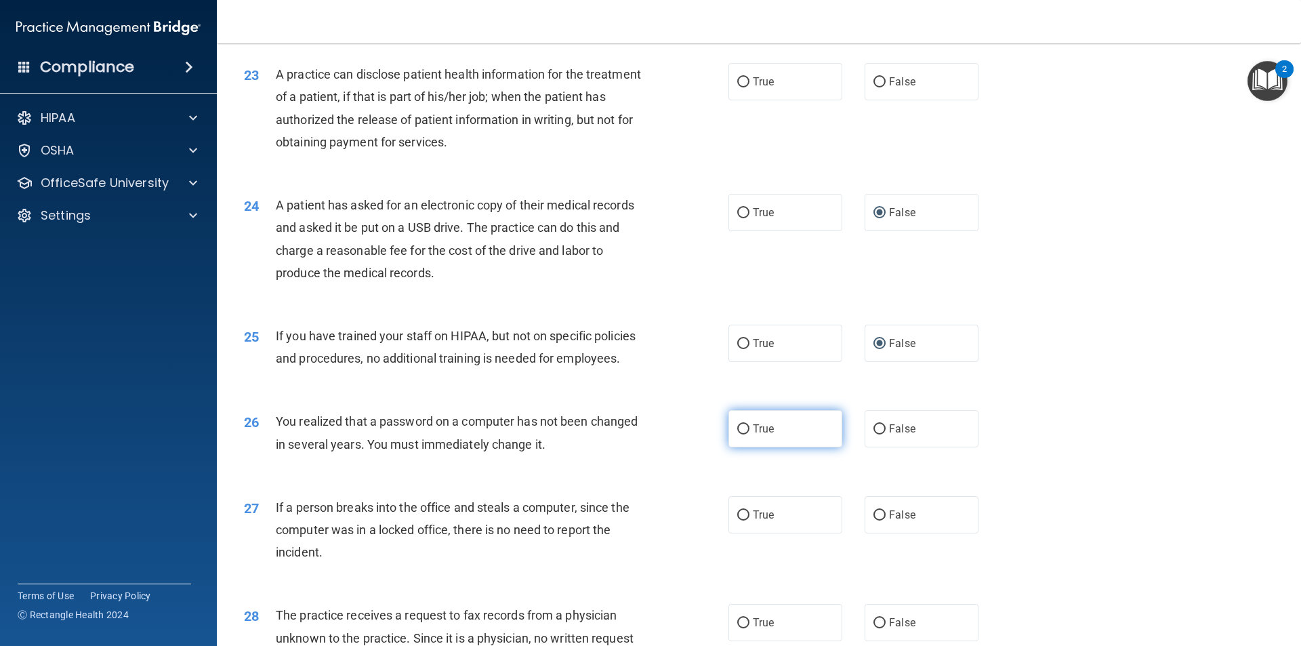
radio input "true"
click at [873, 434] on input "False" at bounding box center [879, 429] width 12 height 10
radio input "true"
radio input "false"
click at [873, 520] on input "False" at bounding box center [879, 515] width 12 height 10
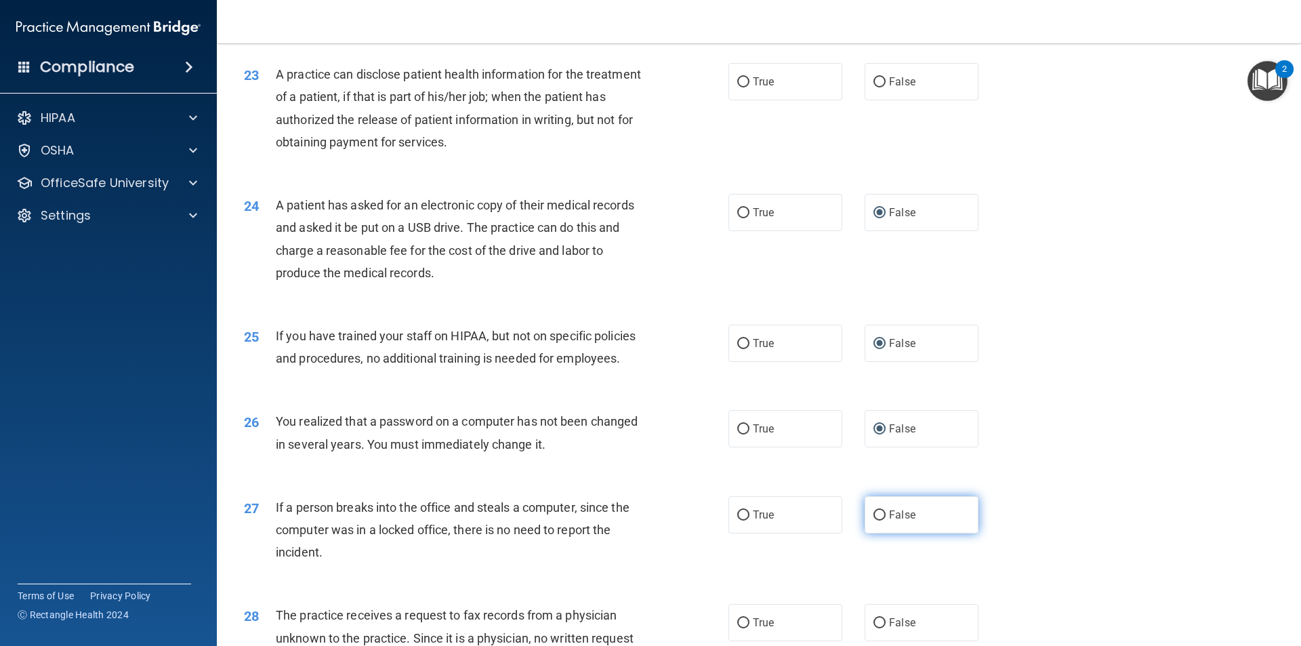
radio input "true"
click at [737, 434] on input "True" at bounding box center [743, 429] width 12 height 10
radio input "true"
radio input "false"
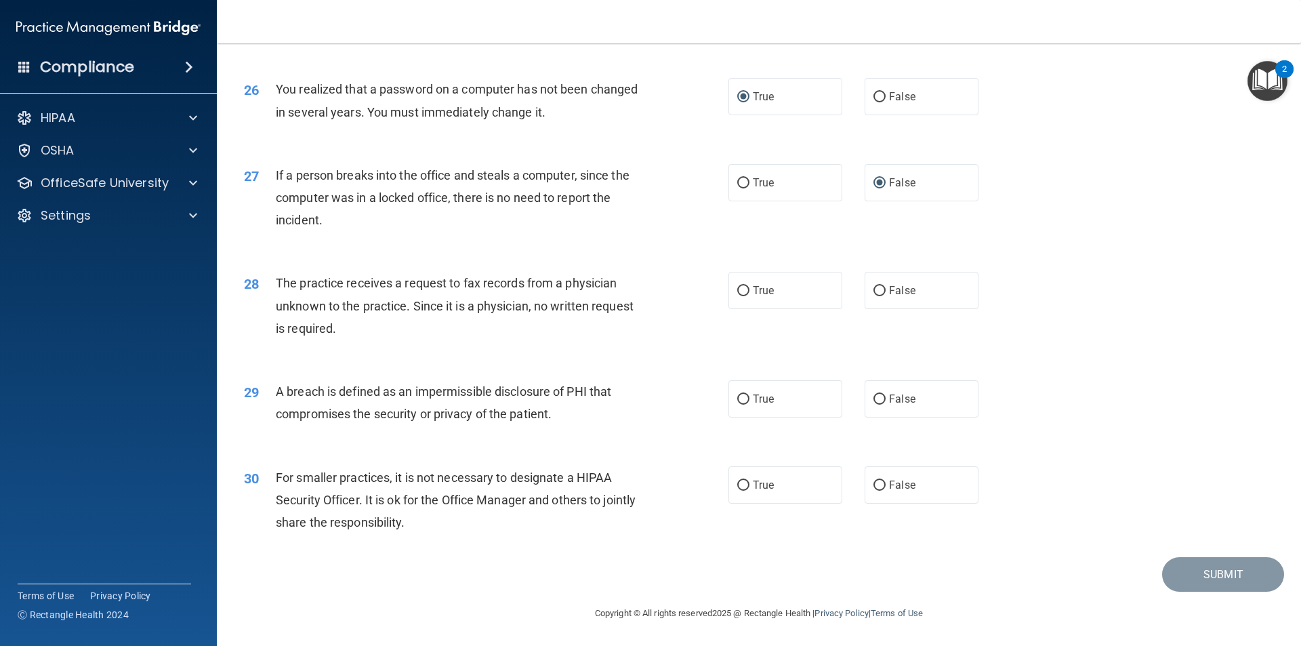
scroll to position [2561, 0]
click at [874, 486] on input "False" at bounding box center [879, 485] width 12 height 10
radio input "true"
click at [878, 400] on input "False" at bounding box center [879, 399] width 12 height 10
radio input "true"
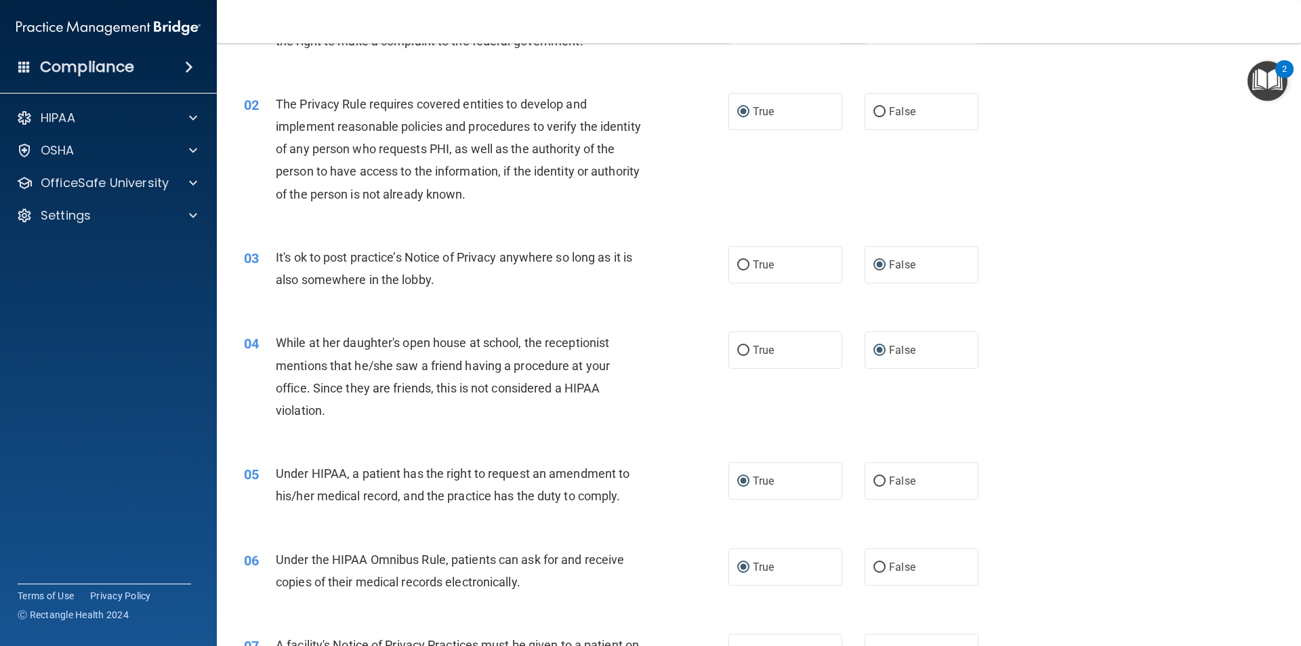
scroll to position [0, 0]
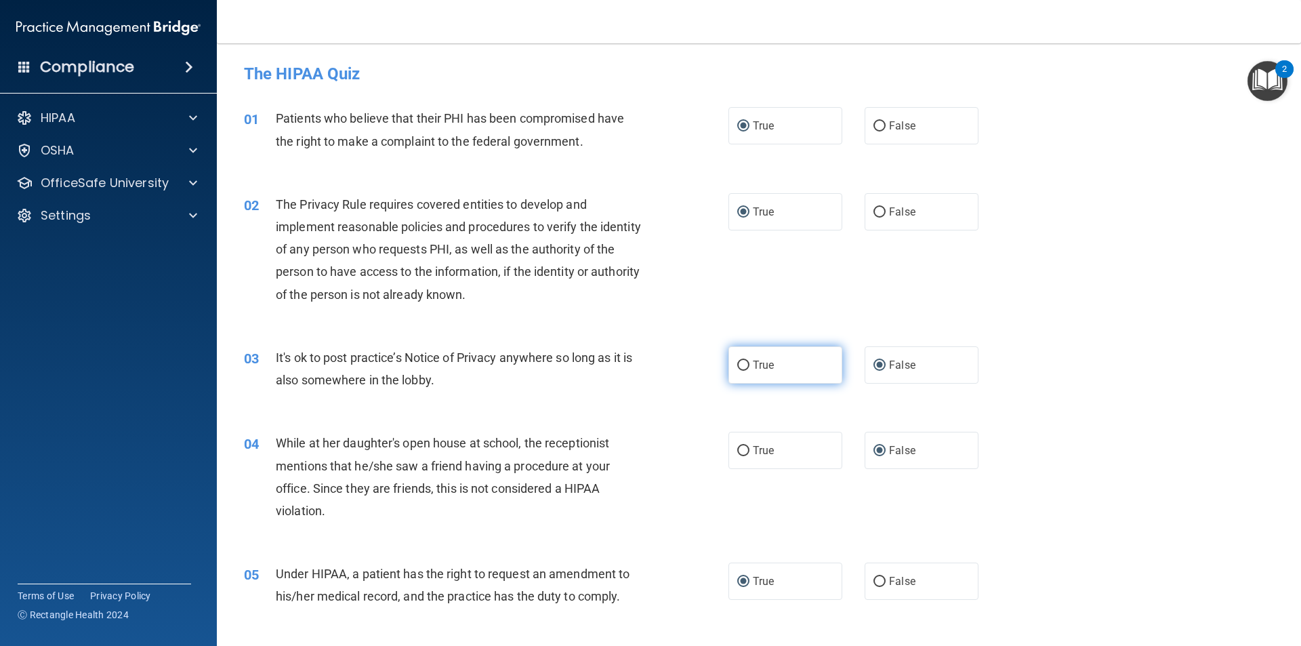
click at [737, 363] on input "True" at bounding box center [743, 365] width 12 height 10
radio input "true"
radio input "false"
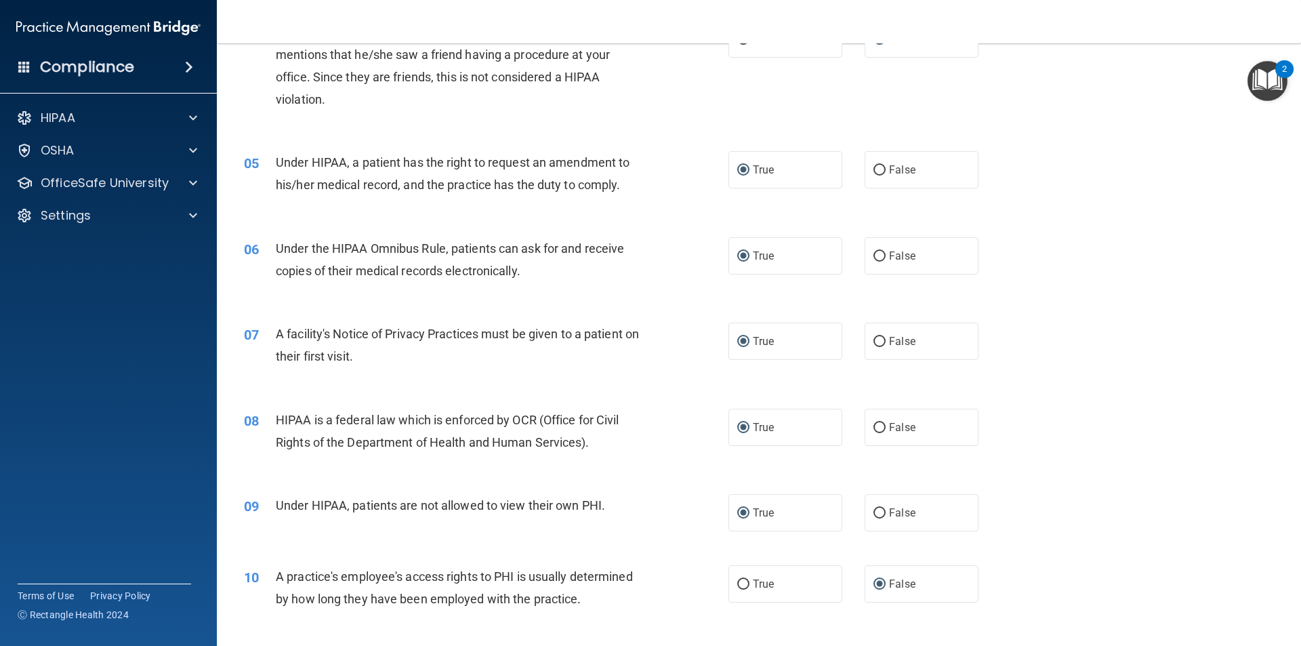
scroll to position [419, 0]
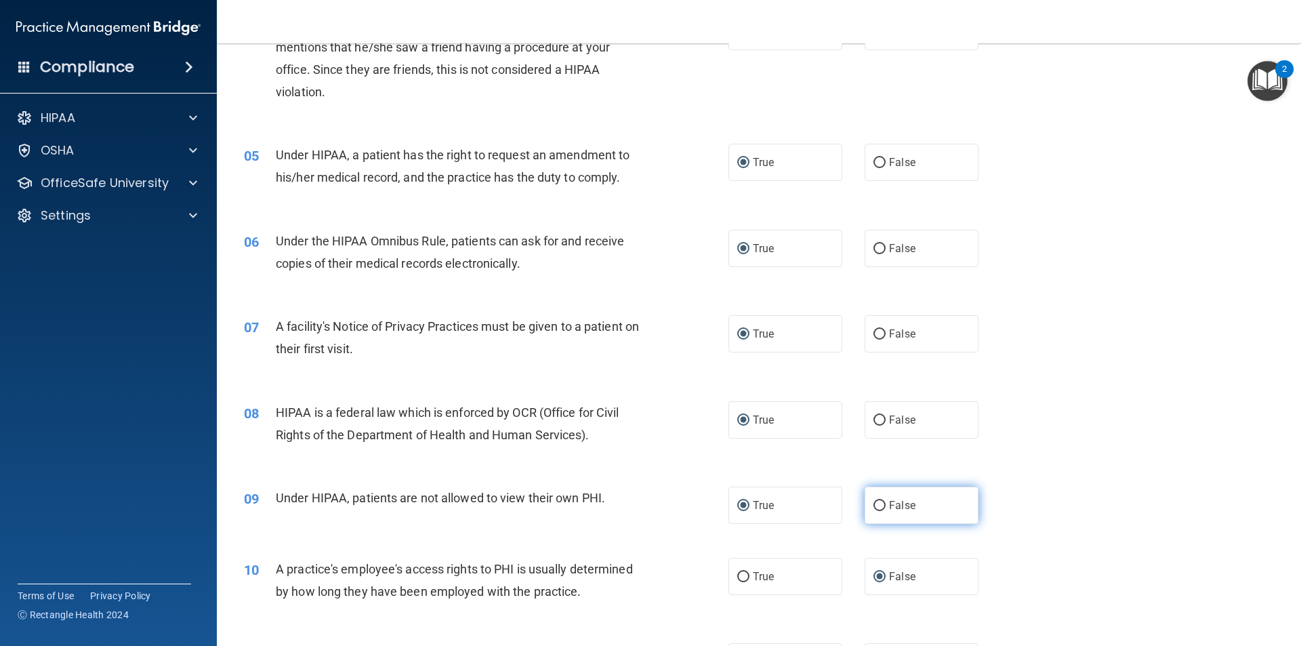
click at [873, 505] on input "False" at bounding box center [879, 506] width 12 height 10
radio input "true"
radio input "false"
click at [882, 161] on label "False" at bounding box center [922, 162] width 114 height 37
click at [882, 161] on input "False" at bounding box center [879, 163] width 12 height 10
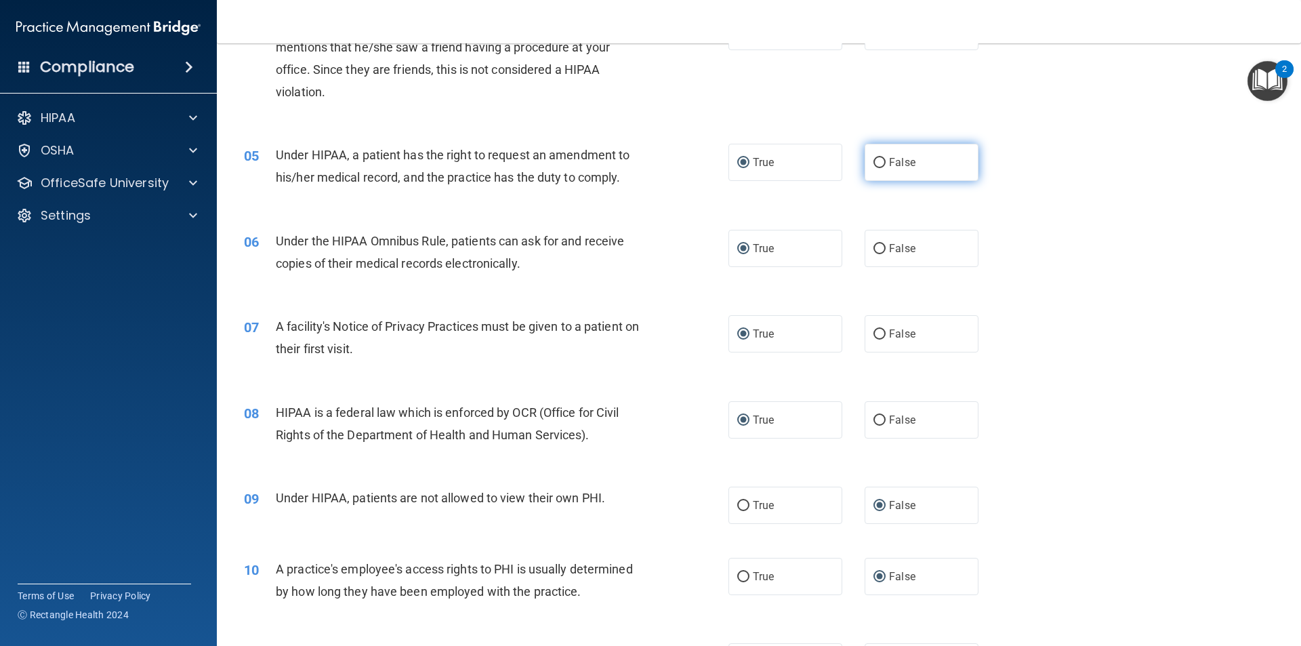
radio input "true"
radio input "false"
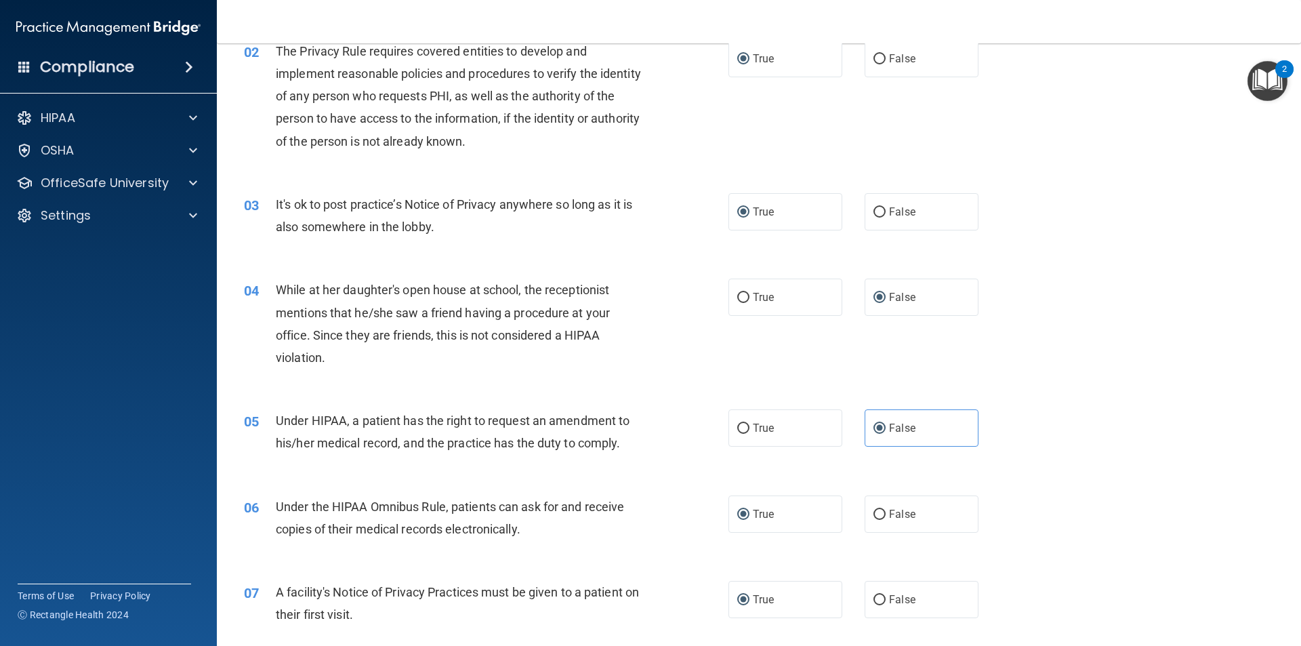
scroll to position [131, 0]
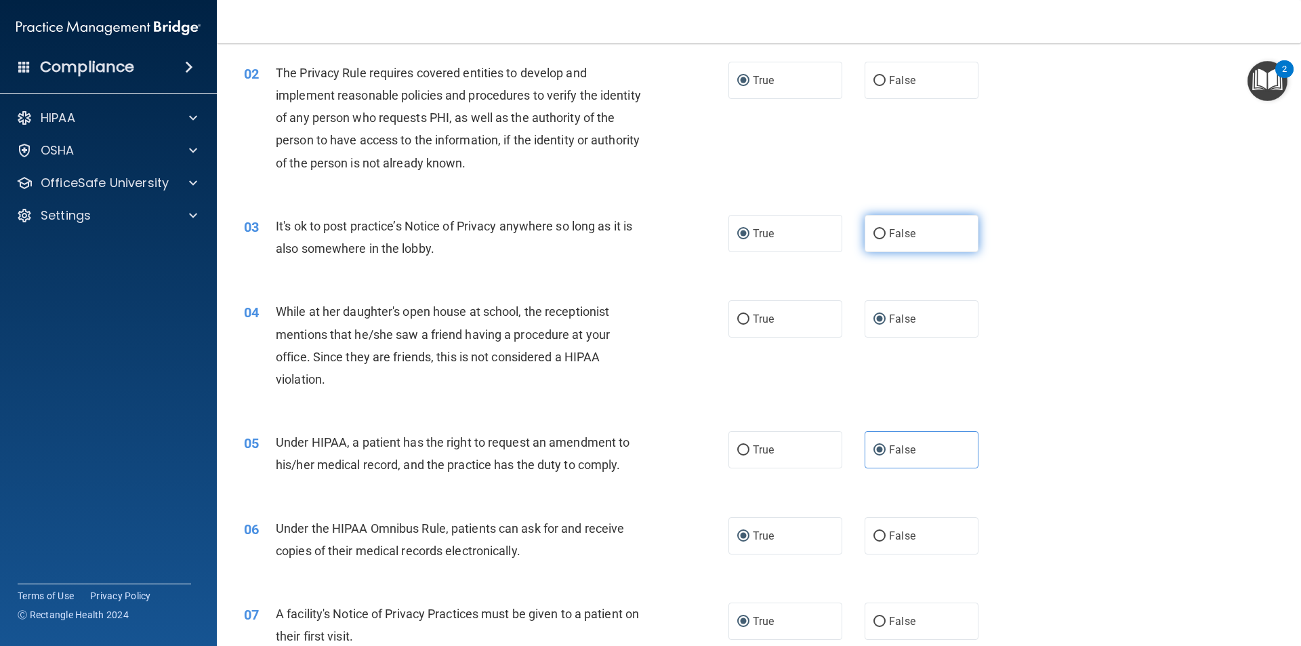
click at [875, 229] on input "False" at bounding box center [879, 234] width 12 height 10
radio input "true"
radio input "false"
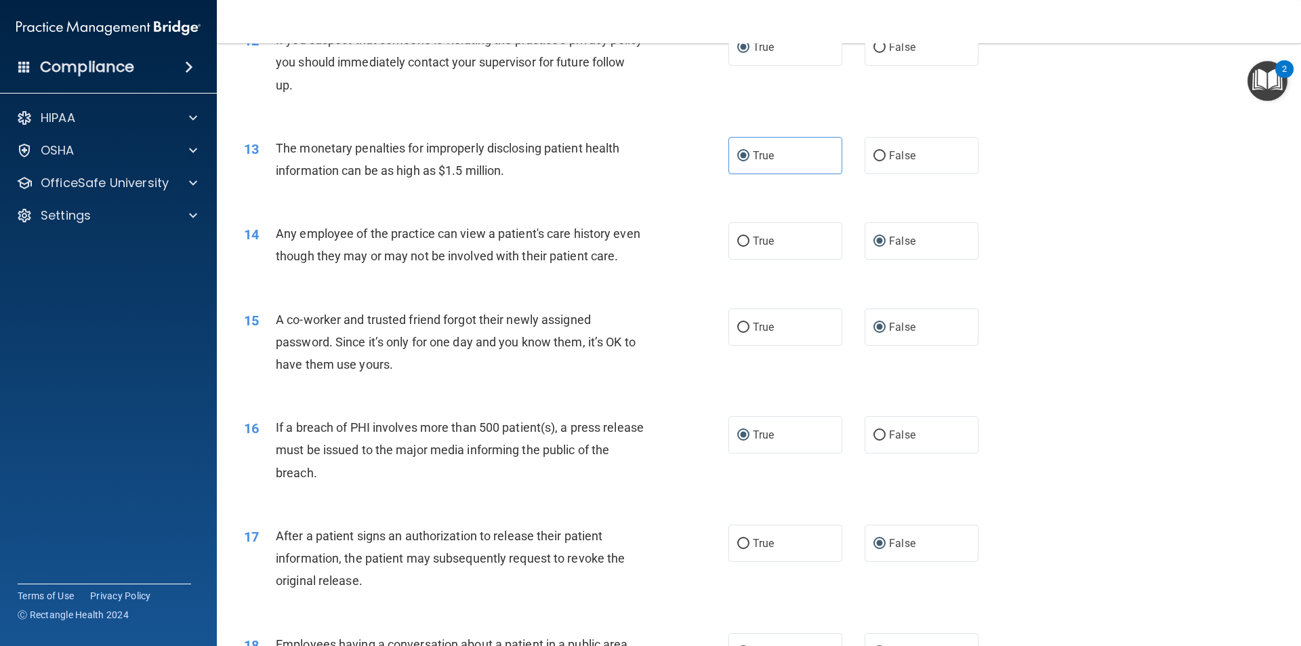
scroll to position [1145, 0]
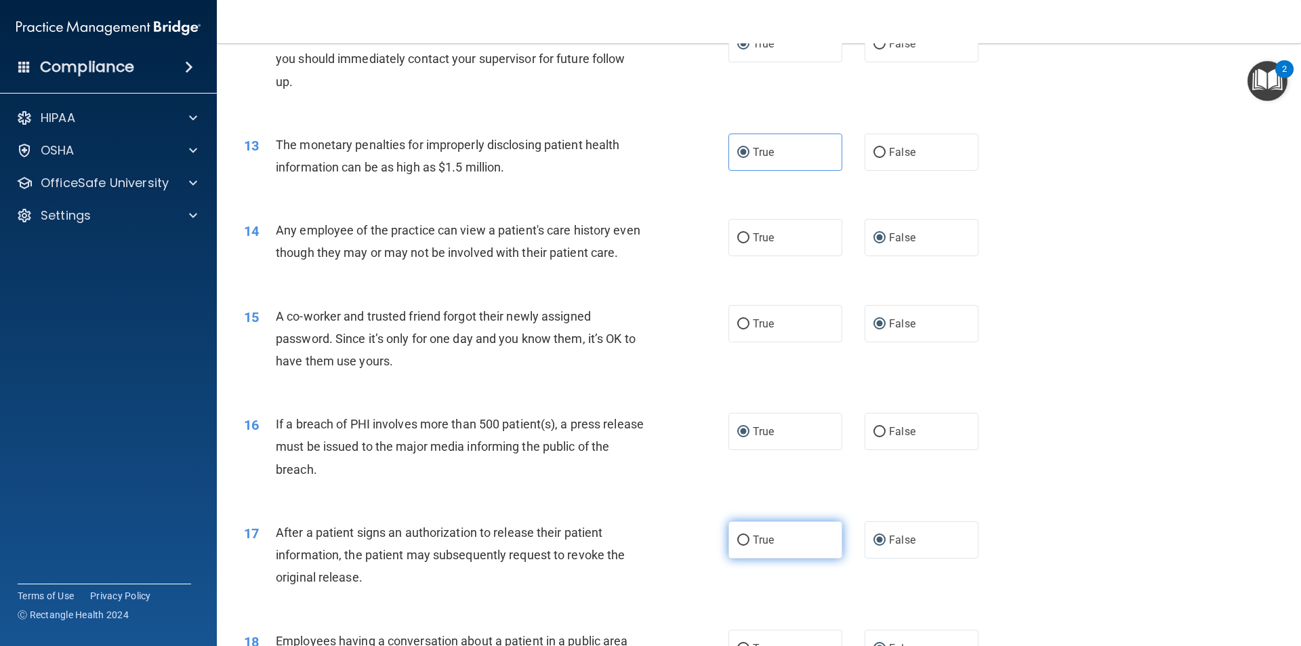
click at [738, 545] on input "True" at bounding box center [743, 540] width 12 height 10
radio input "true"
radio input "false"
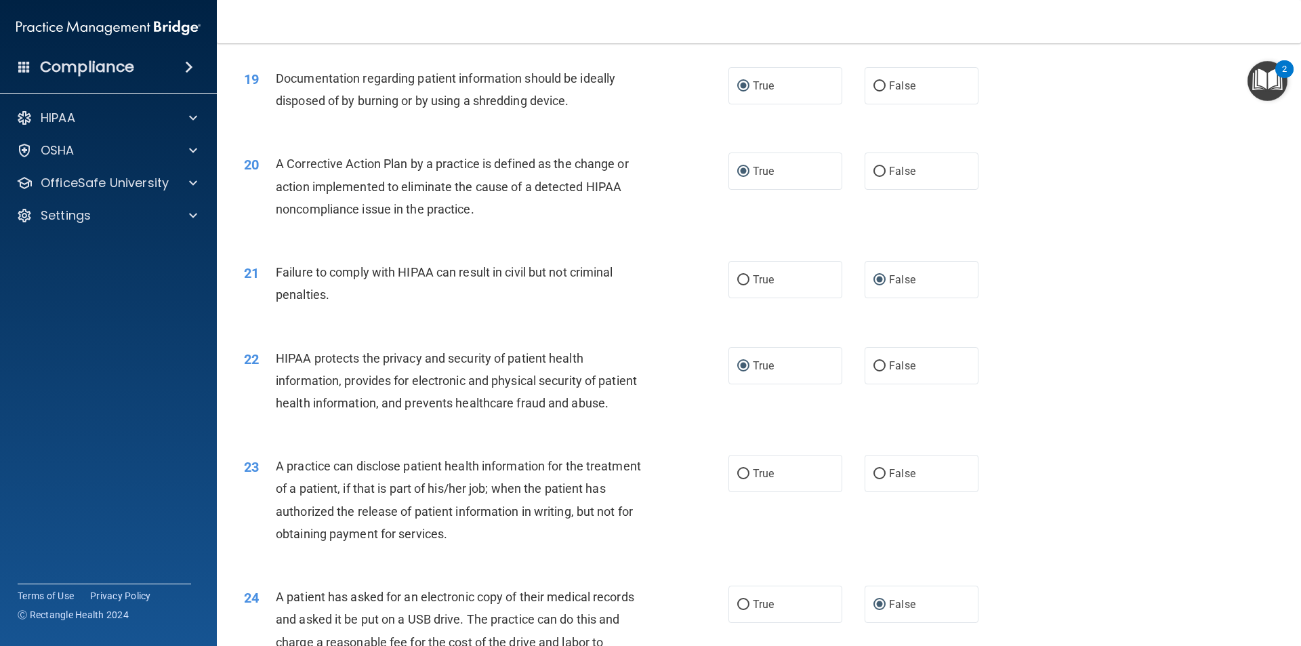
scroll to position [1891, 0]
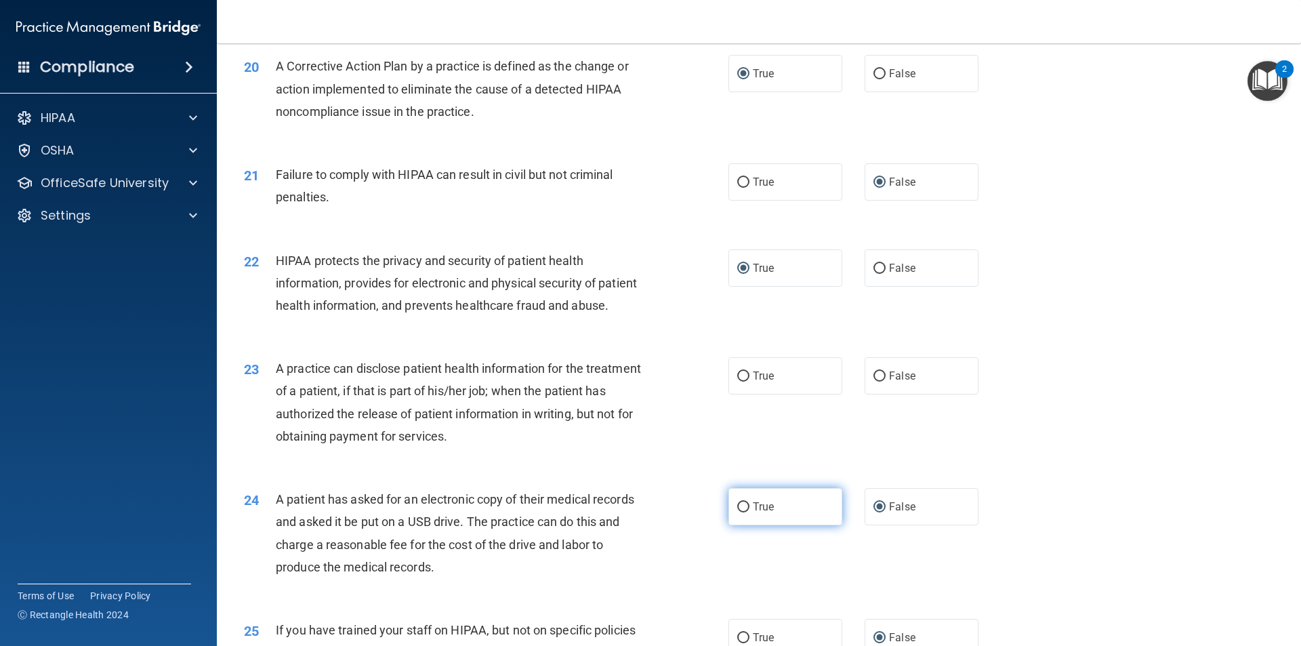
click at [737, 512] on input "True" at bounding box center [743, 507] width 12 height 10
radio input "true"
radio input "false"
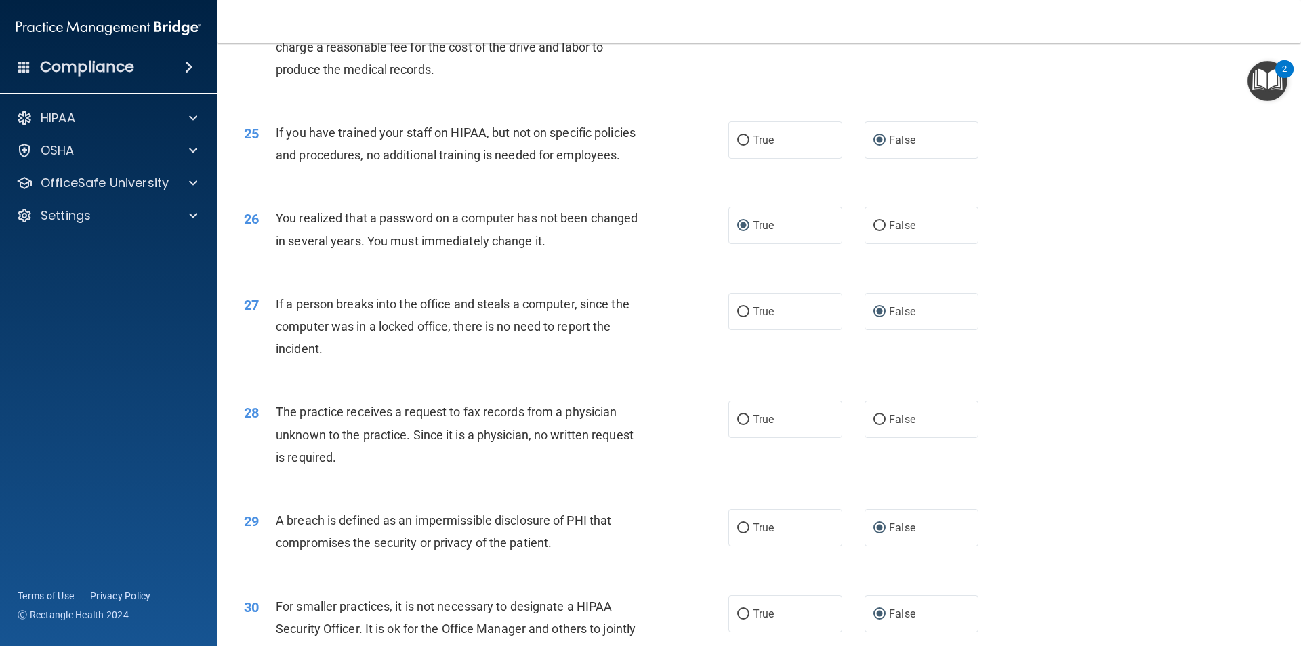
scroll to position [2561, 0]
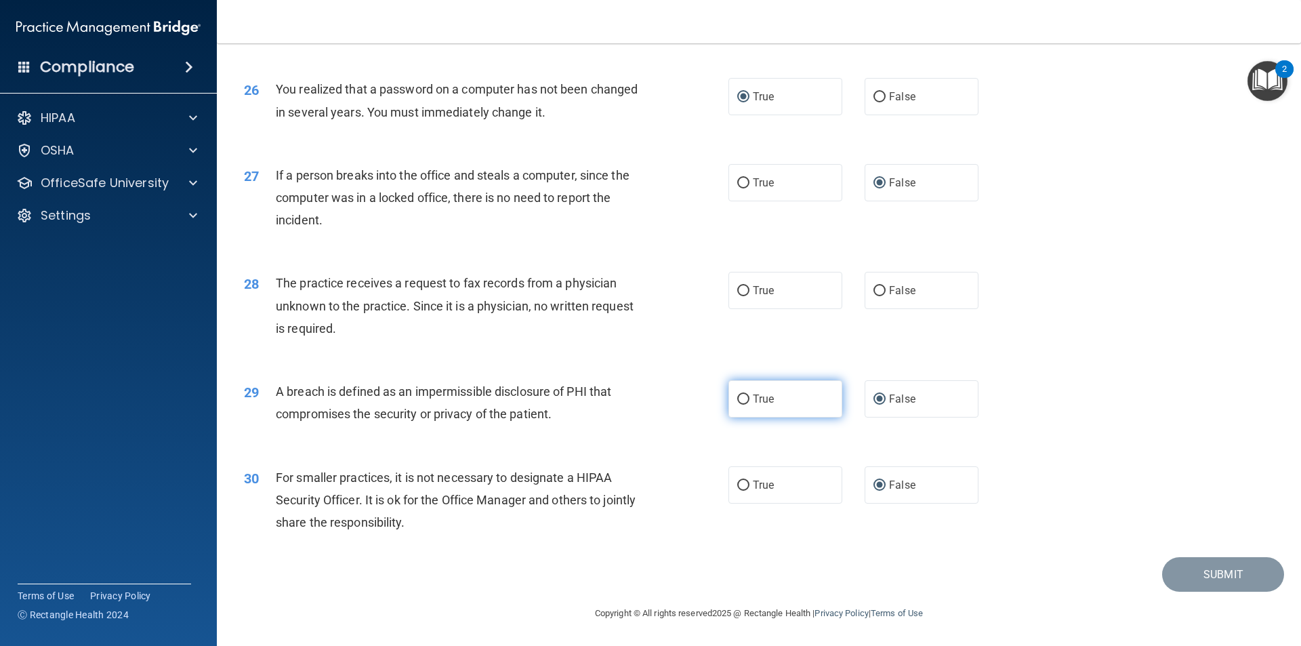
click at [737, 406] on label "True" at bounding box center [785, 398] width 114 height 37
click at [737, 405] on input "True" at bounding box center [743, 399] width 12 height 10
radio input "true"
radio input "false"
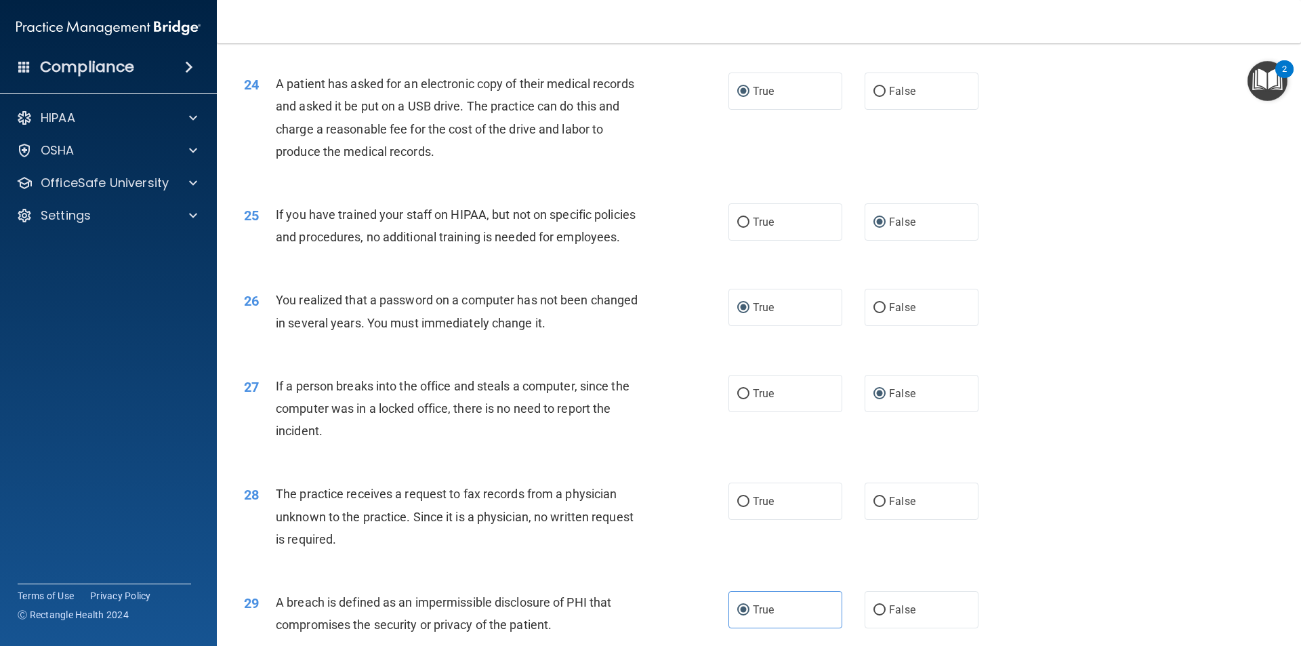
scroll to position [2290, 0]
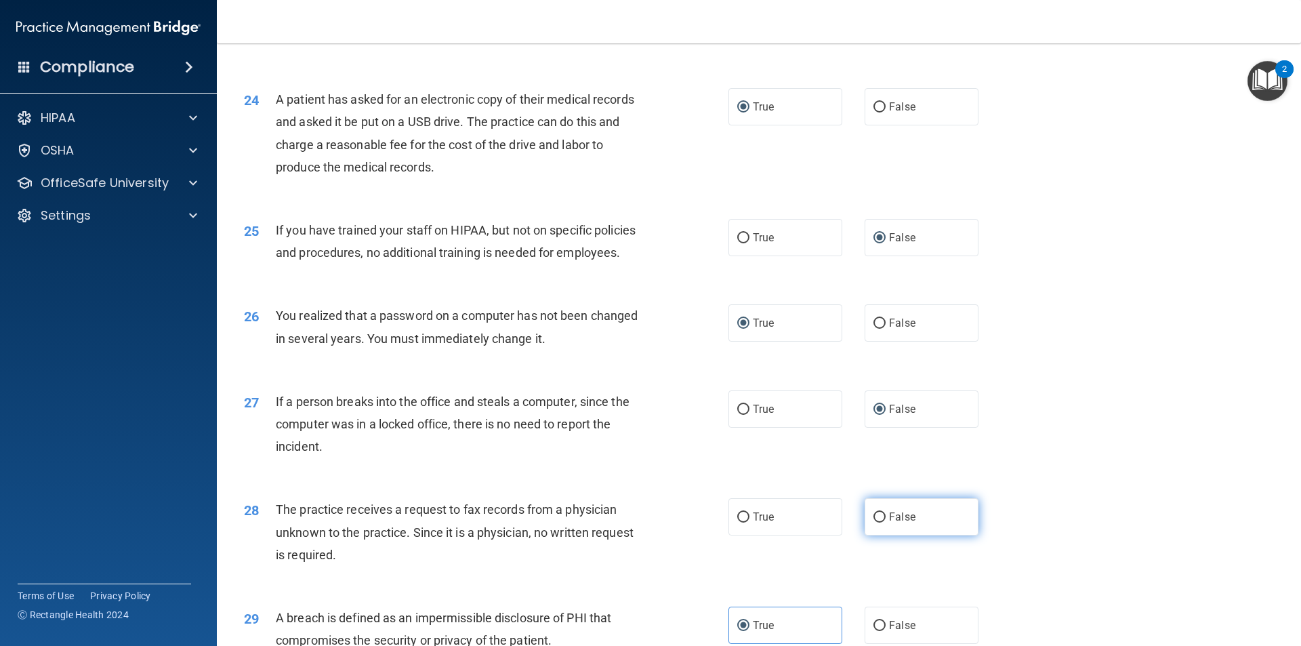
click at [874, 522] on input "False" at bounding box center [879, 517] width 12 height 10
radio input "true"
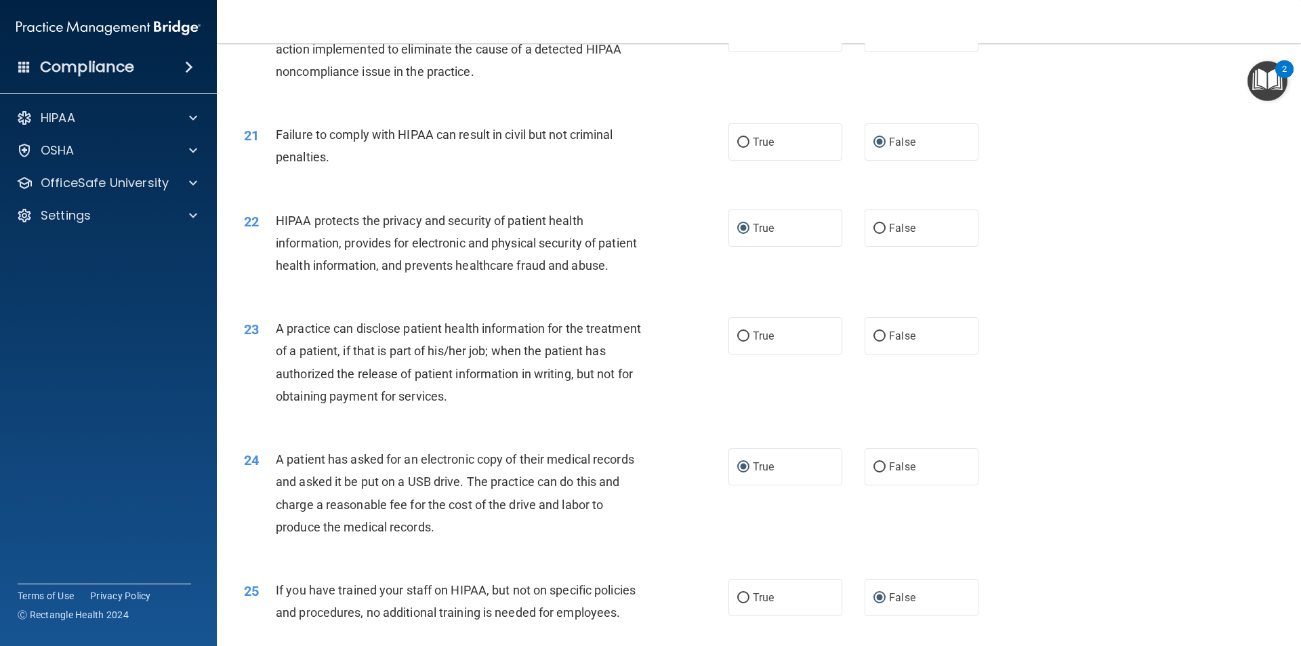
scroll to position [1919, 0]
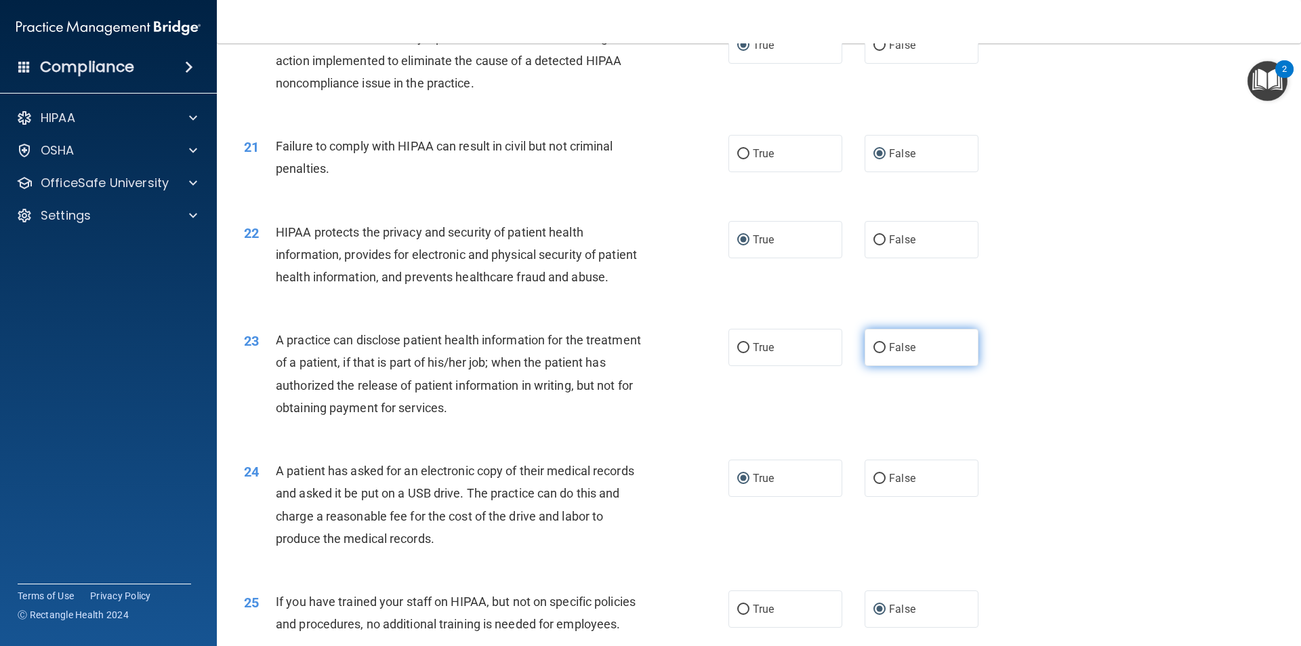
click at [878, 353] on input "False" at bounding box center [879, 348] width 12 height 10
radio input "true"
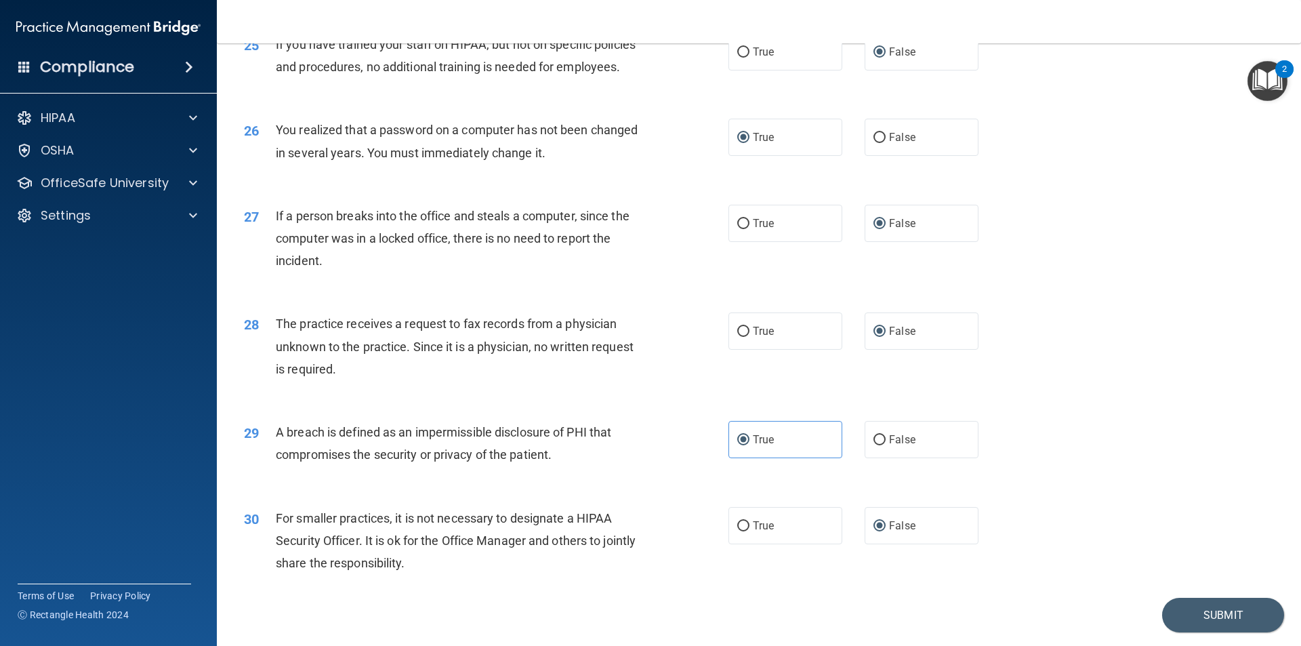
scroll to position [2561, 0]
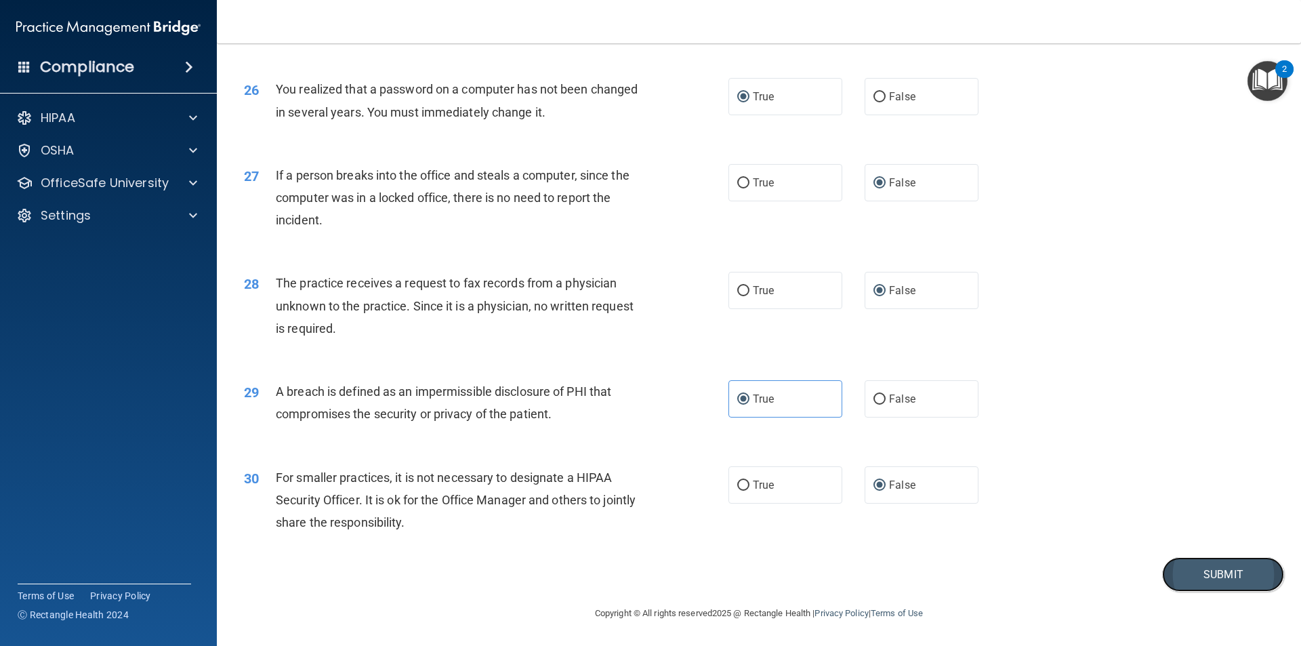
click at [1200, 571] on button "Submit" at bounding box center [1223, 574] width 122 height 35
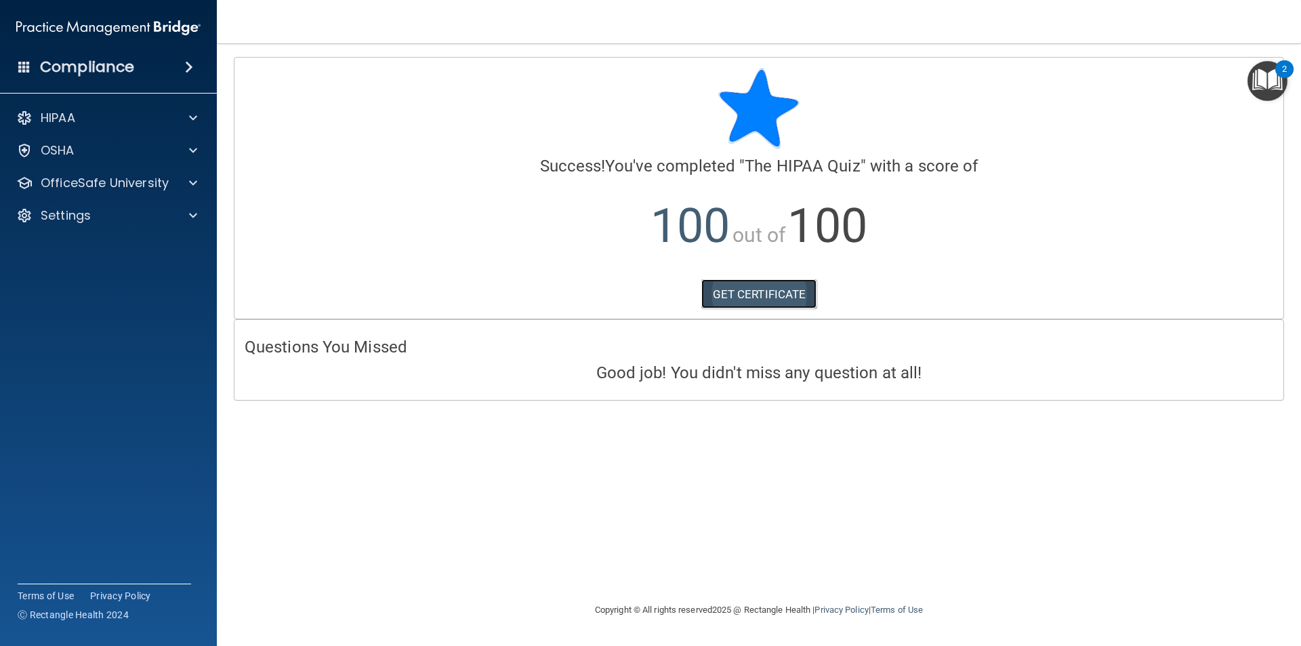
click at [733, 295] on link "GET CERTIFICATE" at bounding box center [759, 294] width 116 height 30
click at [192, 148] on span at bounding box center [193, 150] width 8 height 16
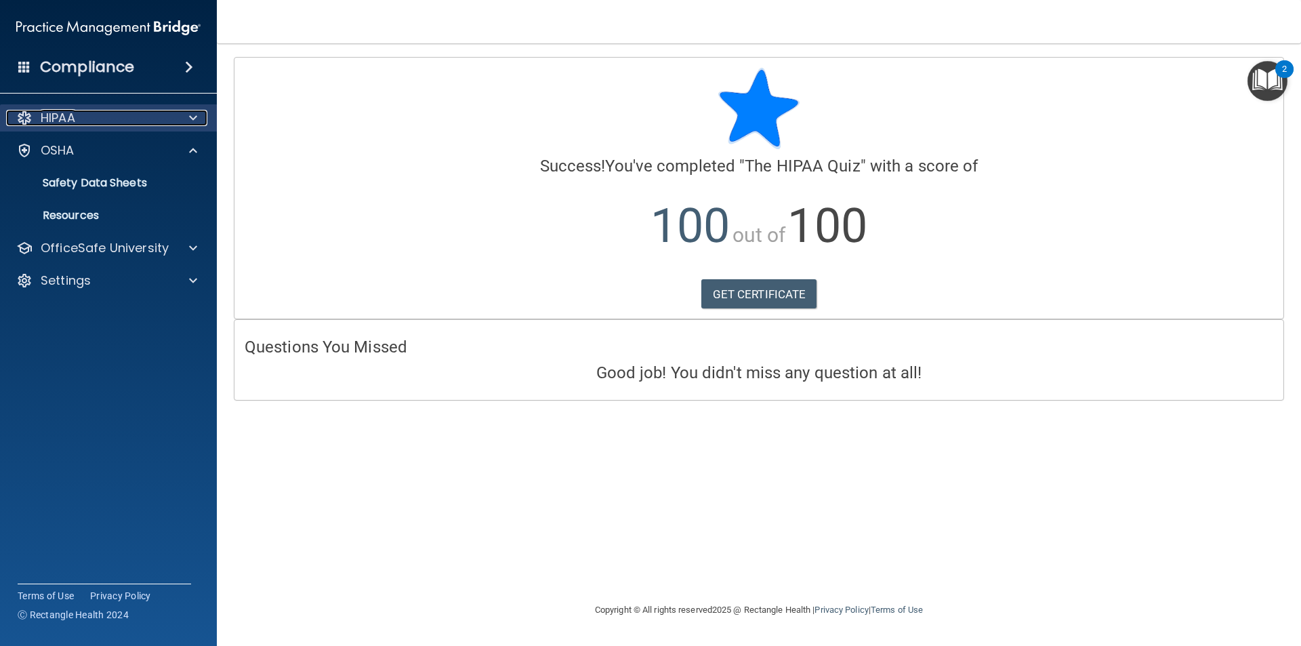
click at [200, 116] on div at bounding box center [191, 118] width 34 height 16
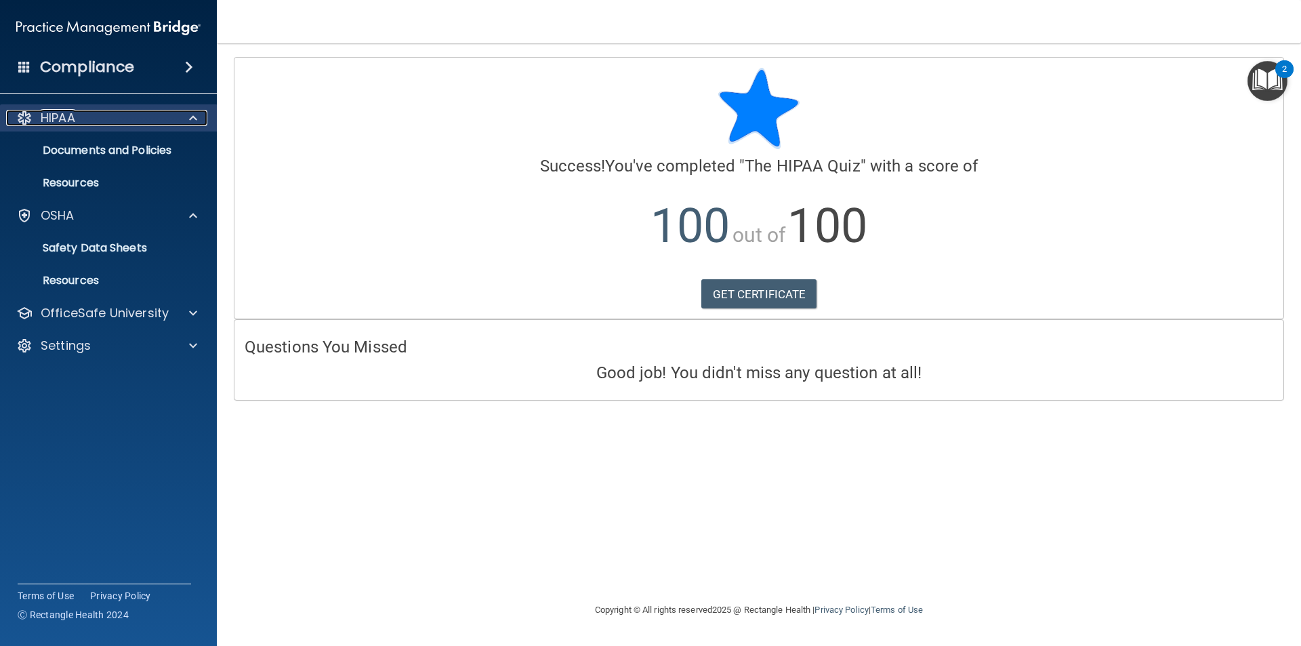
click at [200, 116] on div at bounding box center [191, 118] width 34 height 16
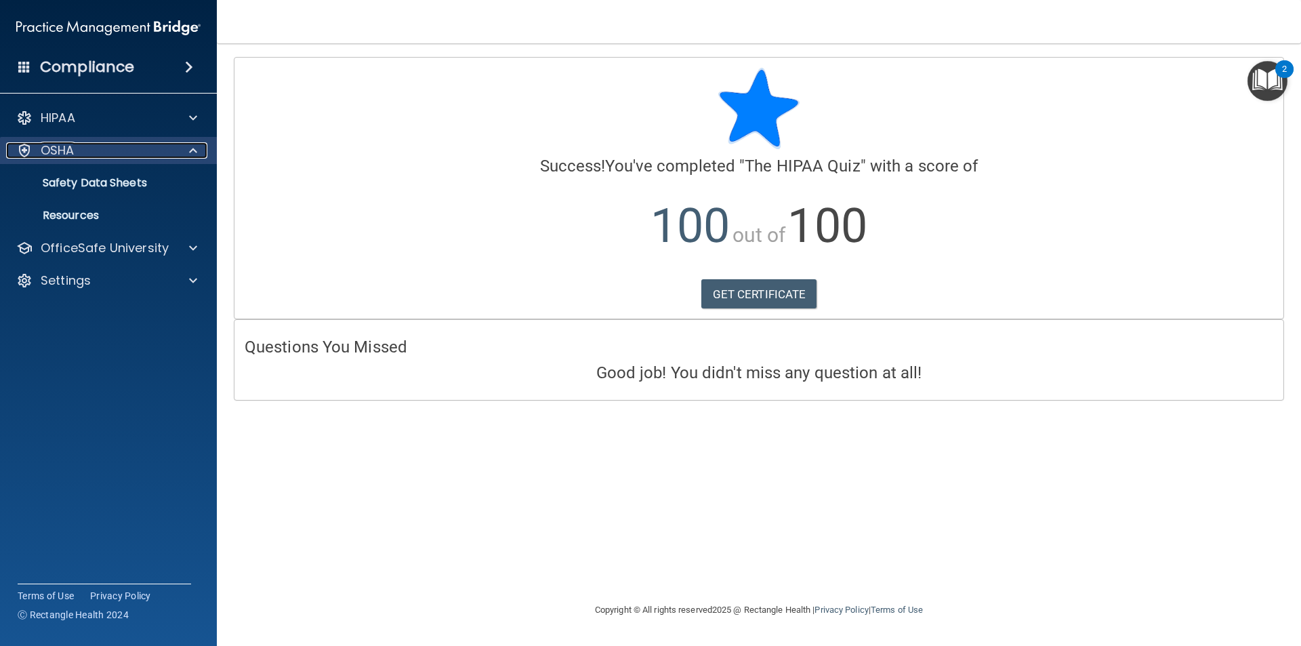
click at [192, 153] on span at bounding box center [193, 150] width 8 height 16
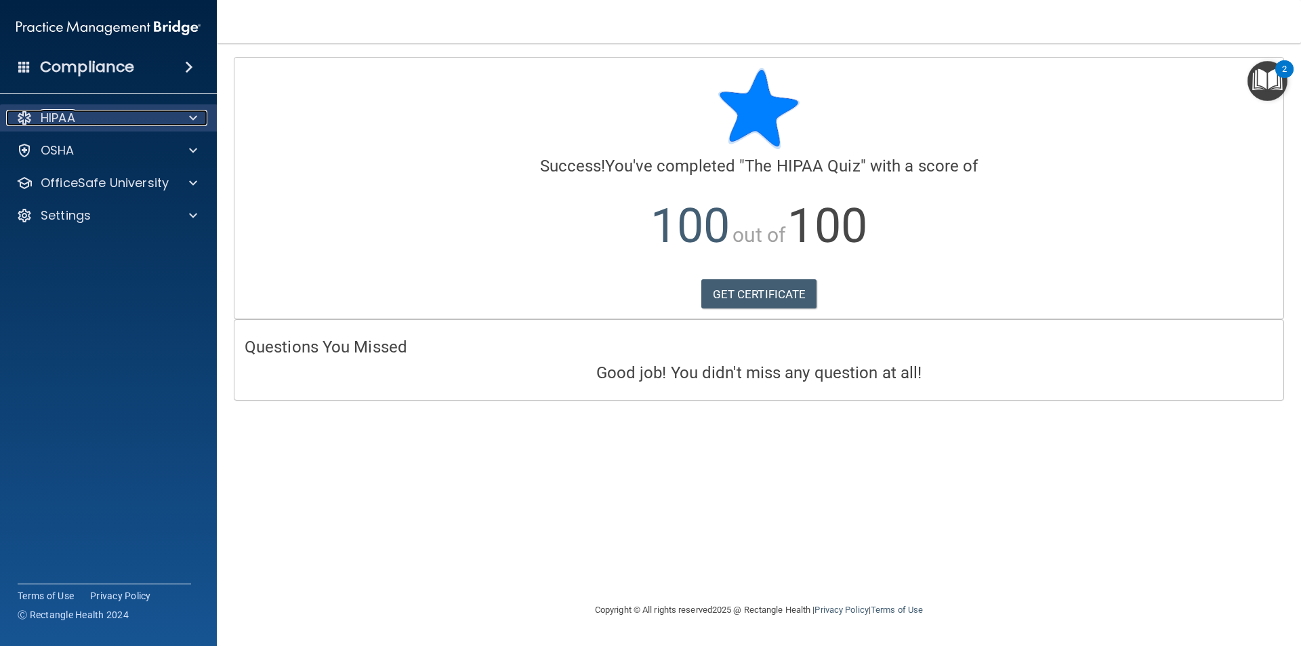
click at [193, 122] on span at bounding box center [193, 118] width 8 height 16
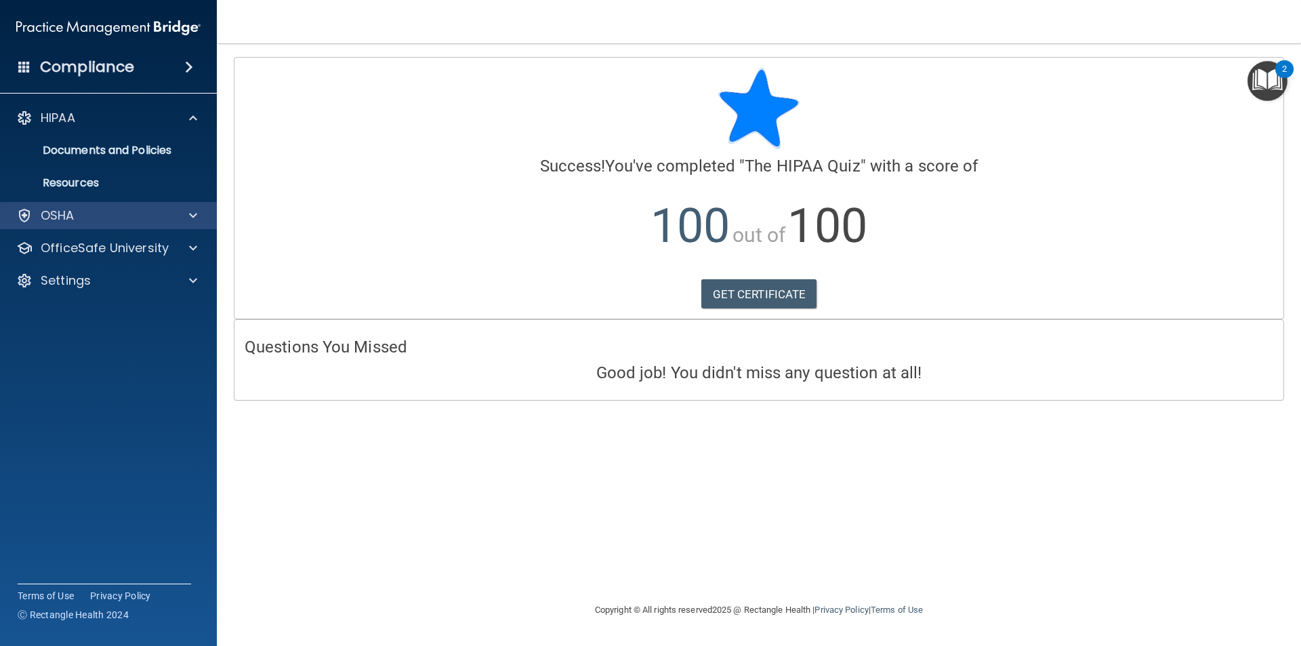
click at [192, 206] on div "OSHA" at bounding box center [109, 215] width 218 height 27
click at [197, 214] on span at bounding box center [193, 215] width 8 height 16
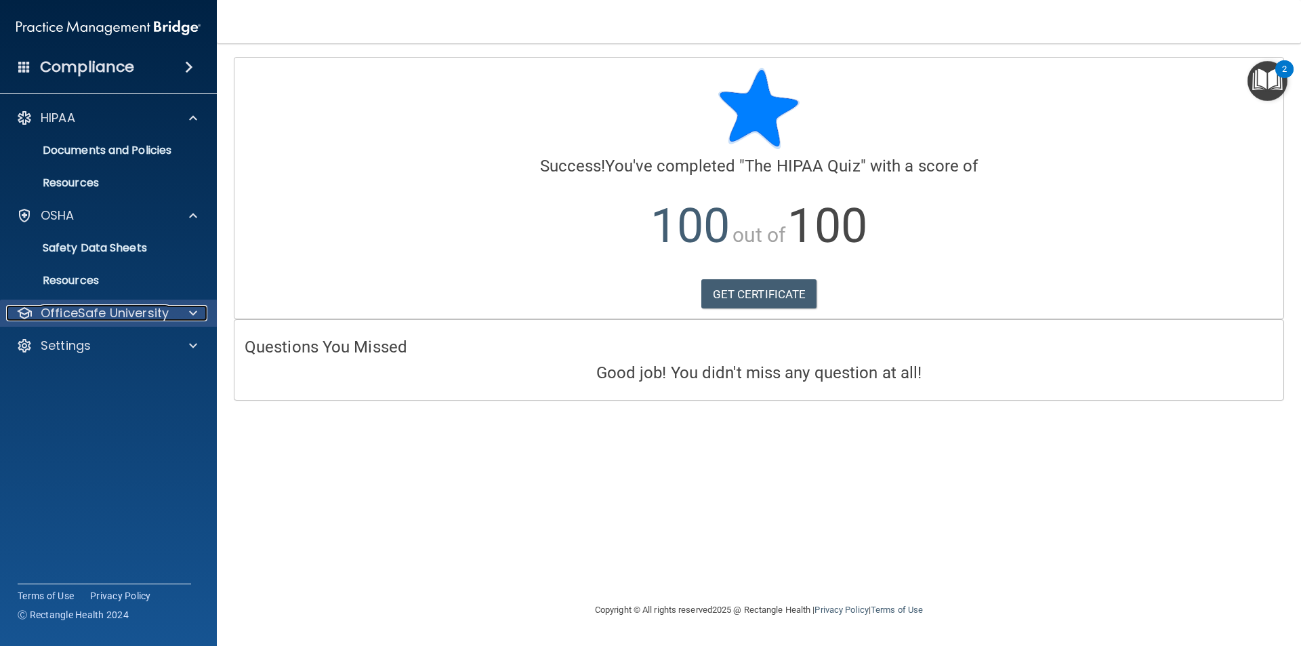
click at [186, 310] on div at bounding box center [191, 313] width 34 height 16
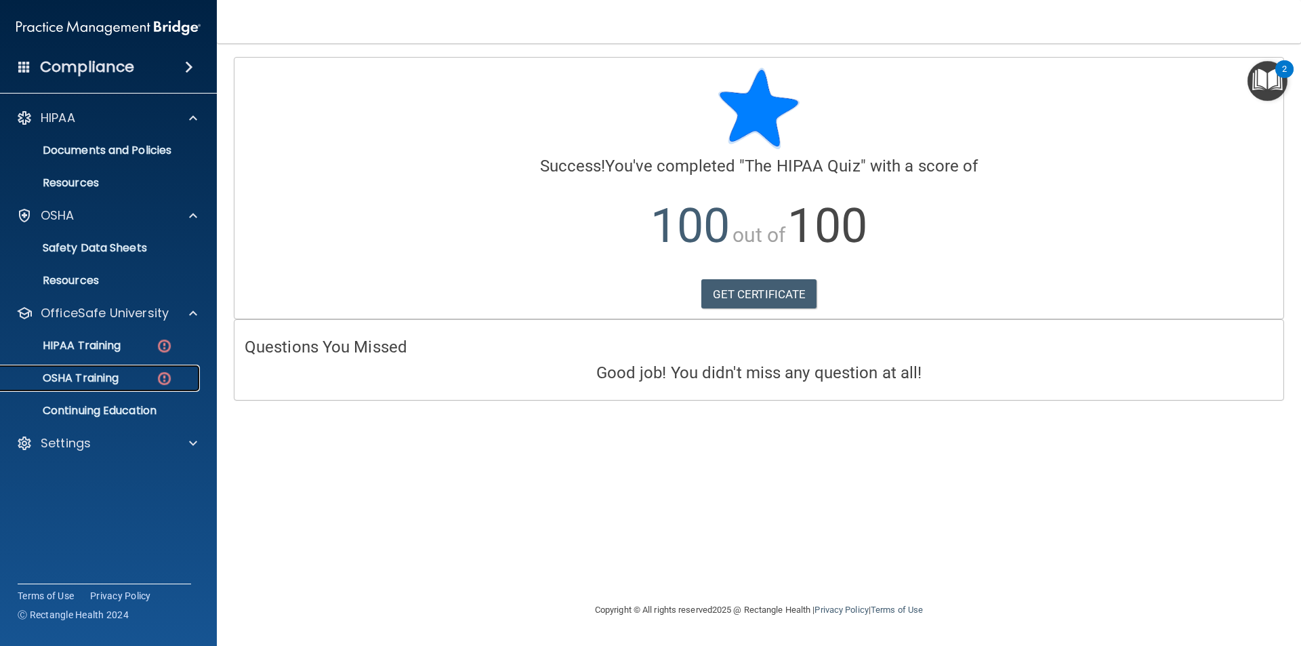
click at [115, 378] on p "OSHA Training" at bounding box center [64, 378] width 110 height 14
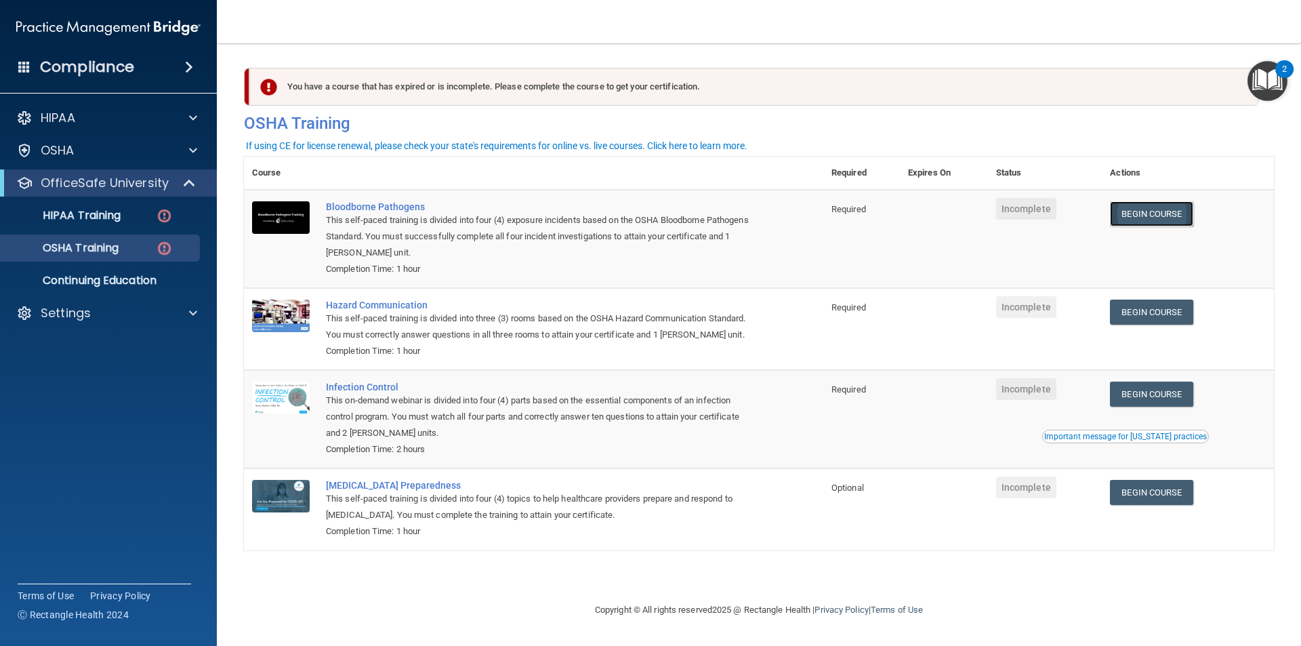
click at [1142, 210] on link "Begin Course" at bounding box center [1151, 213] width 83 height 25
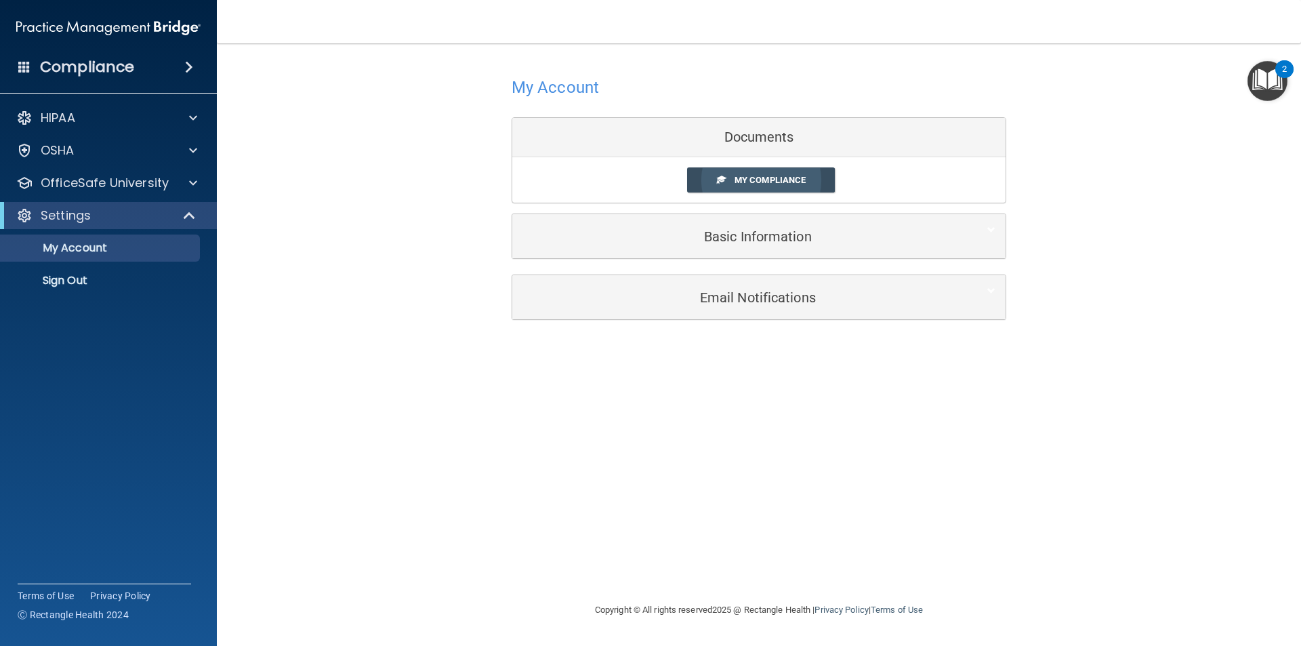
click at [757, 179] on span "My Compliance" at bounding box center [770, 180] width 71 height 10
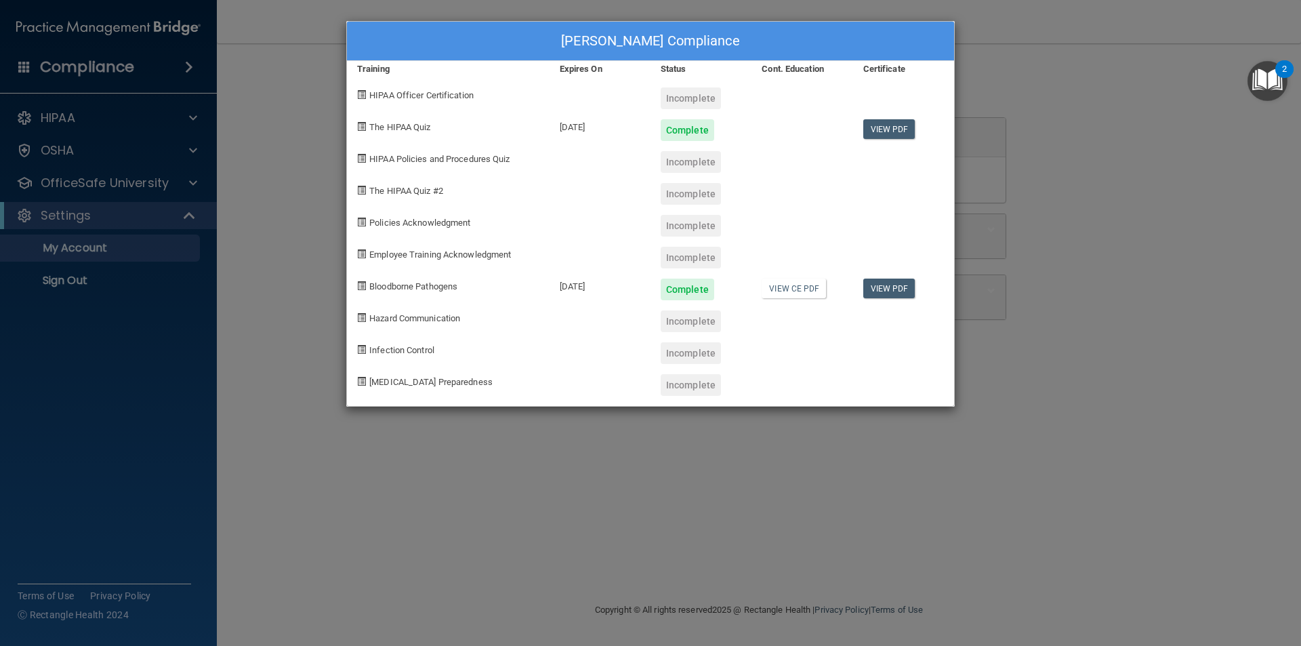
click at [463, 252] on span "Employee Training Acknowledgment" at bounding box center [440, 254] width 142 height 10
click at [432, 156] on span "HIPAA Policies and Procedures Quiz" at bounding box center [439, 159] width 140 height 10
click at [190, 213] on div "Jackilyn Popoff's Compliance Training Expires On Status Cont. Education Certifi…" at bounding box center [650, 323] width 1301 height 646
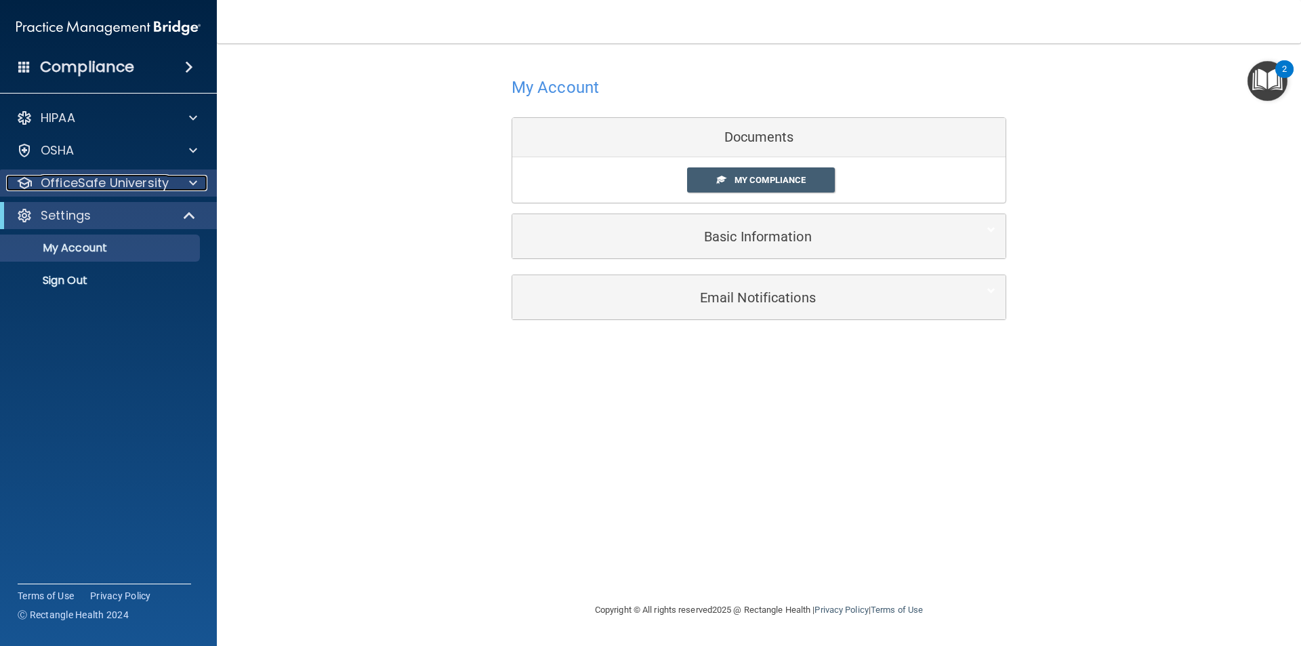
click at [185, 180] on div at bounding box center [191, 183] width 34 height 16
